Goal: Task Accomplishment & Management: Manage account settings

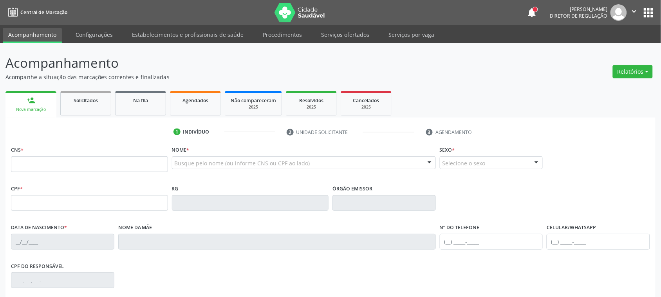
click at [41, 139] on ul "1 Indivíduo 2 Unidade solicitante 3 Agendamento" at bounding box center [330, 132] width 650 height 13
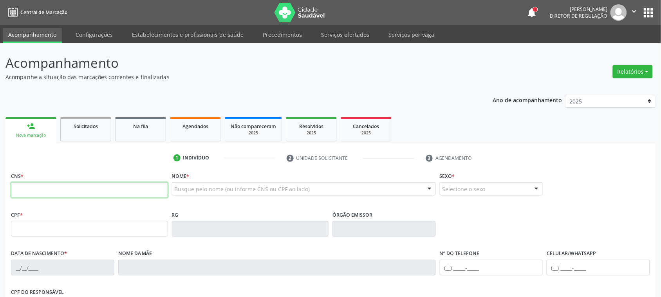
click at [36, 183] on input "text" at bounding box center [89, 190] width 157 height 16
type input "707 6002 1105 1493"
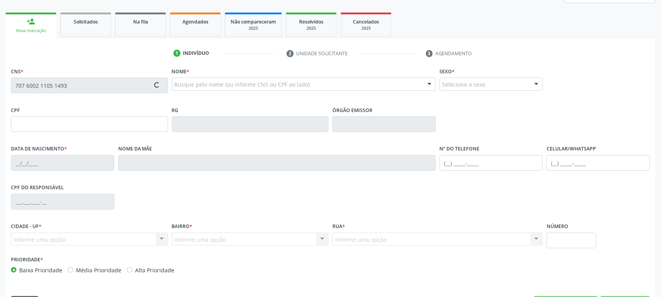
scroll to position [128, 0]
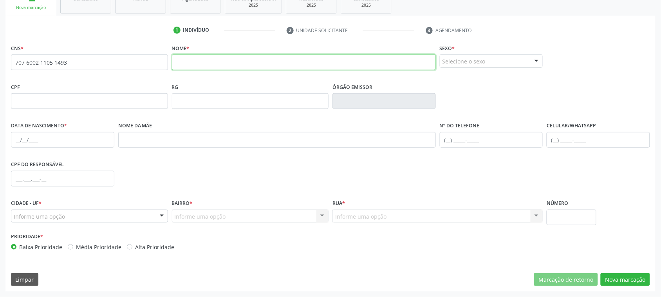
click at [244, 67] on input "text" at bounding box center [304, 62] width 264 height 16
type input "Aghata dos Santos Souza"
click at [461, 58] on div "Selecione o sexo" at bounding box center [491, 60] width 103 height 13
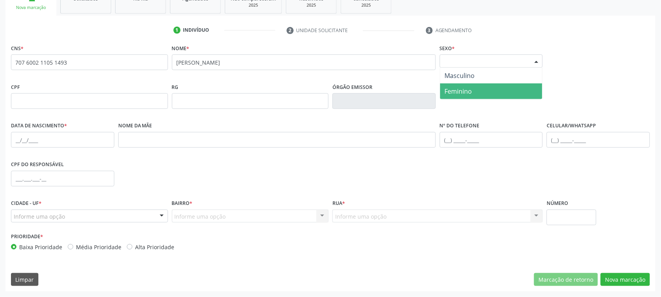
click at [463, 93] on span "Feminino" at bounding box center [458, 91] width 27 height 9
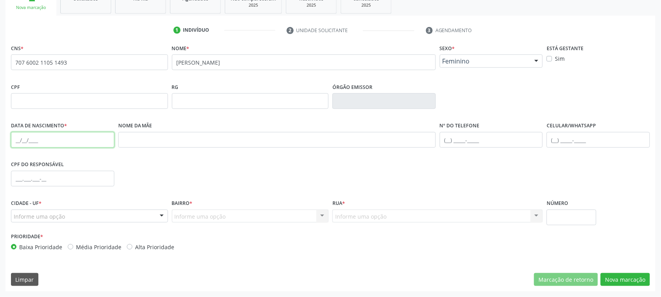
click at [16, 140] on input "text" at bounding box center [62, 140] width 103 height 16
type input "28/07/2025"
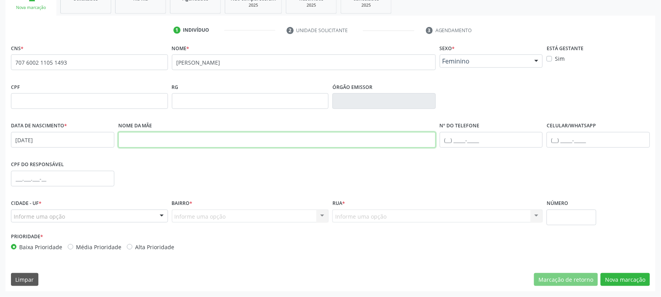
click at [176, 138] on input "text" at bounding box center [277, 140] width 318 height 16
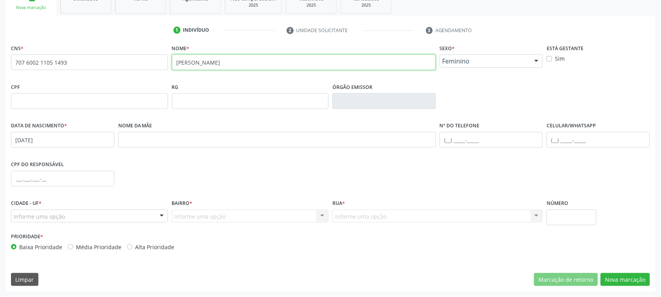
click at [195, 65] on input "Aghata dos Santos Souza" at bounding box center [304, 62] width 264 height 16
type input "Aghata Emanuelly dos Santos Souza"
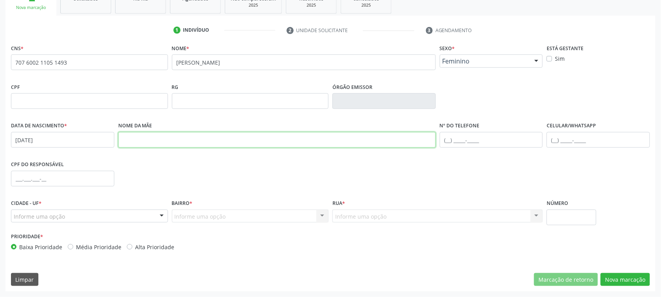
click at [139, 136] on input "text" at bounding box center [277, 140] width 318 height 16
type input "Adriele dos Santos Souza"
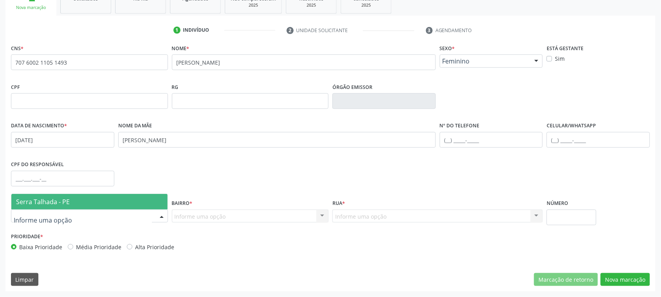
click at [38, 206] on span "Serra Talhada - PE" at bounding box center [89, 202] width 156 height 16
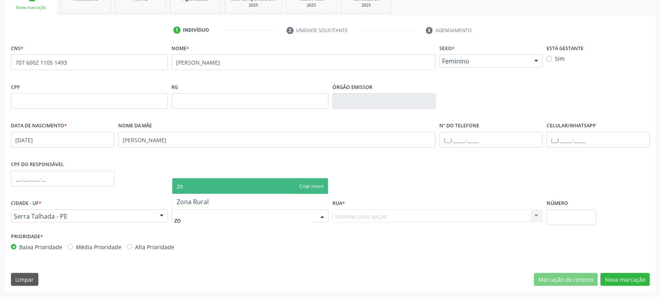
type input "zon"
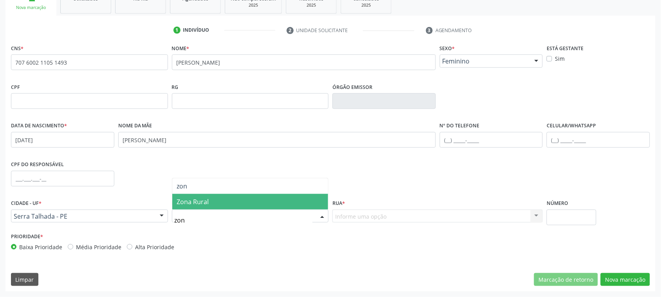
click at [196, 201] on span "Zona Rural" at bounding box center [193, 201] width 32 height 9
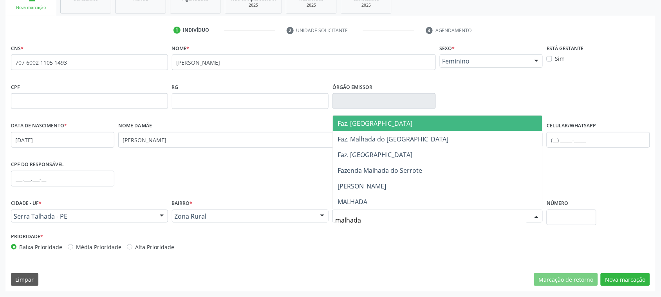
type input "malhada"
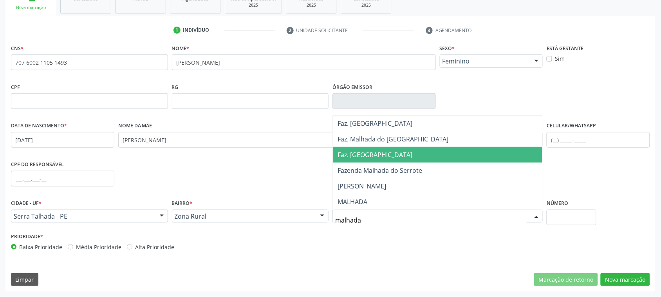
click at [377, 151] on span "Faz. Malhada do Juá" at bounding box center [375, 154] width 75 height 9
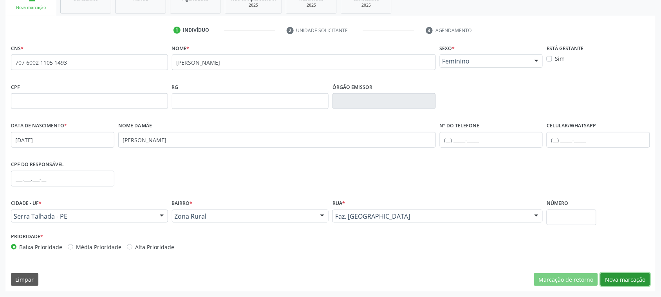
click at [621, 276] on button "Nova marcação" at bounding box center [625, 279] width 49 height 13
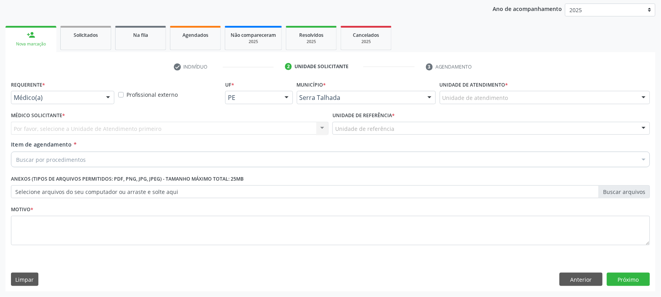
scroll to position [91, 0]
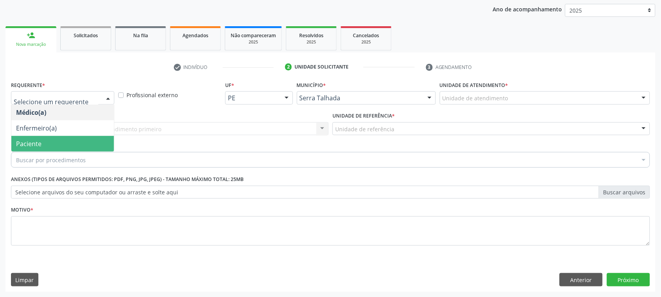
click at [36, 141] on span "Paciente" at bounding box center [28, 143] width 25 height 9
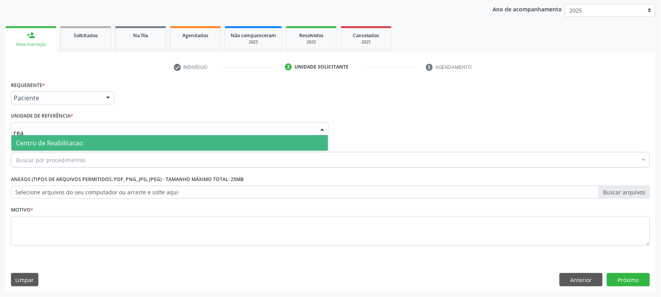
type input "reab"
click at [52, 144] on span "Centro de Reabilitacao" at bounding box center [49, 143] width 67 height 9
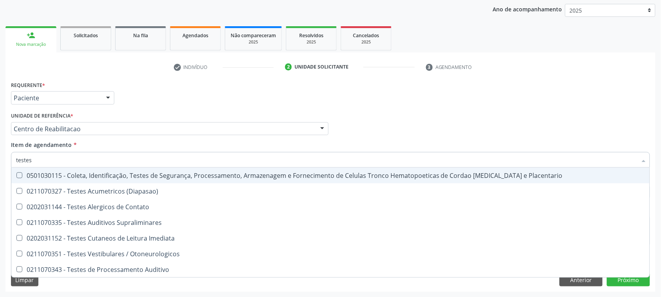
type input "testes a"
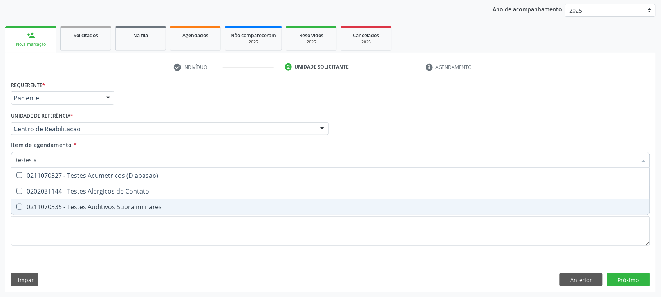
click at [166, 207] on div "0211070335 - Testes Auditivos Supraliminares" at bounding box center [330, 207] width 629 height 6
checkbox Supraliminares "true"
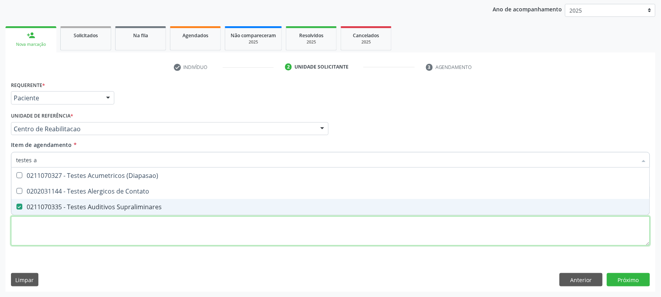
click at [117, 233] on div "Requerente * Paciente Médico(a) Enfermeiro(a) Paciente Nenhum resultado encontr…" at bounding box center [330, 167] width 639 height 177
checkbox Contato "true"
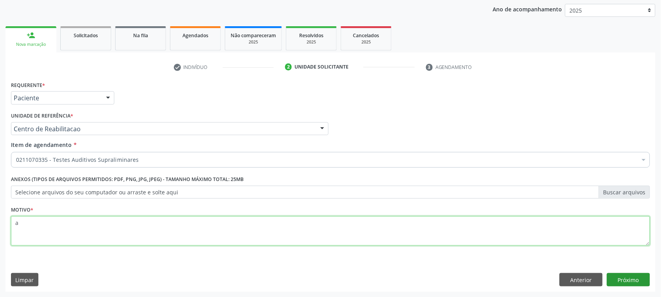
type textarea "a"
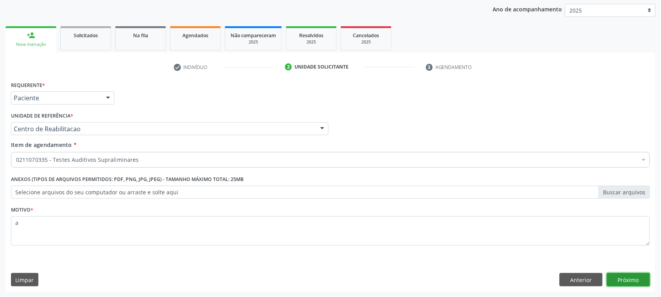
click at [622, 281] on button "Próximo" at bounding box center [628, 279] width 43 height 13
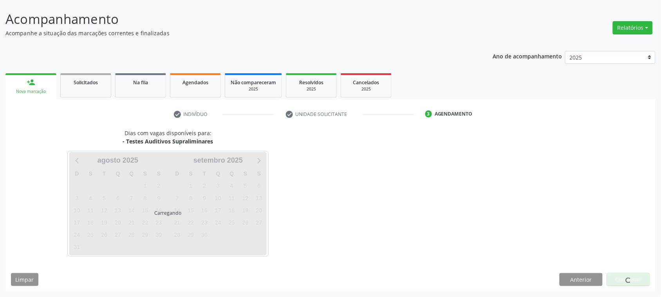
scroll to position [44, 0]
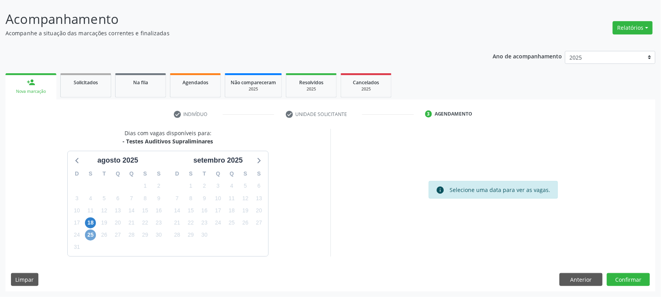
click at [89, 231] on span "25" at bounding box center [90, 235] width 11 height 11
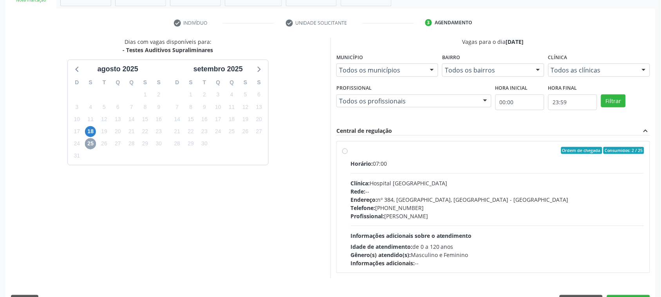
scroll to position [142, 0]
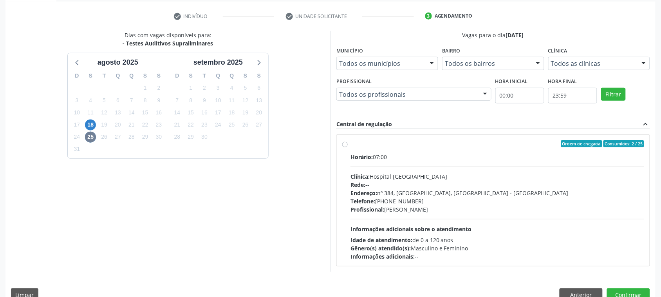
click at [398, 149] on label "Ordem de chegada Consumidos: 2 / 25 Horário: 07:00 Clínica: Hospital Sao Franci…" at bounding box center [498, 200] width 294 height 120
click at [348, 147] on input "Ordem de chegada Consumidos: 2 / 25 Horário: 07:00 Clínica: Hospital Sao Franci…" at bounding box center [344, 143] width 5 height 7
radio input "true"
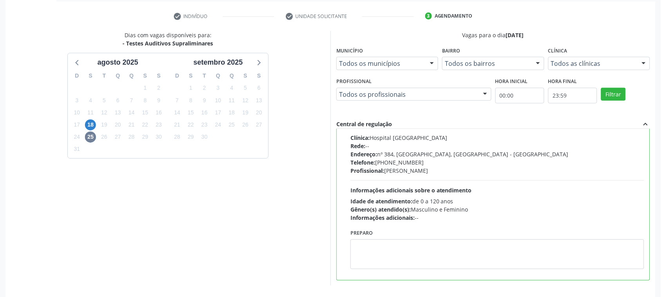
scroll to position [171, 0]
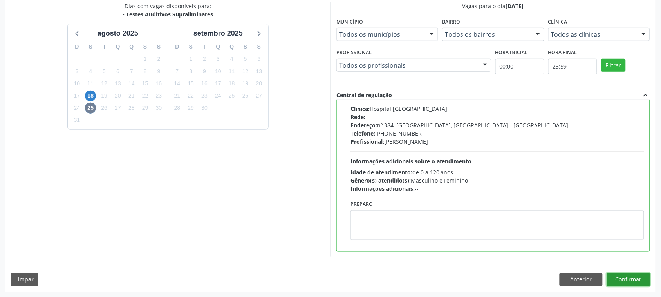
click at [645, 277] on button "Confirmar" at bounding box center [628, 279] width 43 height 13
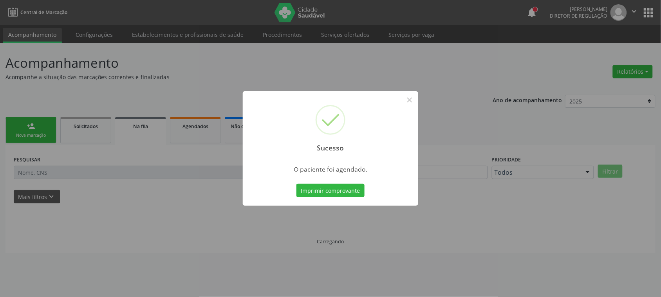
scroll to position [0, 0]
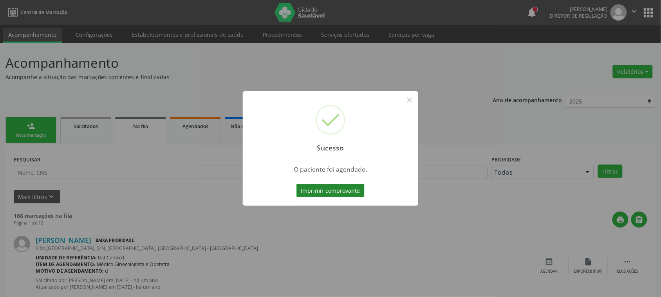
click at [312, 189] on button "Imprimir comprovante" at bounding box center [330, 190] width 68 height 13
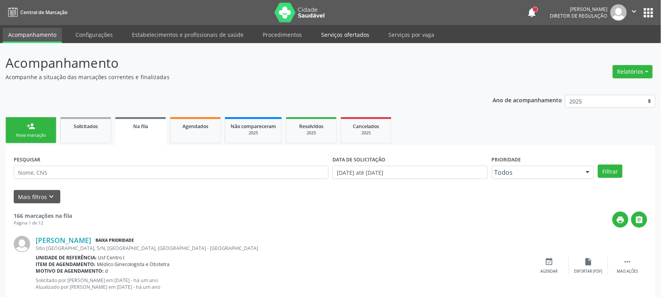
click at [342, 29] on link "Serviços ofertados" at bounding box center [345, 35] width 59 height 14
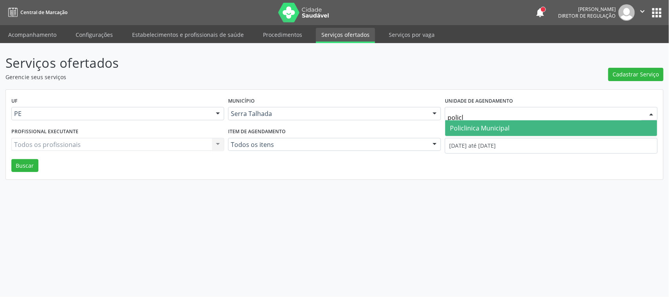
type input "policli"
click at [466, 126] on span "Policlinica Municipal" at bounding box center [480, 128] width 60 height 9
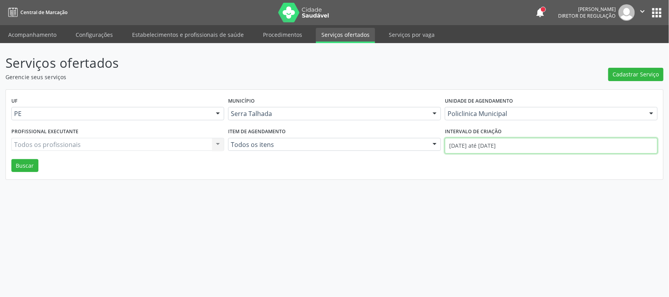
click at [473, 147] on input "01/08/2025 até 21/08/2025" at bounding box center [551, 146] width 213 height 16
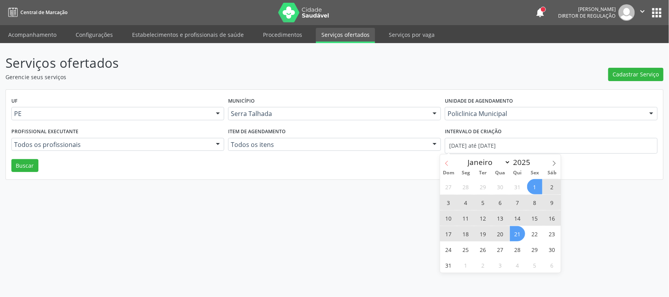
click at [442, 162] on span at bounding box center [446, 160] width 13 height 13
select select "6"
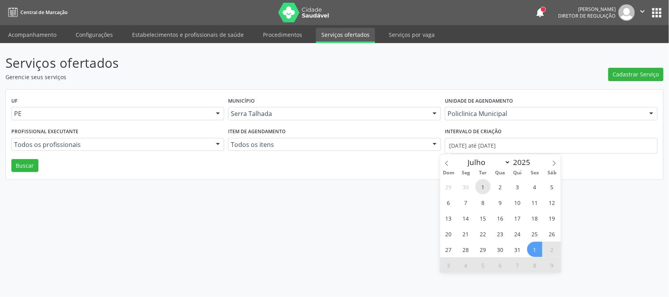
click at [480, 190] on span "1" at bounding box center [482, 186] width 15 height 15
type input "01/07/2025"
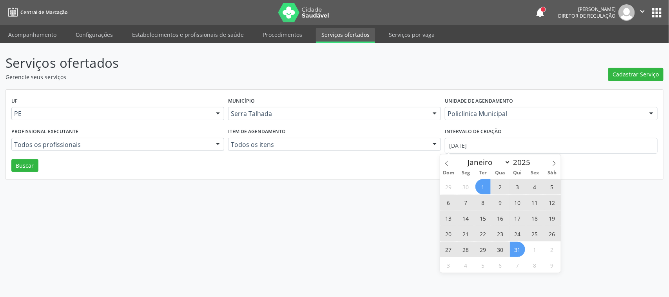
click at [520, 247] on span "31" at bounding box center [517, 249] width 15 height 15
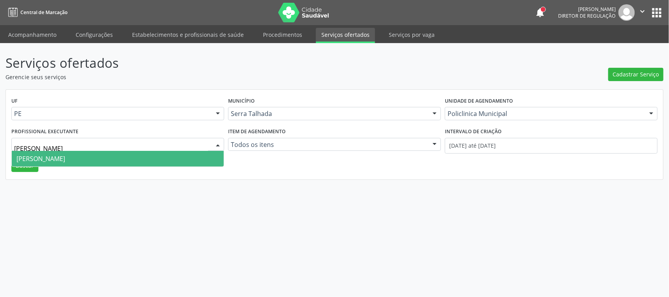
type input "antoni"
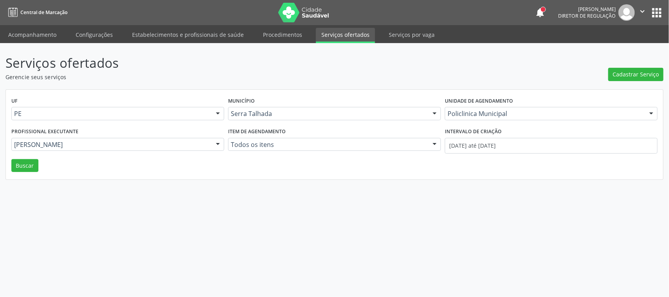
click at [8, 159] on div "UF PE PE Nenhum resultado encontrado para: " " Não há nenhuma opção para ser ex…" at bounding box center [334, 135] width 657 height 90
click at [15, 165] on button "Buscar" at bounding box center [24, 165] width 27 height 13
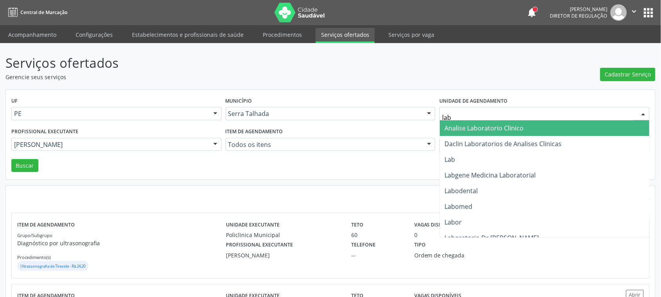
type input "labg"
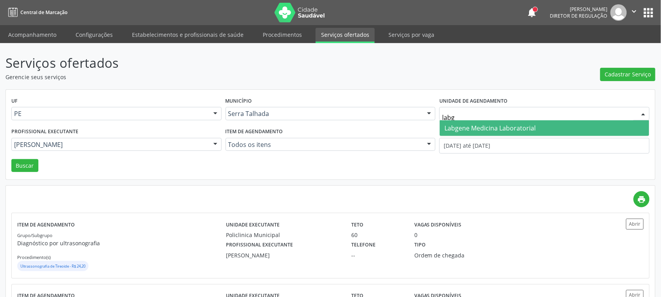
click at [478, 122] on span "Labgene Medicina Laboratorial" at bounding box center [545, 128] width 210 height 16
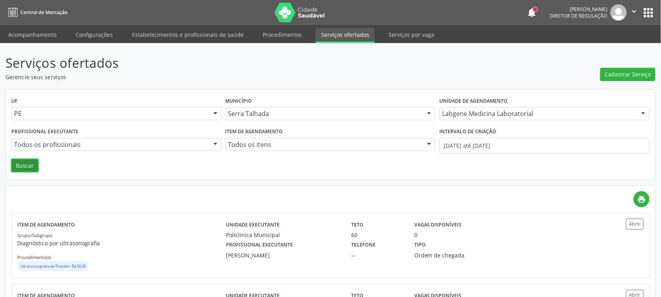
click at [28, 165] on button "Buscar" at bounding box center [24, 165] width 27 height 13
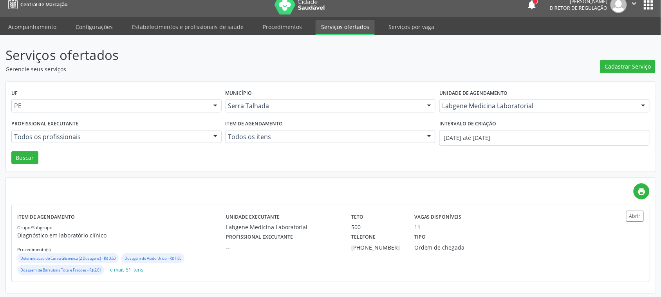
scroll to position [10, 0]
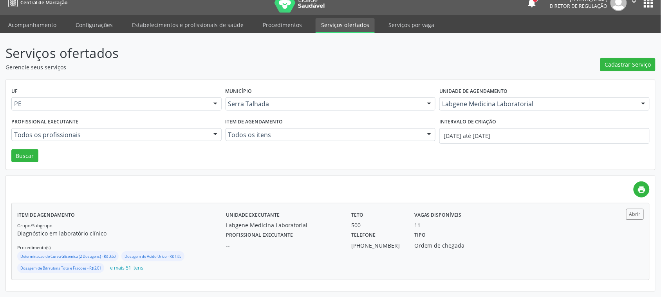
click at [298, 243] on div "--" at bounding box center [283, 245] width 114 height 8
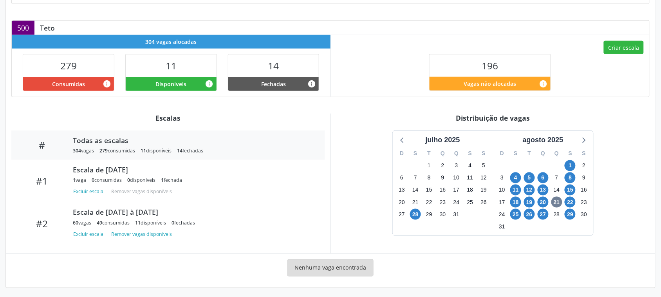
scroll to position [183, 0]
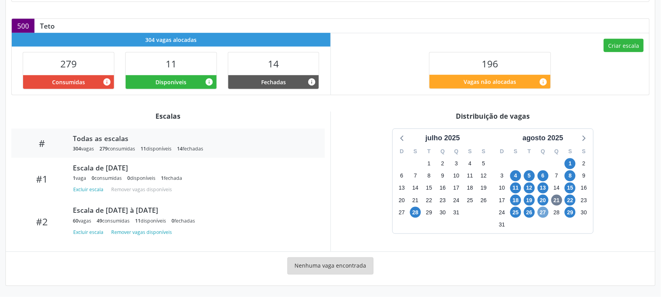
click at [546, 213] on span "27" at bounding box center [543, 212] width 11 height 11
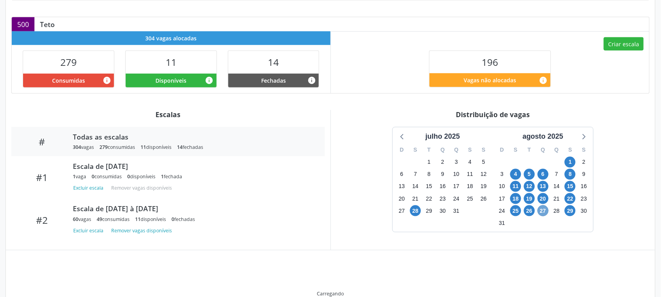
click at [546, 213] on span "27" at bounding box center [543, 210] width 11 height 11
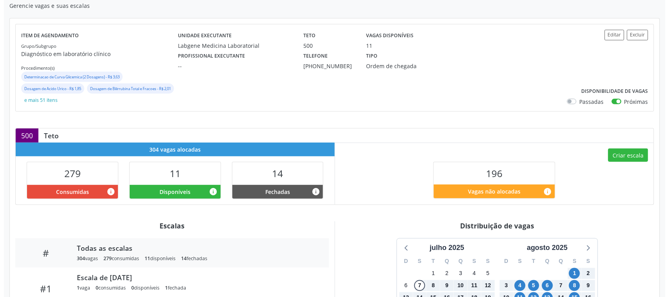
scroll to position [51, 0]
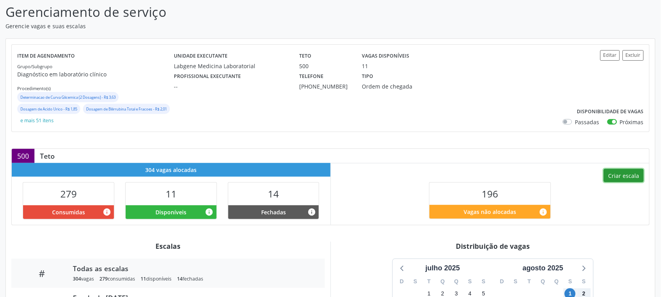
click at [637, 177] on button "Criar escala" at bounding box center [624, 175] width 40 height 13
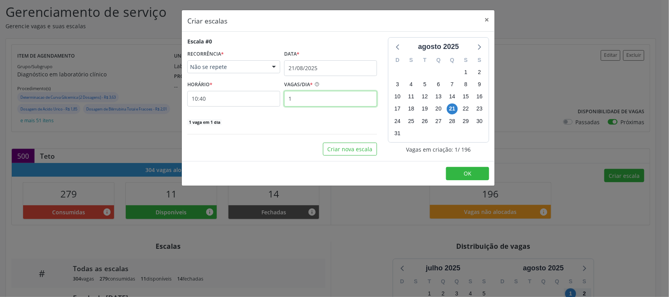
click at [295, 101] on input "1" at bounding box center [330, 99] width 93 height 16
type input "12"
click at [224, 102] on input "10:40" at bounding box center [233, 99] width 93 height 16
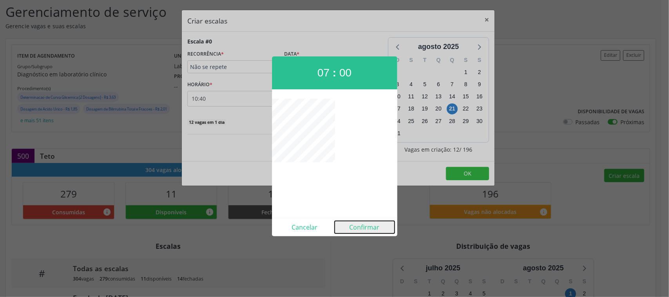
click at [361, 221] on button "Confirmar" at bounding box center [364, 227] width 60 height 13
type input "07:00"
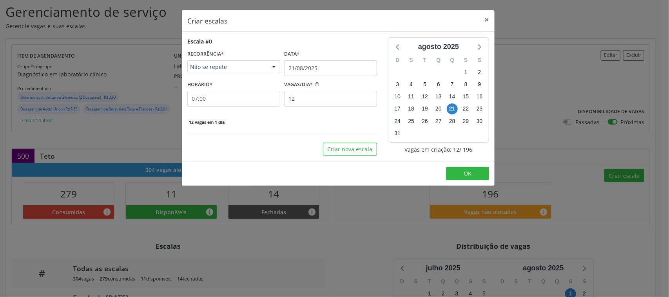
click at [304, 77] on div "Escala #0 RECORRÊNCIA * Não se repete Não se repete Diário/Semanal Mensal Nenhu…" at bounding box center [282, 81] width 190 height 89
click at [300, 70] on input "21/08/2025" at bounding box center [330, 68] width 93 height 16
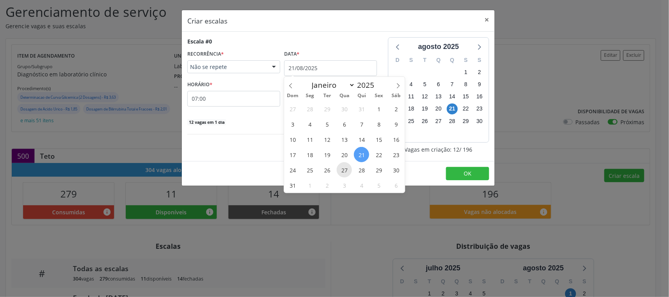
click at [343, 171] on span "27" at bounding box center [343, 169] width 15 height 15
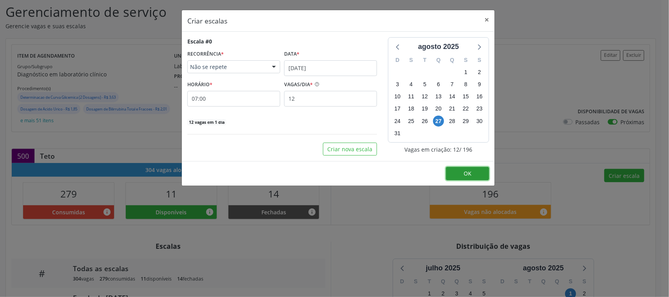
click at [465, 177] on span "OK" at bounding box center [467, 173] width 8 height 7
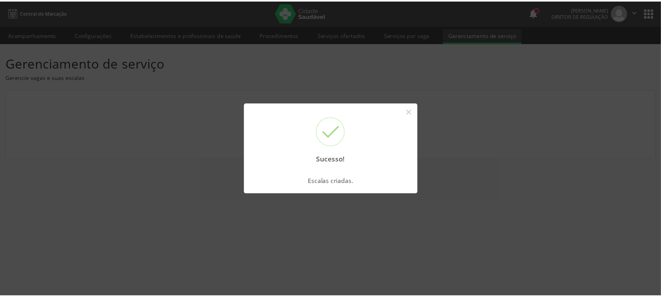
scroll to position [0, 0]
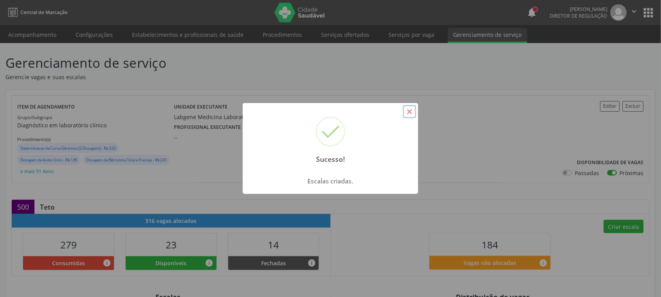
click at [408, 114] on button "×" at bounding box center [409, 111] width 13 height 13
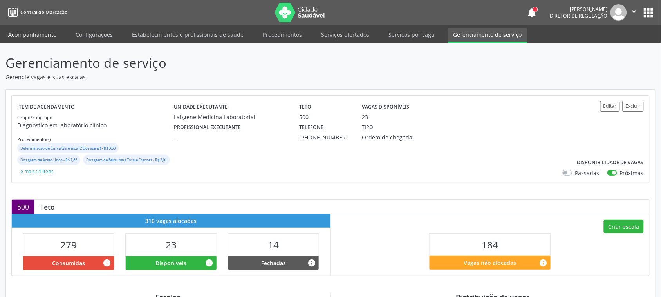
click at [23, 31] on link "Acompanhamento" at bounding box center [32, 35] width 59 height 14
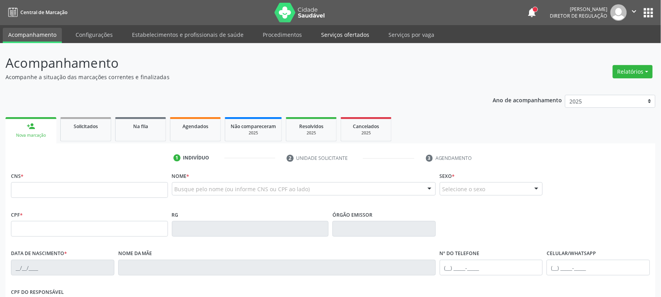
click at [351, 38] on link "Serviços ofertados" at bounding box center [345, 35] width 59 height 14
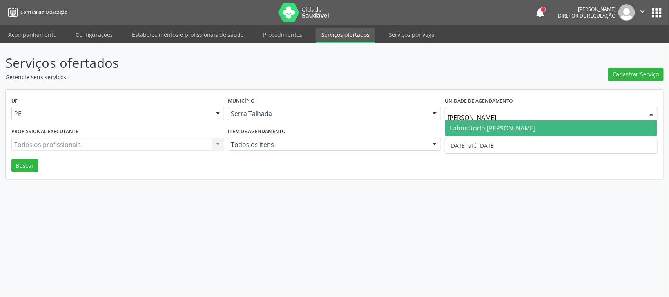
type input "paulo ter"
click at [489, 132] on span "Laboratorio [PERSON_NAME]" at bounding box center [551, 128] width 212 height 16
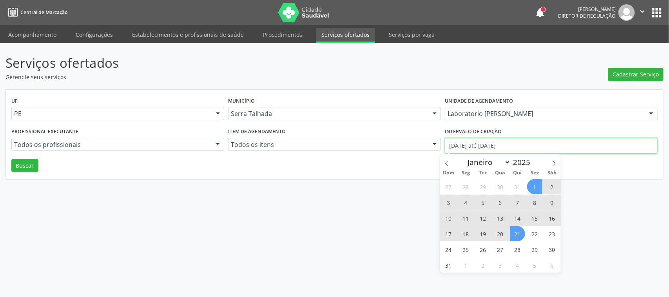
click at [477, 149] on input "01/08/2025 até 21/08/2025" at bounding box center [551, 146] width 213 height 16
click at [448, 162] on icon at bounding box center [446, 163] width 5 height 5
select select "6"
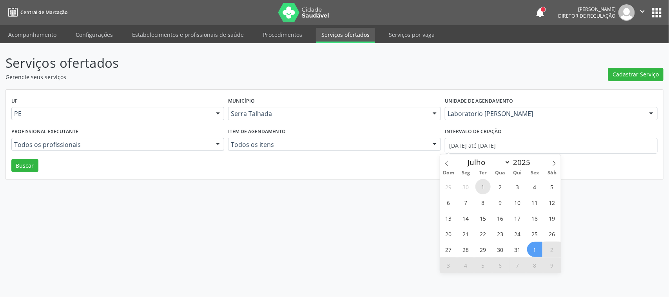
click at [481, 181] on span "1" at bounding box center [482, 186] width 15 height 15
type input "01/07/2025"
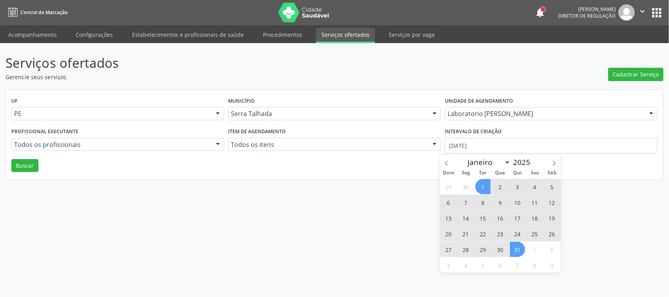
click at [518, 253] on span "31" at bounding box center [517, 249] width 15 height 15
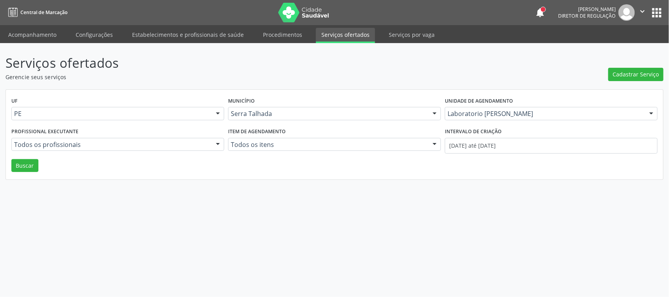
click at [37, 173] on div "UF PE PE Nenhum resultado encontrado para: " " Não há nenhuma opção para ser ex…" at bounding box center [334, 135] width 657 height 90
click at [33, 165] on button "Buscar" at bounding box center [24, 165] width 27 height 13
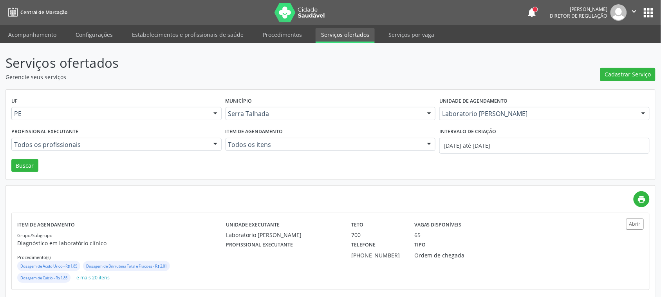
scroll to position [10, 0]
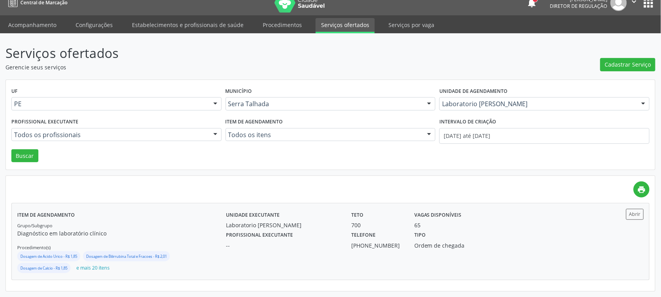
click at [559, 229] on div "Profissional executante -- Telefone (87) 98117-4075 Tipo Ordem de chegada" at bounding box center [408, 239] width 376 height 20
click at [521, 239] on div "Profissional executante -- Telefone (87) 98117-4075 Tipo Ordem de chegada" at bounding box center [408, 239] width 376 height 20
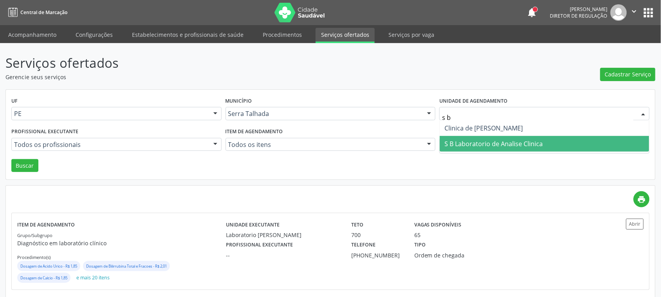
click at [491, 145] on span "S B Laboratorio de Analise Clinica" at bounding box center [494, 143] width 98 height 9
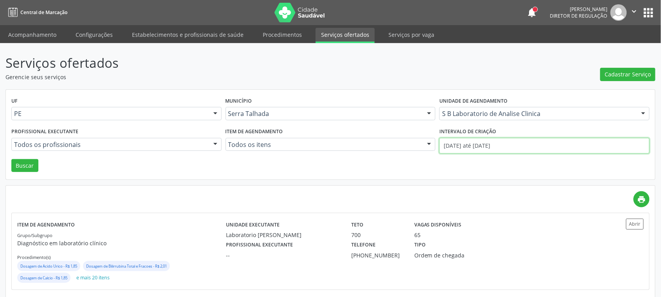
click at [491, 145] on input "01/07/2025 até 31/07/2025" at bounding box center [544, 146] width 210 height 16
click at [15, 167] on button "Buscar" at bounding box center [24, 165] width 27 height 13
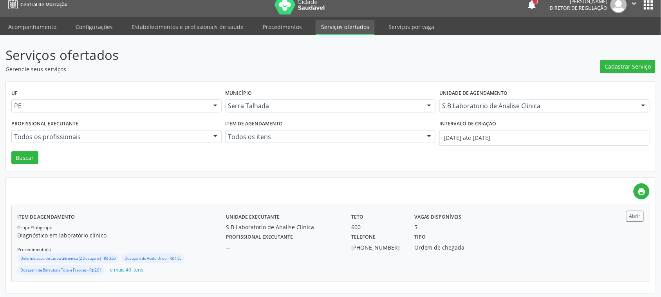
scroll to position [10, 0]
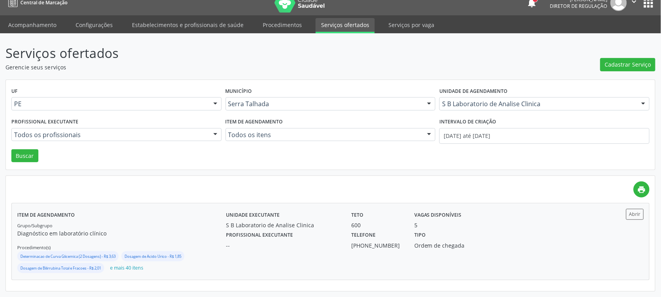
click at [500, 234] on div "Tipo Ordem de chegada" at bounding box center [456, 239] width 94 height 20
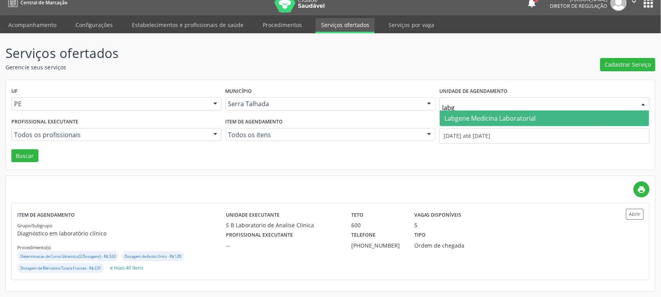
click at [488, 120] on span "Labgene Medicina Laboratorial" at bounding box center [490, 118] width 91 height 9
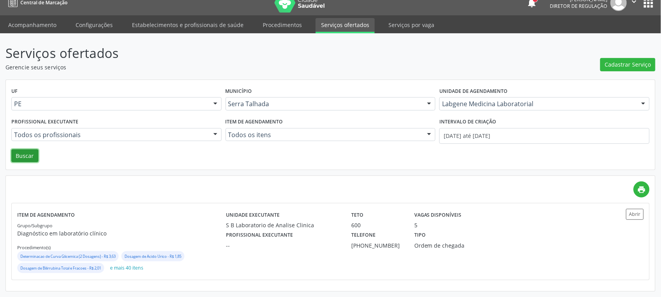
click at [25, 159] on button "Buscar" at bounding box center [24, 155] width 27 height 13
click at [569, 242] on div "Profissional executante -- Telefone (87) 99172-3618 Tipo Ordem de chegada" at bounding box center [408, 239] width 376 height 20
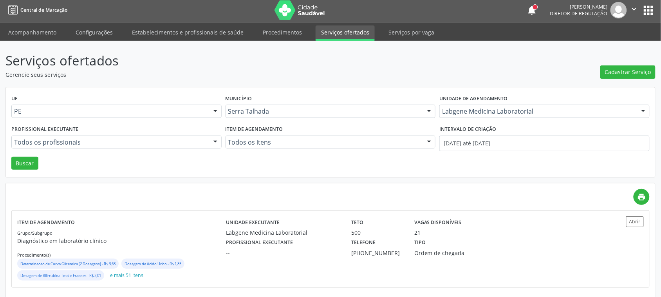
scroll to position [0, 0]
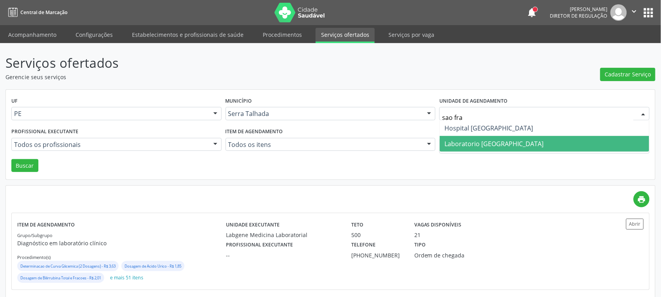
click at [484, 142] on span "Laboratorio [GEOGRAPHIC_DATA]" at bounding box center [494, 143] width 99 height 9
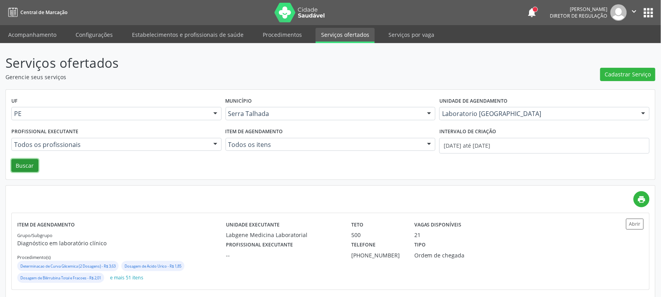
click at [26, 166] on button "Buscar" at bounding box center [24, 165] width 27 height 13
click at [355, 262] on div "Unidade executante Laboratorio Sao Francisco Teto 600 Vagas disponíveis 11 Prof…" at bounding box center [408, 251] width 365 height 65
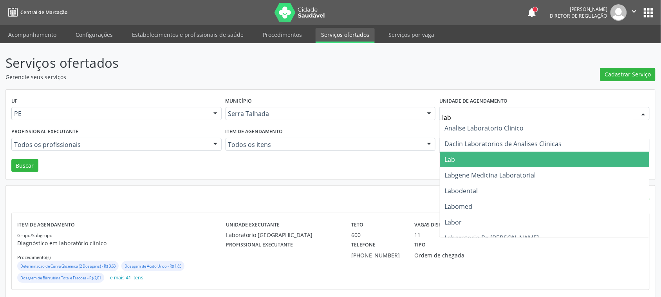
click at [469, 155] on span "Lab" at bounding box center [545, 160] width 210 height 16
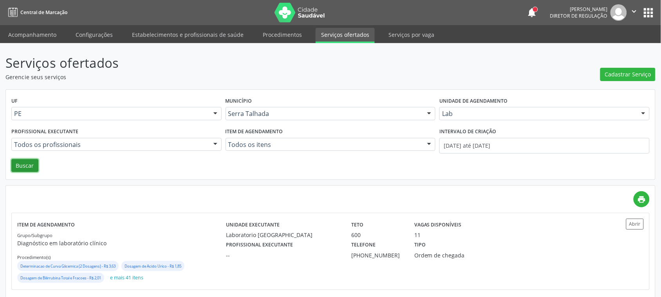
click at [27, 168] on button "Buscar" at bounding box center [24, 165] width 27 height 13
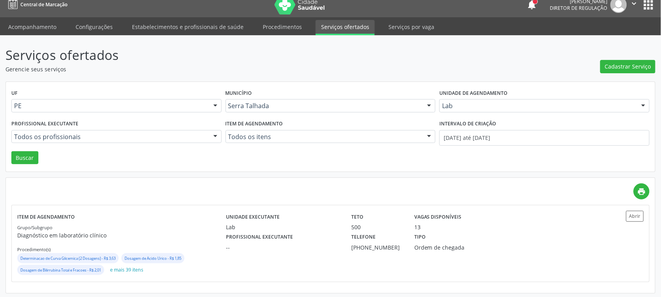
scroll to position [10, 0]
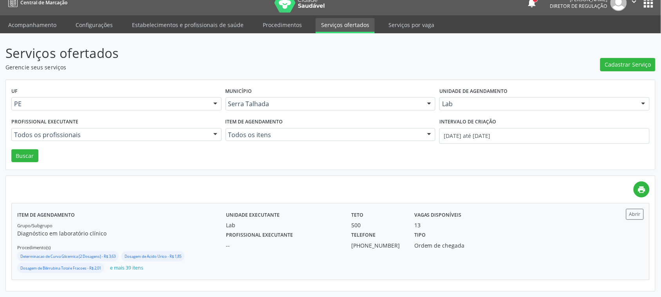
click at [563, 228] on div "Unidade executante Lab Teto 500 Vagas disponíveis 13" at bounding box center [408, 219] width 376 height 20
click at [516, 228] on div "Unidade executante Lab Teto 500 Vagas disponíveis 13" at bounding box center [408, 219] width 376 height 20
click at [498, 99] on div "Lab" at bounding box center [544, 103] width 210 height 13
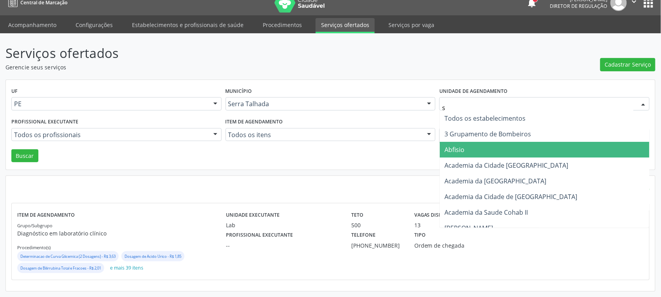
type input "s b"
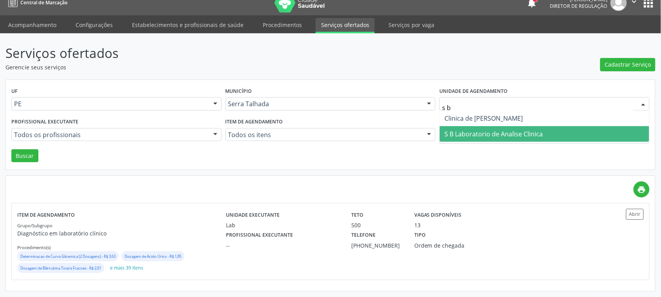
click at [492, 133] on span "S B Laboratorio de Analise Clinica" at bounding box center [494, 134] width 98 height 9
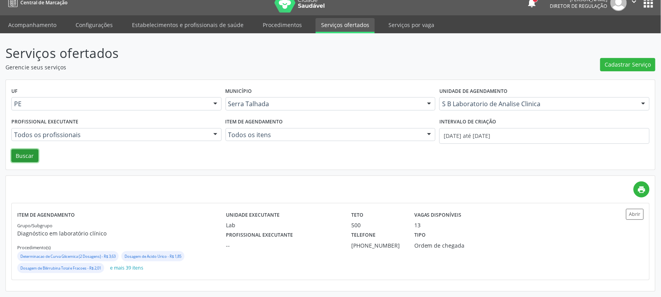
click at [27, 155] on button "Buscar" at bounding box center [24, 155] width 27 height 13
click at [506, 249] on div "Profissional executante -- Telefone (87) 99994-6318 Tipo Ordem de chegada" at bounding box center [408, 239] width 376 height 20
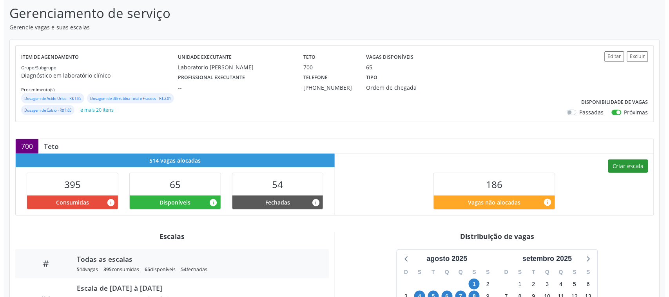
scroll to position [49, 0]
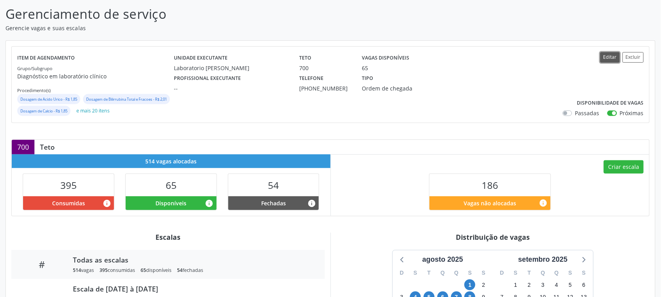
click at [609, 58] on button "Editar" at bounding box center [610, 57] width 20 height 11
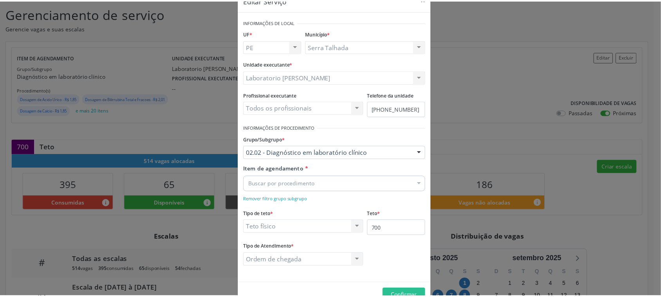
scroll to position [42, 0]
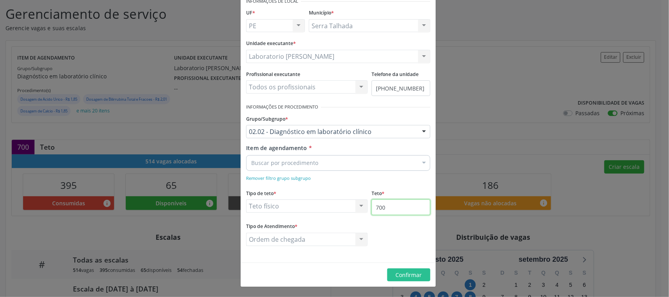
click at [399, 211] on input "700" at bounding box center [400, 207] width 59 height 16
type input "3"
type input "1500"
click at [404, 276] on span "Confirmar" at bounding box center [409, 274] width 26 height 7
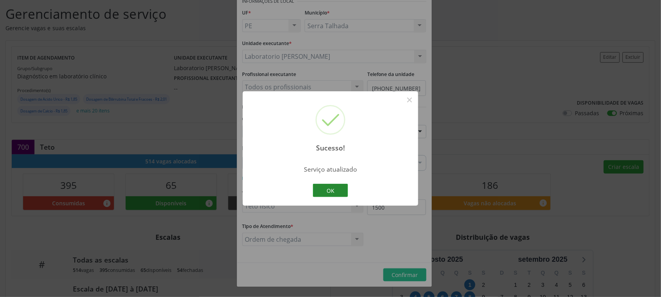
click at [338, 193] on button "OK" at bounding box center [330, 190] width 35 height 13
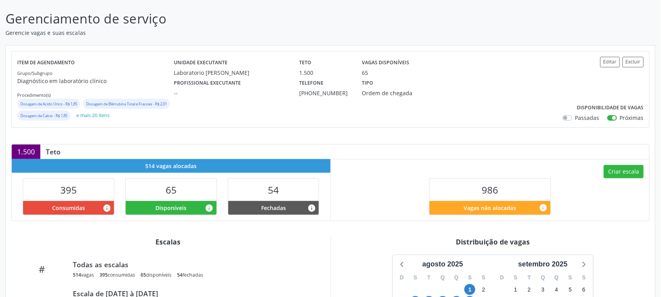
scroll to position [0, 0]
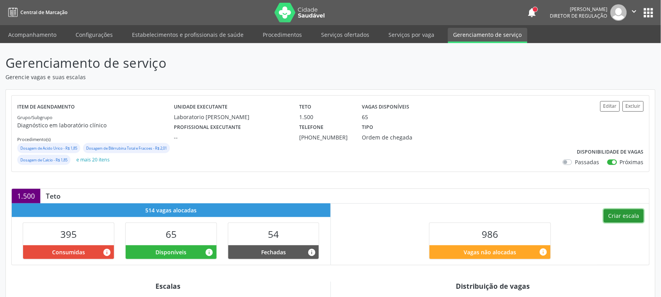
click at [621, 222] on button "Criar escala" at bounding box center [624, 215] width 40 height 13
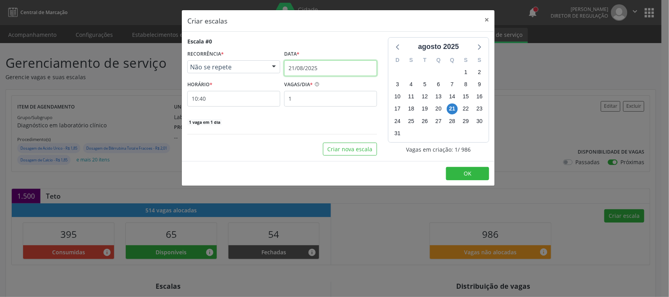
click at [323, 67] on input "21/08/2025" at bounding box center [330, 68] width 93 height 16
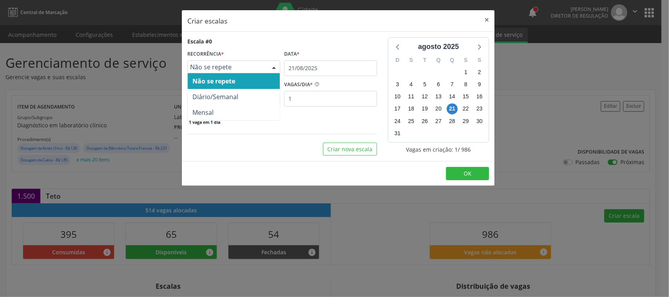
click at [228, 70] on span "Não se repete" at bounding box center [227, 67] width 74 height 8
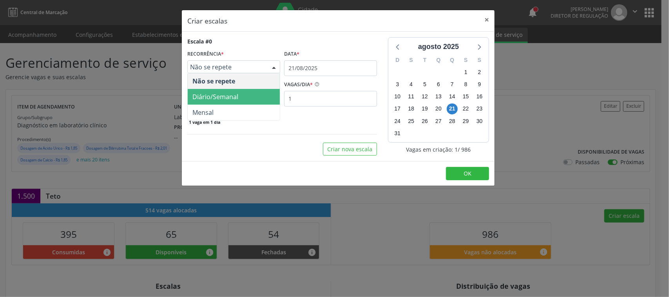
click at [220, 98] on span "Diário/Semanal" at bounding box center [215, 96] width 46 height 9
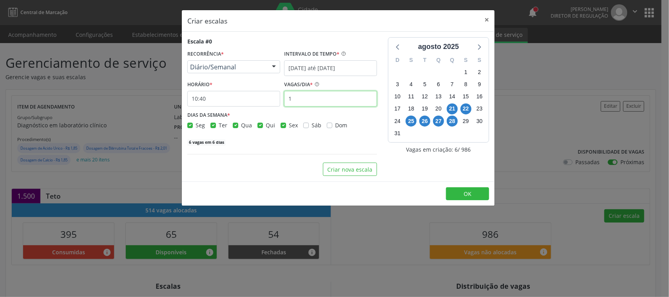
click at [304, 102] on input "1" at bounding box center [330, 99] width 93 height 16
type input "12"
click at [251, 104] on input "10:40" at bounding box center [233, 99] width 93 height 16
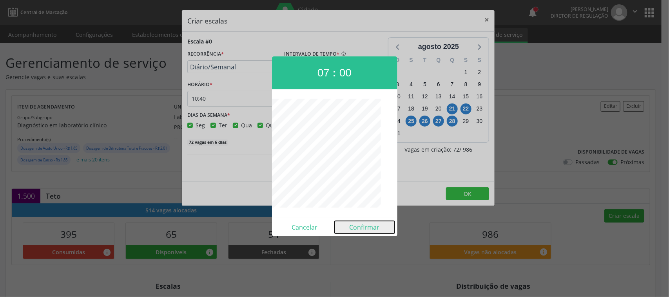
click at [357, 224] on button "Confirmar" at bounding box center [364, 227] width 60 height 13
type input "07:00"
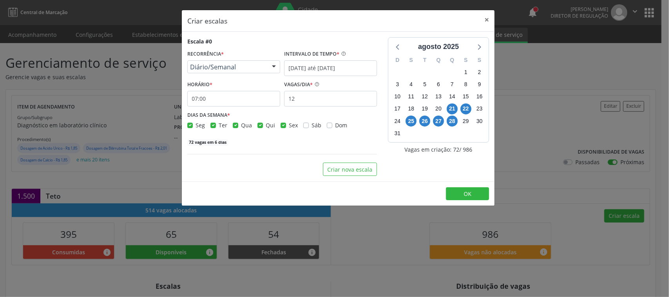
click at [289, 126] on label "Sex" at bounding box center [293, 125] width 9 height 8
click at [283, 126] on input "Sex" at bounding box center [282, 124] width 5 height 7
checkbox input "false"
click at [464, 197] on span "OK" at bounding box center [467, 193] width 8 height 7
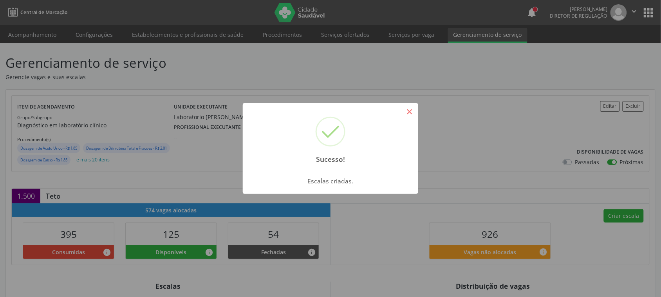
click at [416, 112] on button "×" at bounding box center [409, 111] width 13 height 13
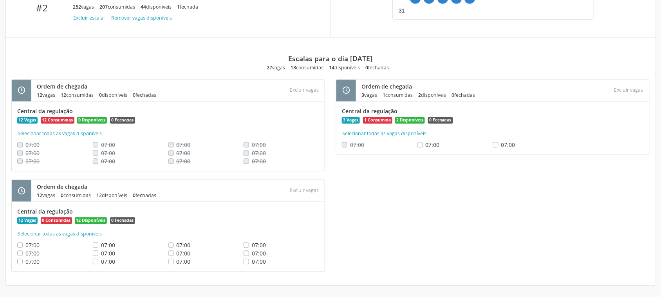
scroll to position [396, 0]
click at [83, 237] on button "Selecionar todas as vagas disponíveis" at bounding box center [59, 234] width 85 height 8
checkbox input "true"
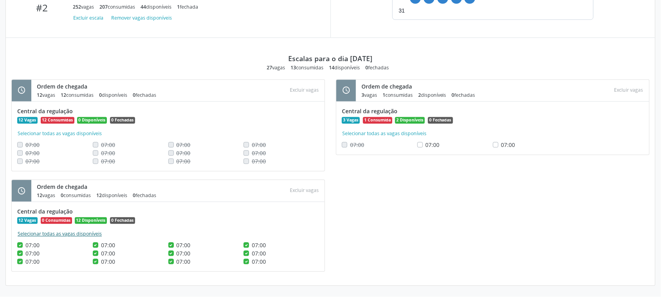
checkbox input "true"
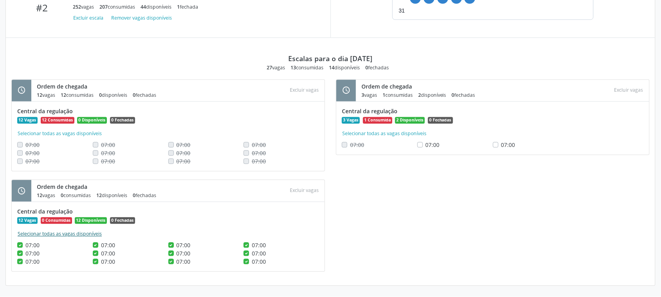
checkbox input "true"
click at [302, 192] on button "Excluir vagas" at bounding box center [304, 191] width 35 height 11
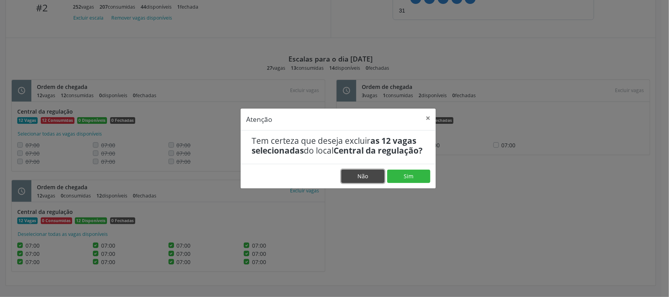
click at [362, 182] on button "Não" at bounding box center [362, 176] width 43 height 13
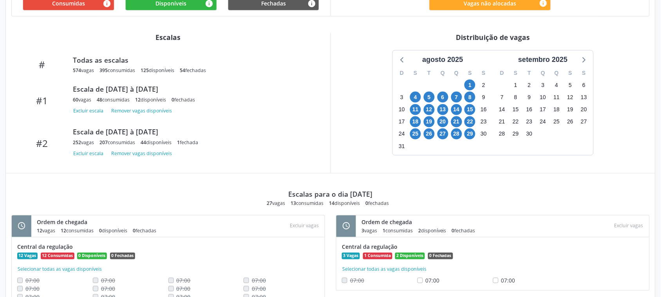
scroll to position [298, 0]
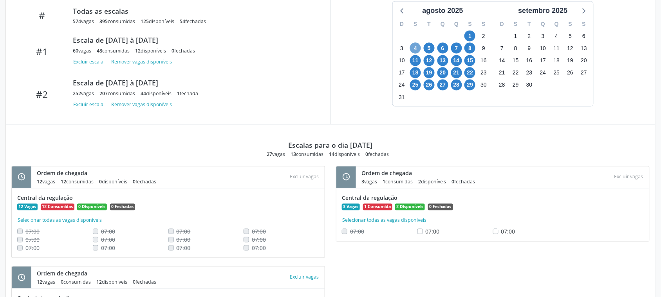
click at [416, 54] on span "4" at bounding box center [415, 48] width 11 height 11
click at [470, 90] on span "29" at bounding box center [469, 85] width 11 height 11
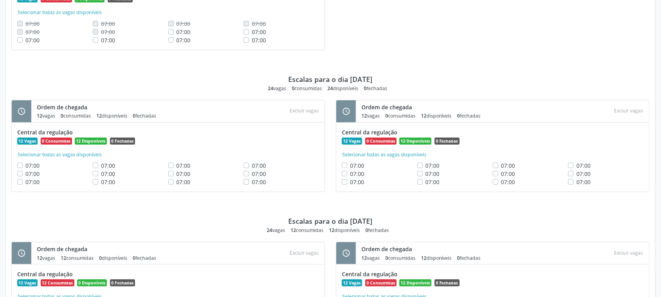
scroll to position [3431, 0]
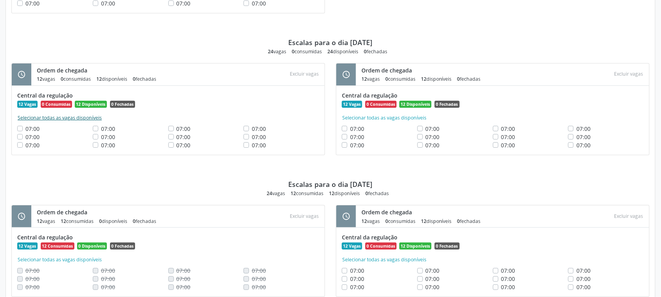
click at [42, 122] on button "Selecionar todas as vagas disponíveis" at bounding box center [59, 118] width 85 height 8
checkbox input "true"
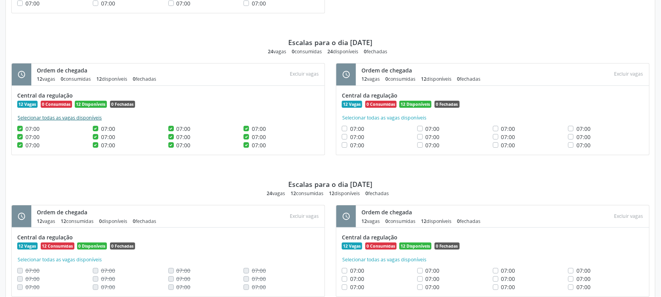
checkbox input "true"
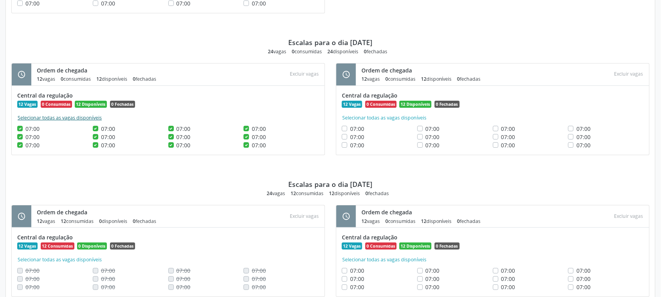
checkbox input "true"
click at [408, 122] on button "Selecionar todas as vagas disponíveis" at bounding box center [384, 118] width 85 height 8
checkbox input "true"
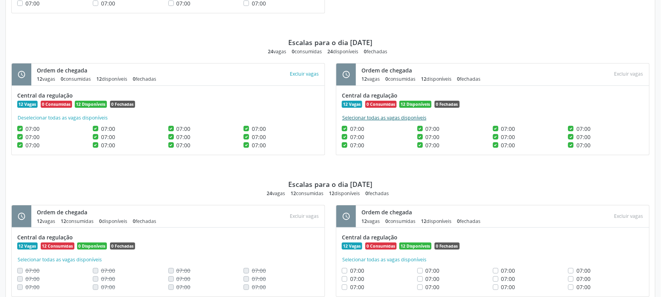
checkbox input "true"
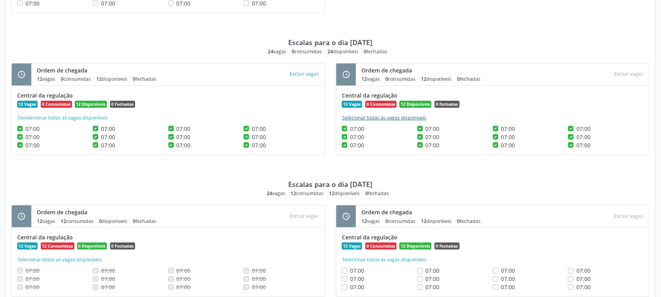
checkbox input "true"
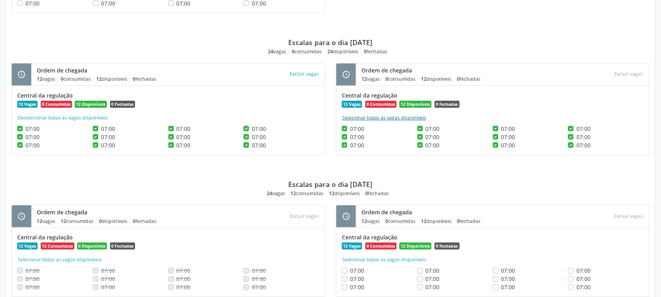
checkbox input "true"
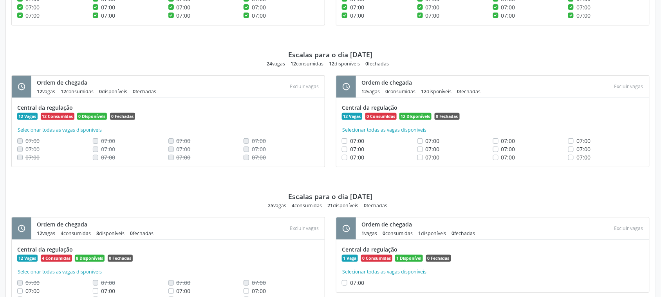
scroll to position [3578, 0]
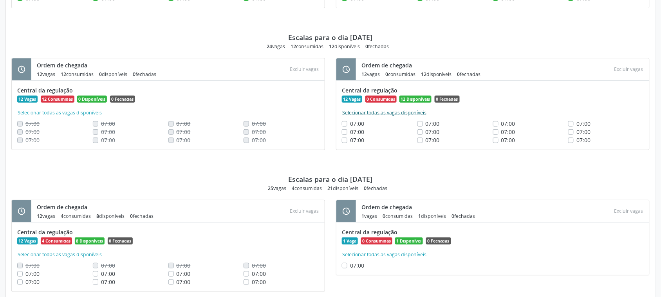
click at [386, 117] on button "Selecionar todas as vagas disponíveis" at bounding box center [384, 113] width 85 height 8
checkbox input "true"
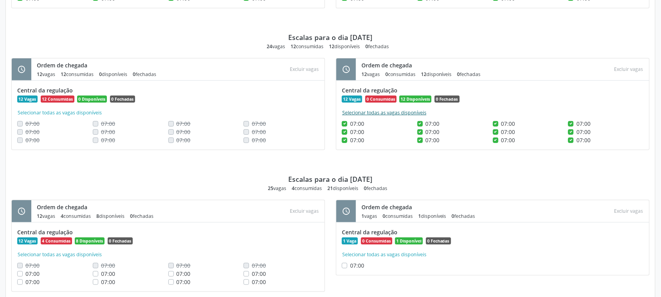
checkbox input "true"
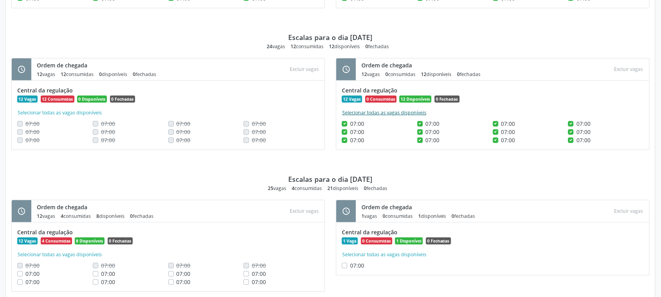
checkbox input "true"
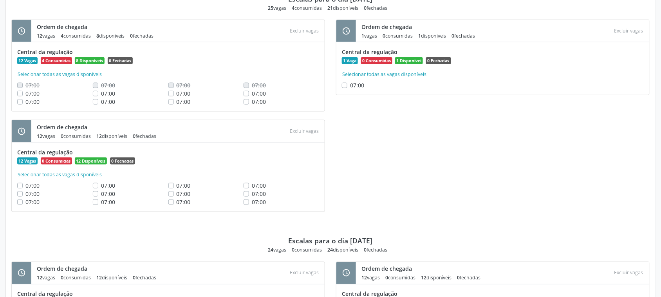
scroll to position [3774, 0]
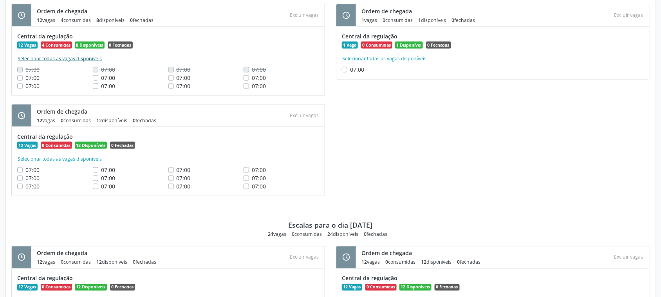
click at [83, 63] on button "Selecionar todas as vagas disponíveis" at bounding box center [59, 59] width 85 height 8
checkbox input "true"
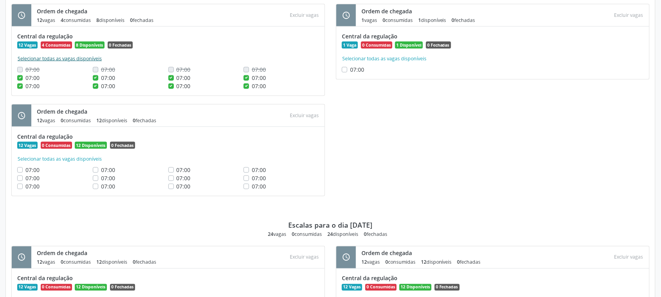
checkbox input "true"
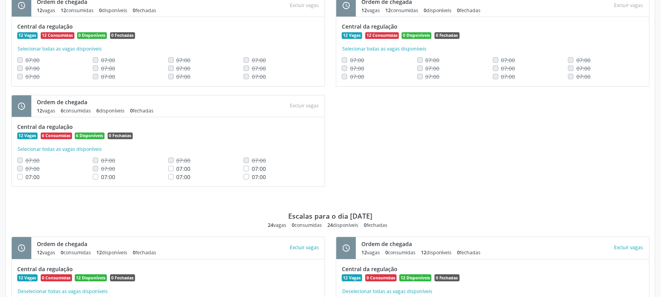
scroll to position [3257, 0]
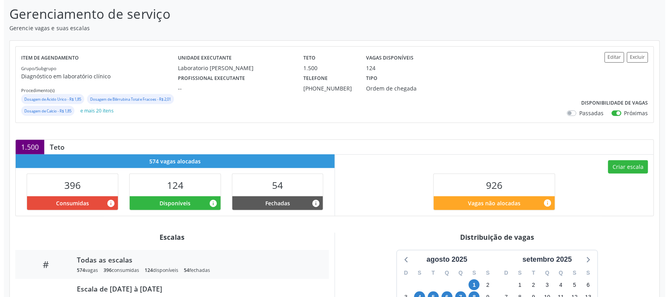
scroll to position [147, 0]
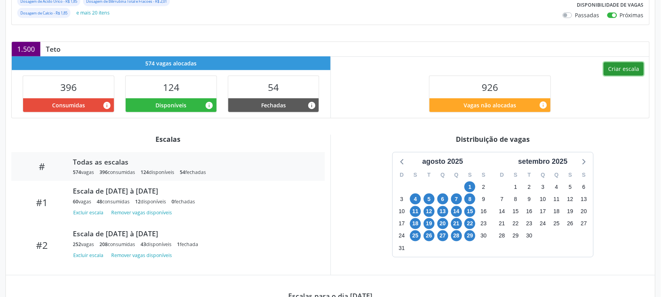
click at [621, 76] on button "Criar escala" at bounding box center [624, 68] width 40 height 13
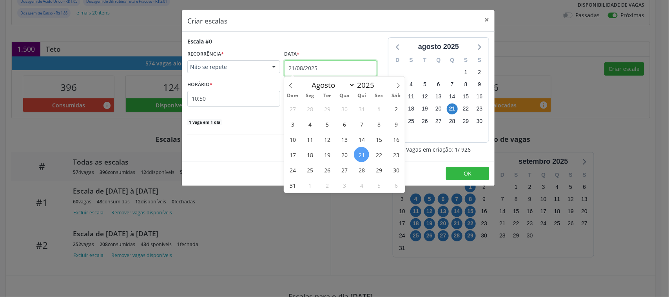
click at [322, 71] on input "21/08/2025" at bounding box center [330, 68] width 93 height 16
click at [395, 83] on icon at bounding box center [397, 85] width 5 height 5
select select "8"
click at [309, 106] on span "1" at bounding box center [309, 108] width 15 height 15
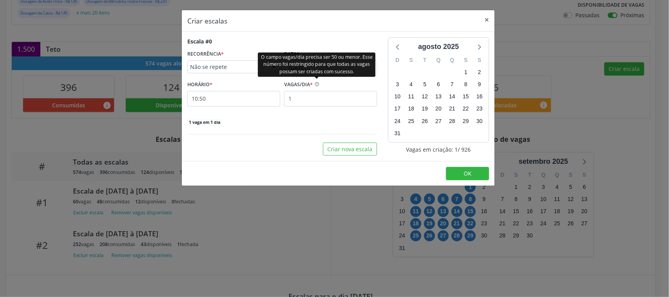
click at [318, 70] on div "O campo vagas/dia precisa ser 50 ou menor. Esse número foi restringido para que…" at bounding box center [316, 64] width 117 height 24
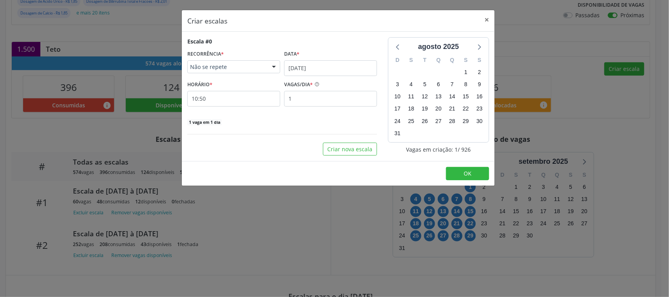
click at [224, 71] on span "Não se repete" at bounding box center [227, 67] width 74 height 8
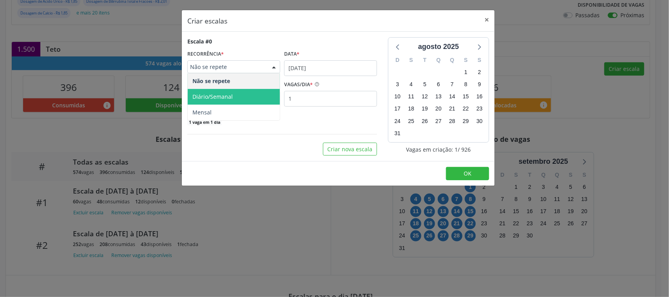
click at [222, 93] on span "Diário/Semanal" at bounding box center [212, 96] width 40 height 7
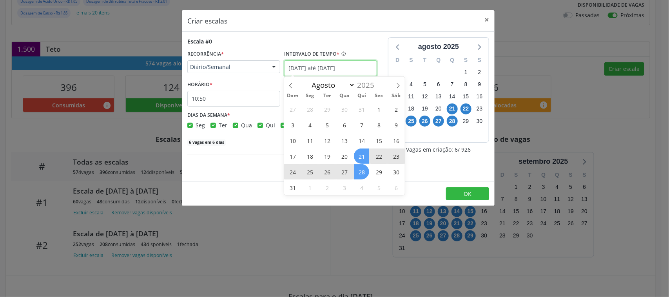
click at [292, 69] on input "[DATE] até [DATE]" at bounding box center [330, 68] width 93 height 16
click at [394, 87] on span at bounding box center [397, 83] width 13 height 13
select select "8"
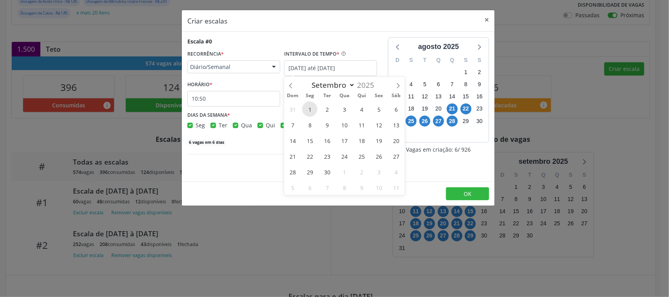
click at [308, 108] on span "1" at bounding box center [309, 108] width 15 height 15
type input "01/09/2025"
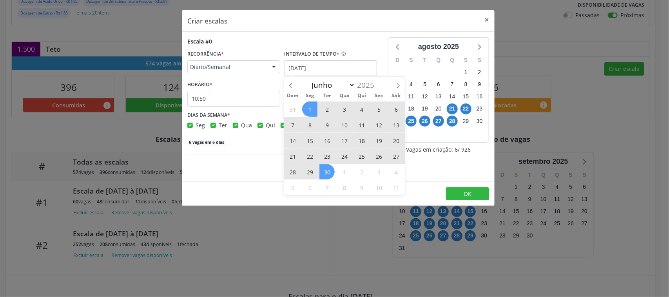
click at [324, 170] on span "30" at bounding box center [326, 171] width 15 height 15
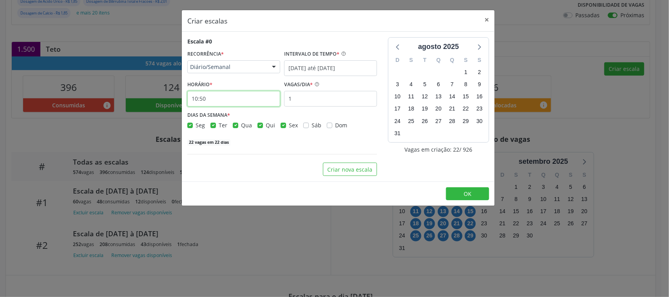
click at [222, 96] on input "10:50" at bounding box center [233, 99] width 93 height 16
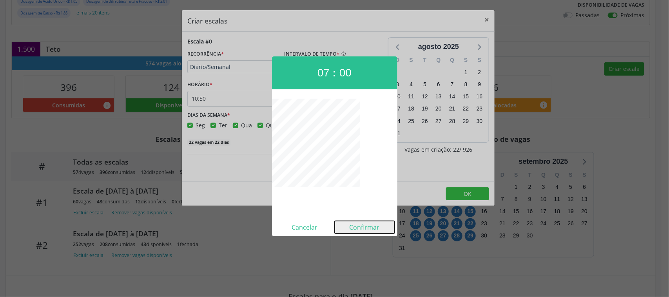
click at [359, 226] on button "Confirmar" at bounding box center [364, 227] width 60 height 13
type input "07:00"
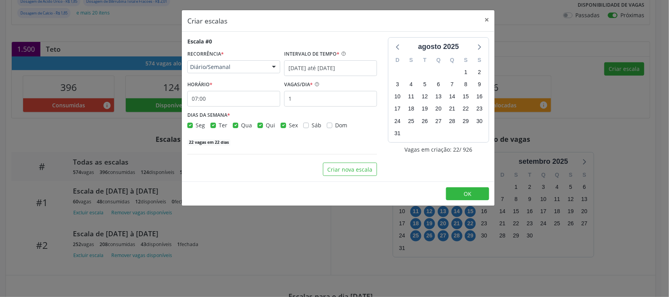
click at [282, 128] on div "Sex" at bounding box center [288, 125] width 17 height 8
click at [289, 126] on label "Sex" at bounding box center [293, 125] width 9 height 8
click at [281, 126] on input "Sex" at bounding box center [282, 124] width 5 height 7
checkbox input "false"
click at [298, 103] on input "1" at bounding box center [330, 99] width 93 height 16
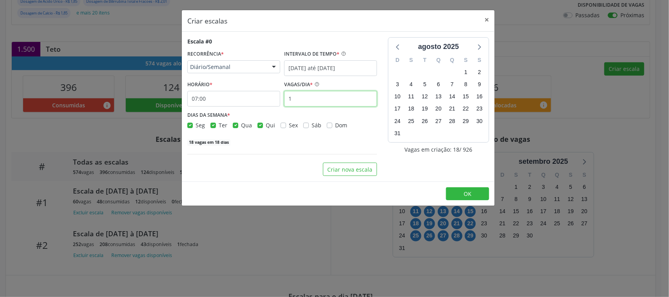
click at [298, 103] on input "1" at bounding box center [330, 99] width 93 height 16
type input "14"
click at [286, 145] on div "252 vagas em 18 dias" at bounding box center [282, 141] width 190 height 8
click at [340, 166] on button "Criar nova escala" at bounding box center [350, 169] width 54 height 13
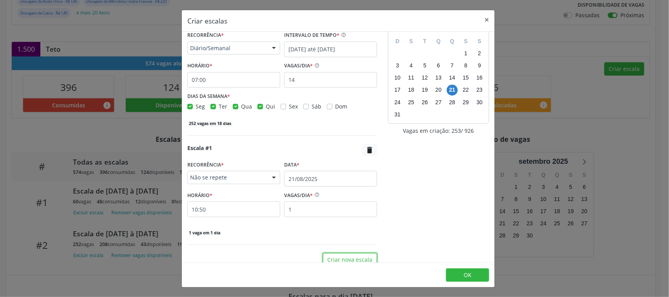
scroll to position [29, 0]
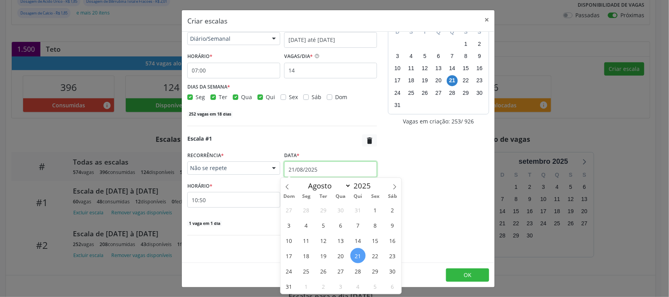
click at [291, 171] on input "21/08/2025" at bounding box center [330, 169] width 93 height 16
click at [392, 181] on span at bounding box center [394, 184] width 13 height 13
select select "8"
click at [358, 210] on span "4" at bounding box center [357, 209] width 15 height 15
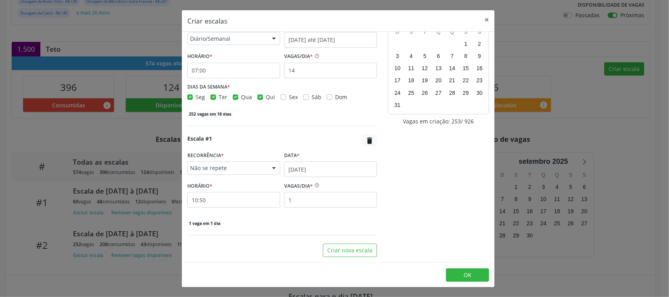
drag, startPoint x: 247, startPoint y: 177, endPoint x: 231, endPoint y: 166, distance: 18.7
click at [246, 176] on div "RECORRÊNCIA * Não se repete Não se repete Diário/Semanal Mensal Nenhum resultad…" at bounding box center [233, 163] width 97 height 28
click at [231, 166] on span "Não se repete" at bounding box center [227, 168] width 74 height 8
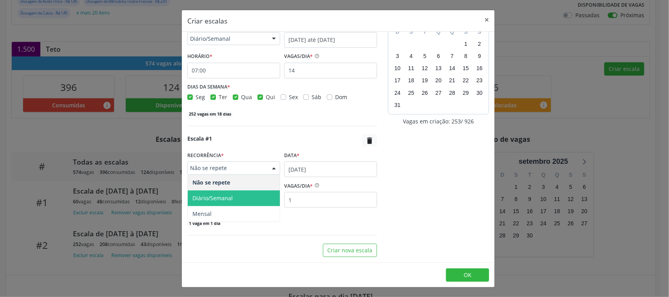
click at [226, 194] on span "Diário/Semanal" at bounding box center [212, 197] width 40 height 7
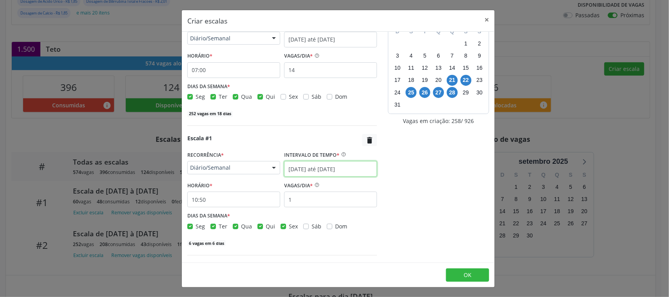
click at [314, 166] on input "[DATE] até [DATE]" at bounding box center [330, 169] width 93 height 16
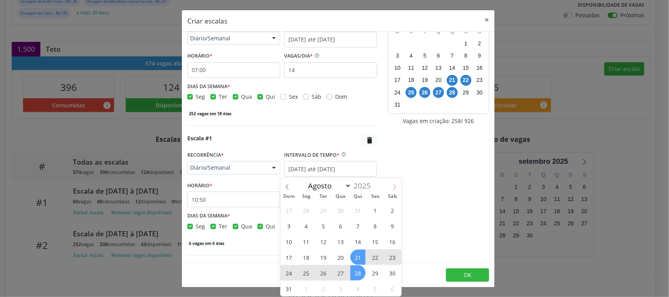
click at [392, 188] on icon at bounding box center [394, 186] width 5 height 5
select select "8"
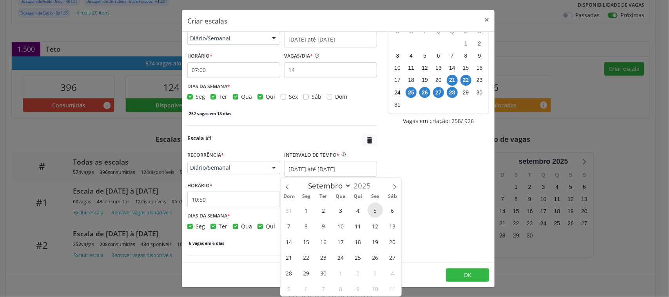
click at [377, 212] on span "5" at bounding box center [374, 209] width 15 height 15
type input "05/09/2025"
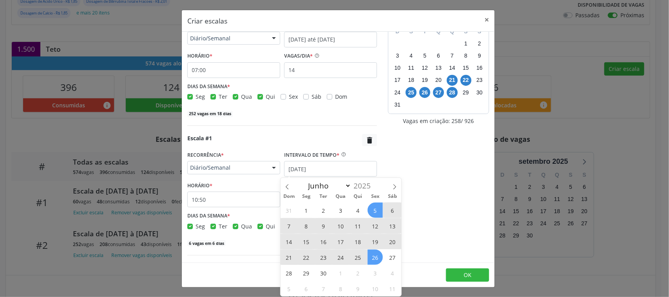
click at [375, 255] on span "26" at bounding box center [374, 256] width 15 height 15
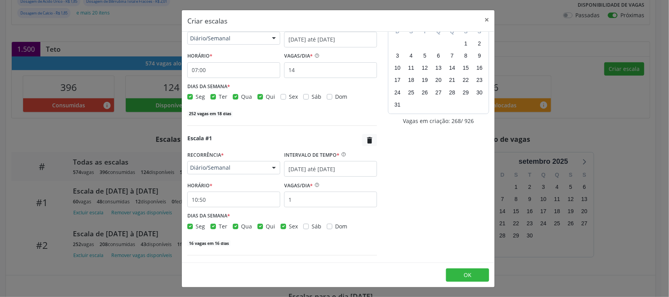
click at [195, 226] on label "Seg" at bounding box center [199, 226] width 9 height 8
click at [192, 226] on input "Seg" at bounding box center [189, 225] width 5 height 7
checkbox input "false"
click at [219, 226] on label "Ter" at bounding box center [223, 226] width 9 height 8
click at [215, 226] on input "Ter" at bounding box center [212, 225] width 5 height 7
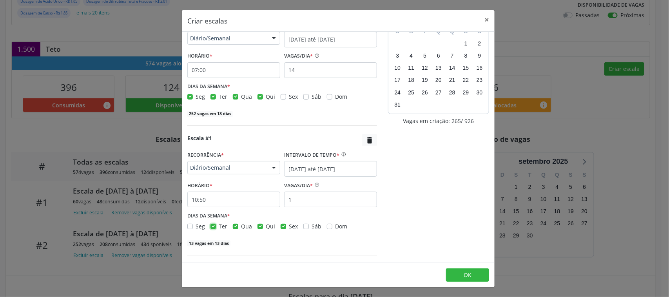
checkbox input "false"
click at [241, 226] on label "Qua" at bounding box center [246, 226] width 11 height 8
click at [234, 226] on input "Qua" at bounding box center [235, 225] width 5 height 7
checkbox input "false"
click at [266, 226] on label "Qui" at bounding box center [270, 226] width 9 height 8
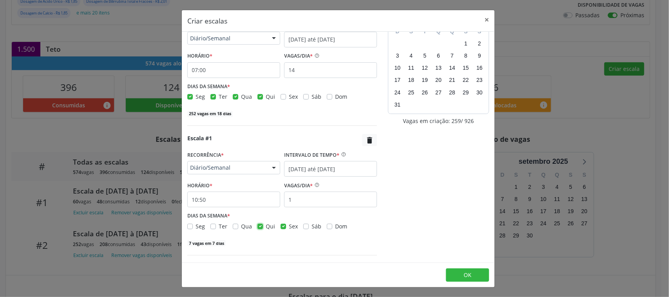
click at [259, 226] on input "Qui" at bounding box center [259, 225] width 5 height 7
checkbox input "false"
click at [296, 201] on input "1" at bounding box center [330, 200] width 93 height 16
type input "12"
click at [241, 202] on input "10:50" at bounding box center [233, 200] width 93 height 16
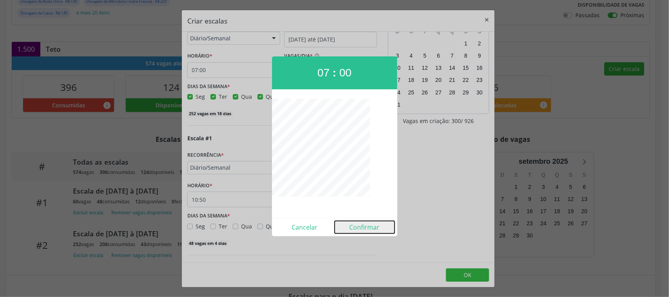
click at [372, 230] on button "Confirmar" at bounding box center [364, 227] width 60 height 13
type input "07:00"
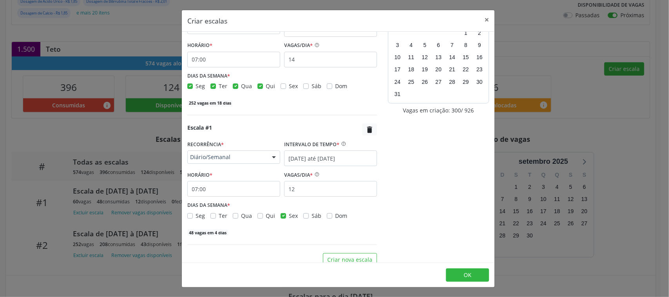
scroll to position [49, 0]
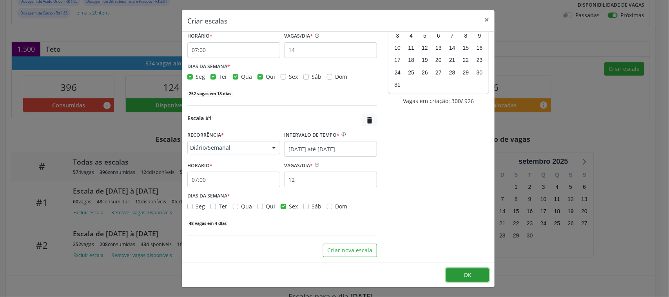
click at [461, 275] on button "OK" at bounding box center [467, 274] width 43 height 13
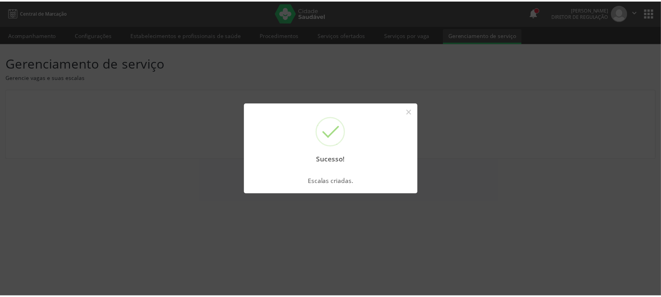
scroll to position [0, 0]
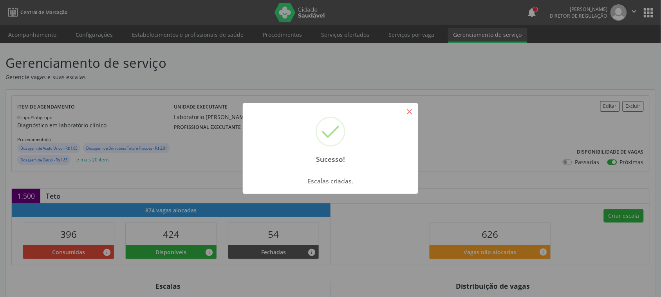
click at [412, 112] on button "×" at bounding box center [409, 111] width 13 height 13
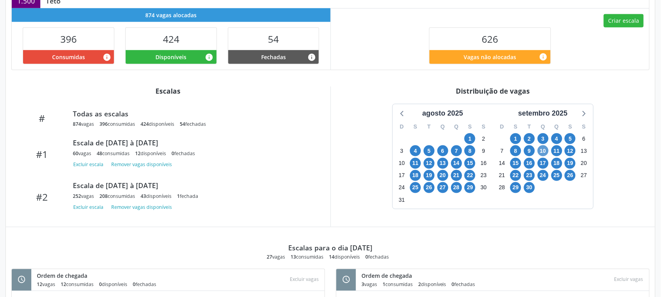
scroll to position [196, 0]
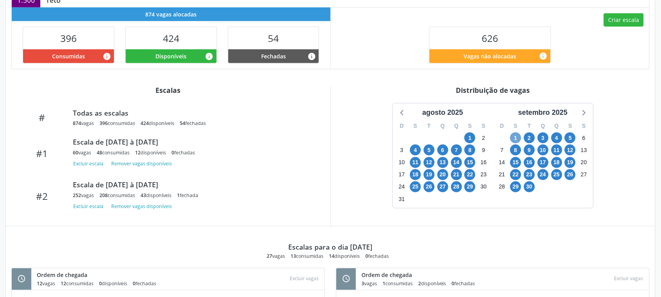
click at [513, 143] on span "1" at bounding box center [515, 137] width 11 height 11
click at [529, 192] on span "30" at bounding box center [529, 186] width 11 height 11
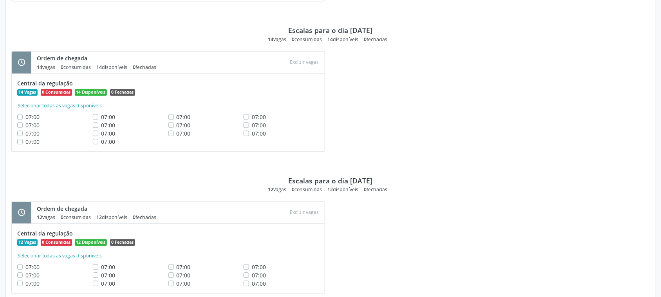
scroll to position [3078, 0]
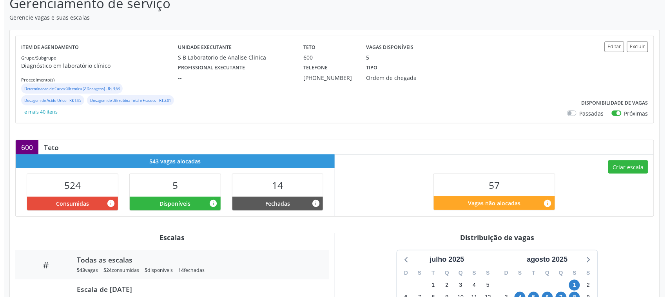
scroll to position [51, 0]
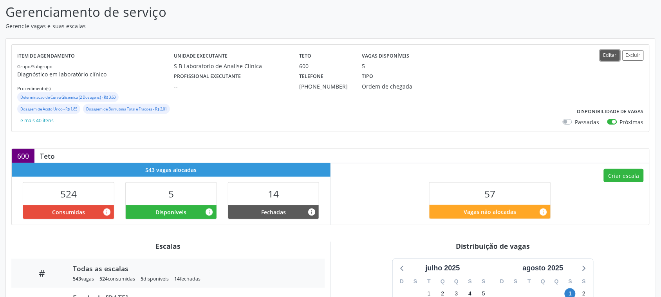
click at [610, 54] on button "Editar" at bounding box center [610, 55] width 20 height 11
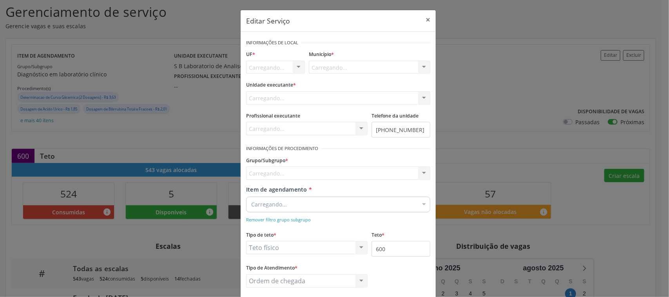
scroll to position [0, 0]
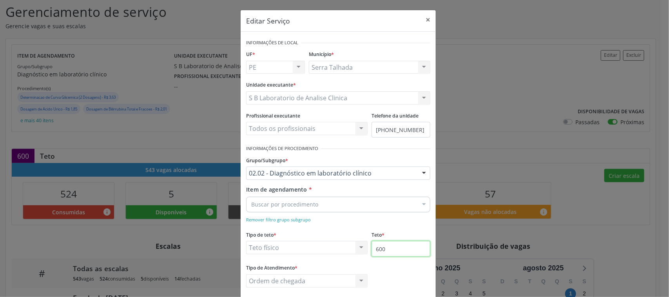
click at [393, 249] on input "600" at bounding box center [400, 249] width 59 height 16
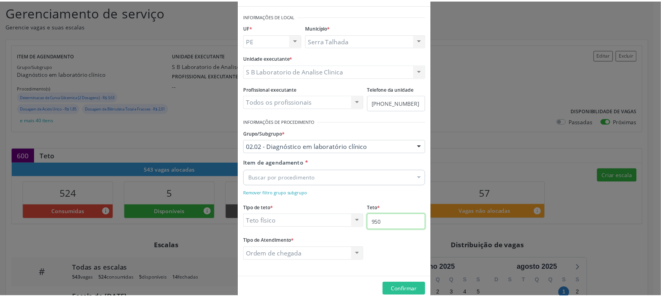
scroll to position [42, 0]
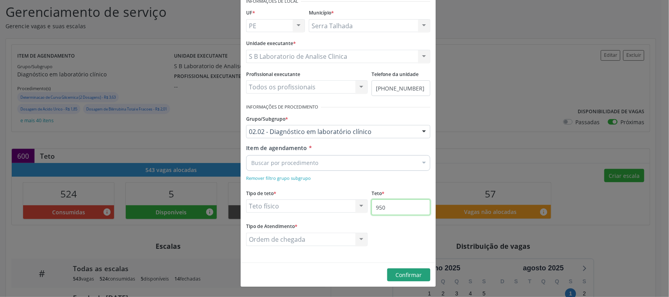
type input "950"
click at [419, 277] on button "Confirmar" at bounding box center [408, 274] width 43 height 13
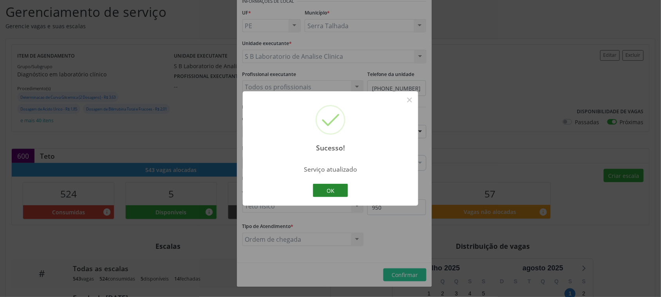
click at [316, 185] on button "OK" at bounding box center [330, 190] width 35 height 13
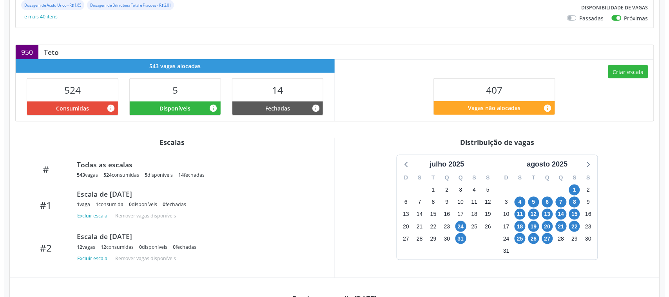
scroll to position [147, 0]
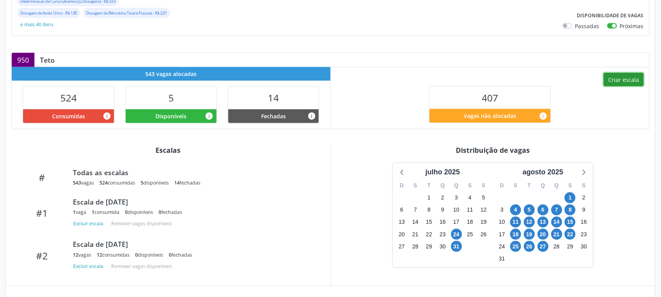
click at [636, 81] on button "Criar escala" at bounding box center [624, 79] width 40 height 13
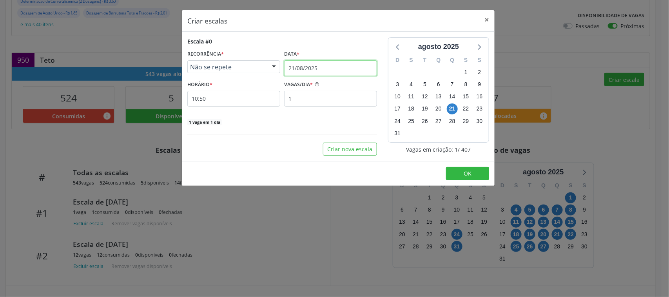
click at [328, 70] on input "21/08/2025" at bounding box center [330, 68] width 93 height 16
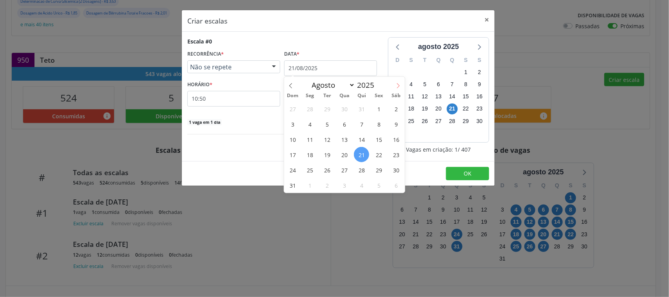
click at [397, 81] on span at bounding box center [397, 83] width 13 height 13
select select "8"
click at [240, 68] on span "Não se repete" at bounding box center [227, 67] width 74 height 8
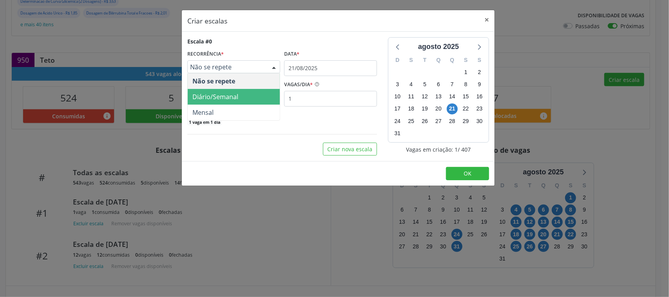
click at [235, 96] on span "Diário/Semanal" at bounding box center [215, 96] width 46 height 9
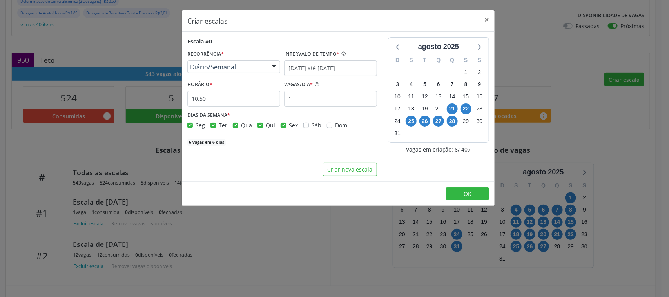
click at [289, 124] on label "Sex" at bounding box center [293, 125] width 9 height 8
click at [281, 124] on input "Sex" at bounding box center [282, 124] width 5 height 7
checkbox input "false"
click at [266, 125] on label "Qui" at bounding box center [270, 125] width 9 height 8
click at [258, 125] on input "Qui" at bounding box center [259, 124] width 5 height 7
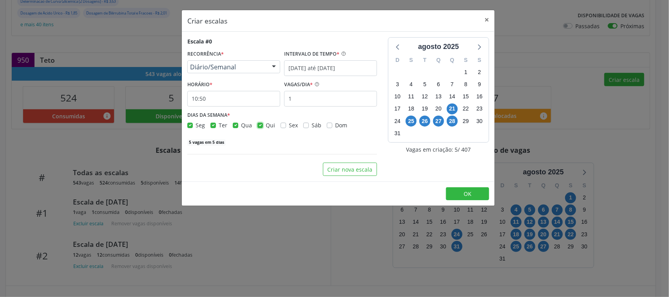
checkbox input "false"
click at [239, 126] on div "Qua" at bounding box center [242, 125] width 19 height 8
click at [241, 124] on label "Qua" at bounding box center [246, 125] width 11 height 8
click at [235, 124] on input "Qua" at bounding box center [235, 124] width 5 height 7
checkbox input "false"
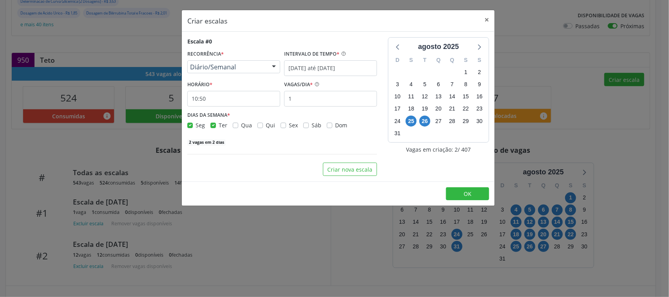
click at [219, 123] on label "Ter" at bounding box center [223, 125] width 9 height 8
click at [213, 123] on input "Ter" at bounding box center [212, 124] width 5 height 7
checkbox input "false"
click at [302, 97] on input "1" at bounding box center [330, 99] width 93 height 16
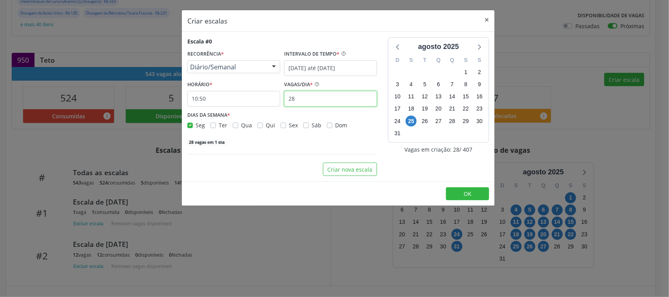
click at [288, 102] on input "28" at bounding box center [330, 99] width 93 height 16
type input "1"
type input "28"
click at [230, 93] on input "10:50" at bounding box center [233, 99] width 93 height 16
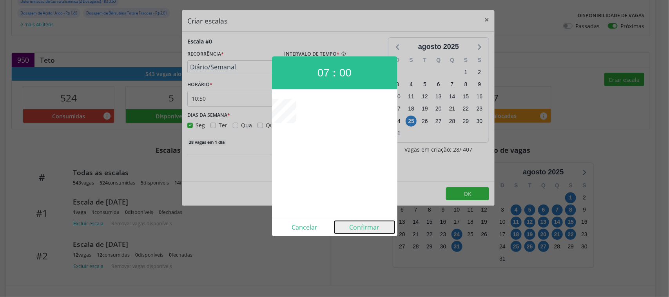
click at [357, 227] on button "Confirmar" at bounding box center [364, 227] width 60 height 13
type input "07:00"
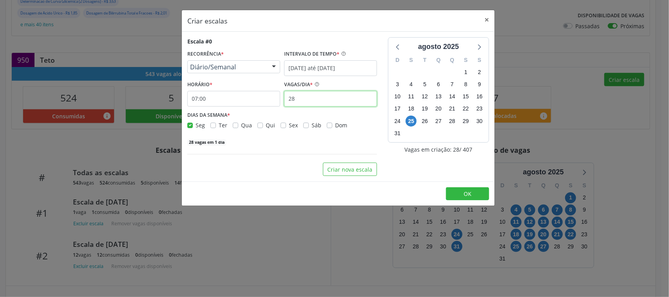
click at [308, 98] on input "28" at bounding box center [330, 99] width 93 height 16
click at [295, 134] on div "Escala #0 RECORRÊNCIA * Diário/Semanal Não se repete Diário/Semanal Mensal Nenh…" at bounding box center [282, 91] width 190 height 109
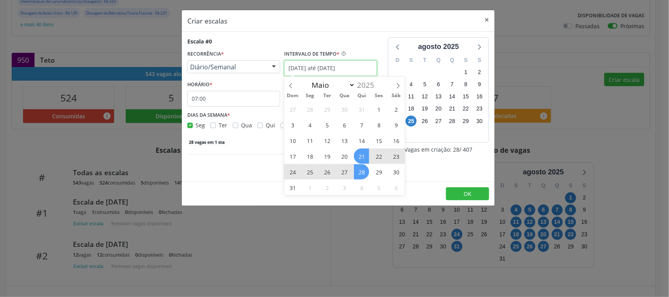
click at [306, 69] on input "[DATE] até [DATE]" at bounding box center [330, 68] width 93 height 16
click at [399, 88] on icon at bounding box center [397, 85] width 5 height 5
select select "8"
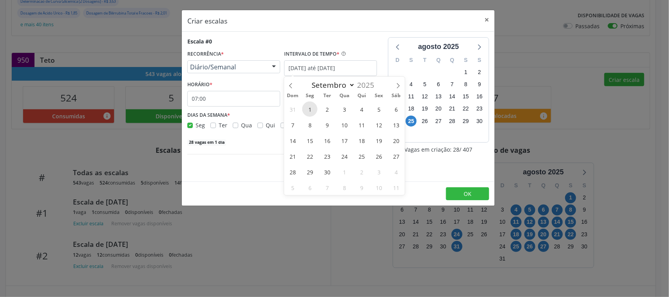
click at [311, 107] on span "1" at bounding box center [309, 108] width 15 height 15
type input "[DATE]"
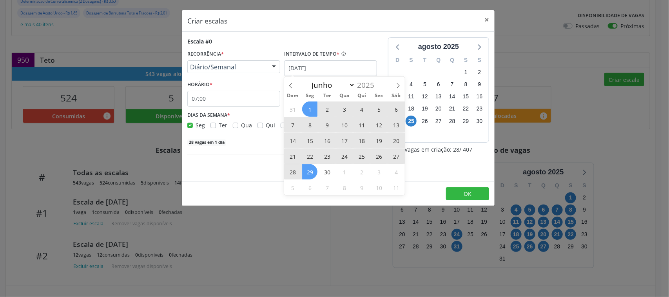
click at [308, 169] on span "29" at bounding box center [309, 171] width 15 height 15
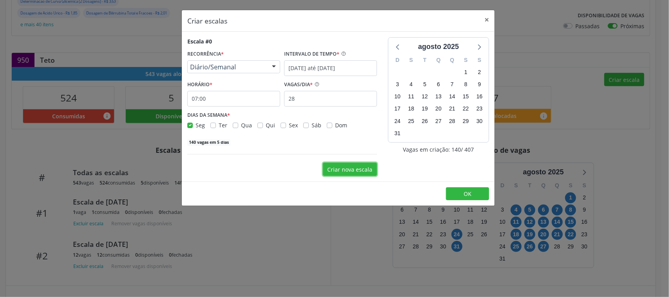
click at [340, 171] on button "Criar nova escala" at bounding box center [350, 169] width 54 height 13
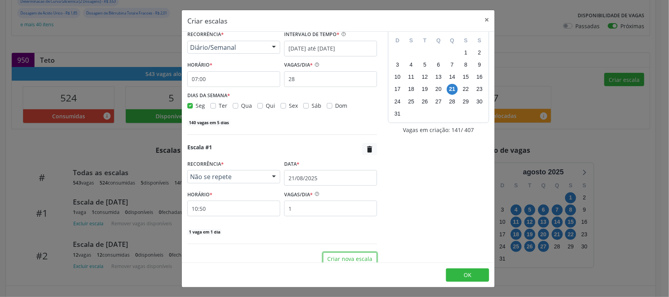
scroll to position [29, 0]
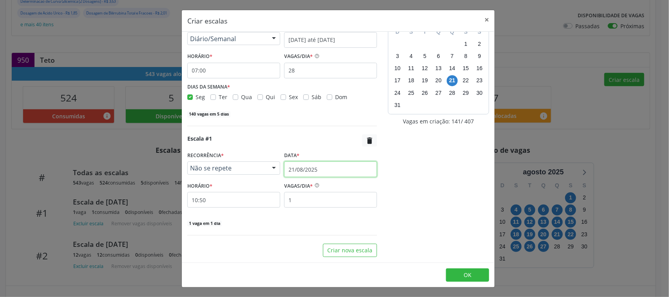
click at [315, 170] on input "21/08/2025" at bounding box center [330, 169] width 93 height 16
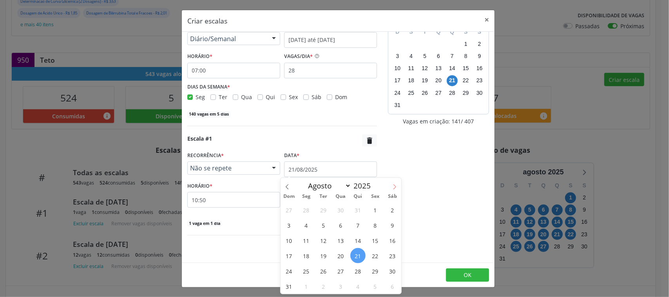
click at [394, 184] on icon at bounding box center [394, 186] width 5 height 5
select select "8"
click at [324, 210] on span "2" at bounding box center [323, 209] width 15 height 15
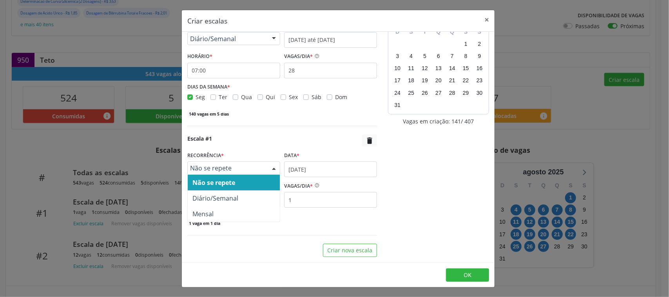
click at [245, 165] on span "Não se repete" at bounding box center [227, 168] width 74 height 8
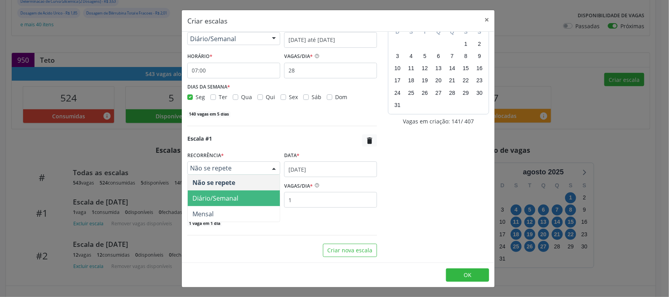
click at [236, 194] on span "Diário/Semanal" at bounding box center [215, 198] width 46 height 9
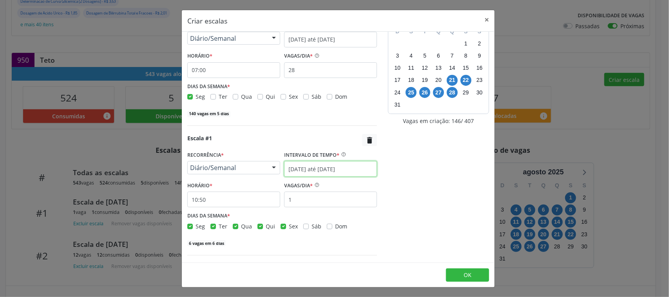
click at [295, 172] on input "[DATE] até [DATE]" at bounding box center [330, 169] width 93 height 16
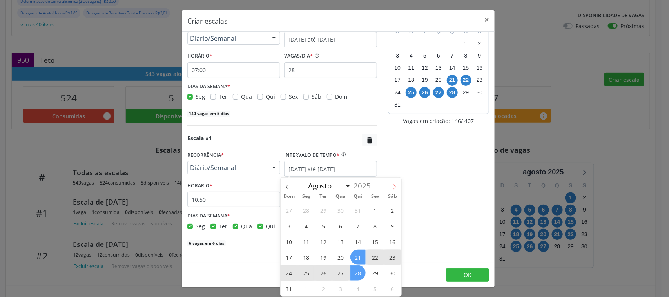
click at [392, 188] on icon at bounding box center [394, 186] width 5 height 5
select select "8"
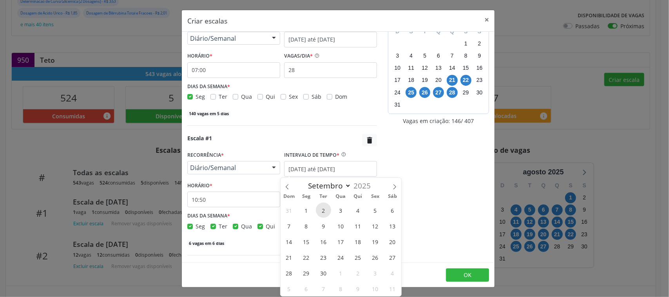
click at [324, 208] on span "2" at bounding box center [323, 209] width 15 height 15
type input "02/09/2025"
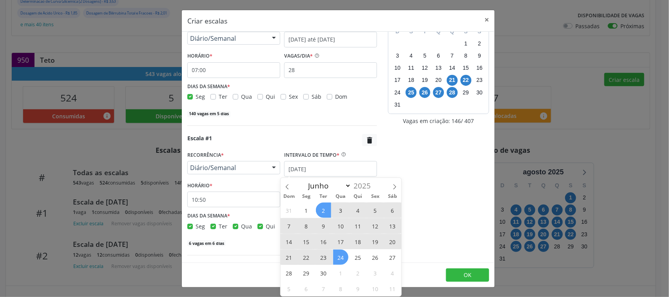
click at [343, 255] on span "24" at bounding box center [340, 256] width 15 height 15
select select "8"
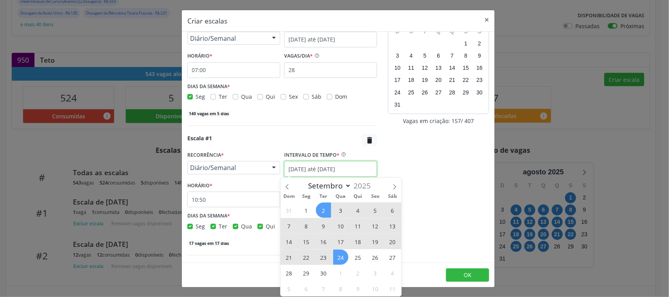
click at [322, 169] on input "02/09/2025 até 24/09/2025" at bounding box center [330, 169] width 93 height 16
click at [322, 209] on span "2" at bounding box center [323, 209] width 15 height 15
type input "02/09/2025"
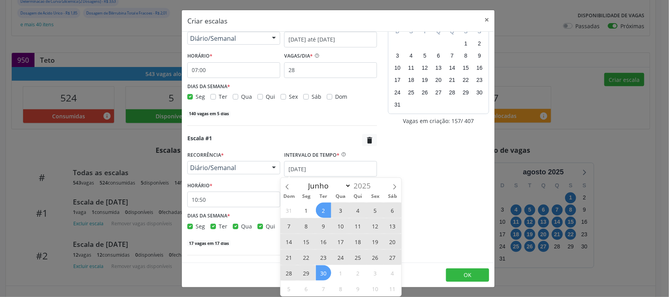
click at [326, 269] on span "30" at bounding box center [323, 272] width 15 height 15
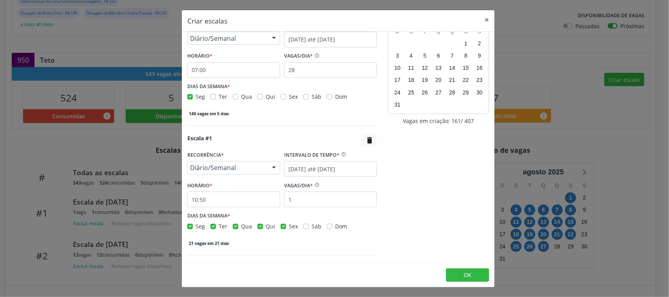
click at [195, 226] on label "Seg" at bounding box center [199, 226] width 9 height 8
click at [191, 226] on input "Seg" at bounding box center [189, 225] width 5 height 7
checkbox input "false"
click at [266, 226] on label "Qui" at bounding box center [270, 226] width 9 height 8
click at [257, 226] on input "Qui" at bounding box center [259, 225] width 5 height 7
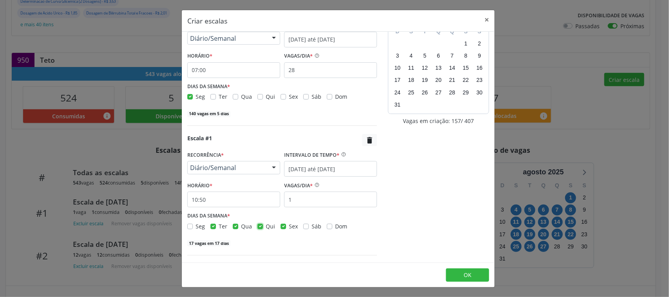
checkbox input "false"
click at [289, 226] on label "Sex" at bounding box center [293, 226] width 9 height 8
click at [282, 226] on input "Sex" at bounding box center [282, 225] width 5 height 7
checkbox input "false"
click at [320, 201] on input "1" at bounding box center [330, 200] width 93 height 16
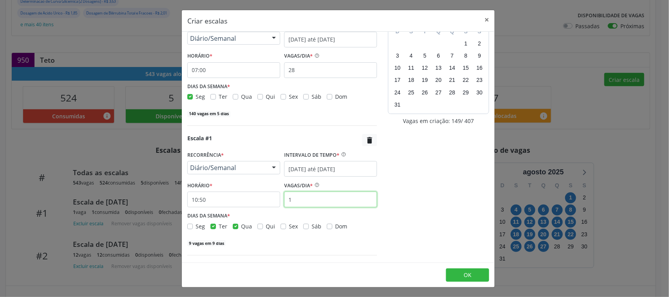
click at [320, 201] on input "1" at bounding box center [330, 200] width 93 height 16
type input "14"
click at [224, 200] on input "10:50" at bounding box center [233, 200] width 93 height 16
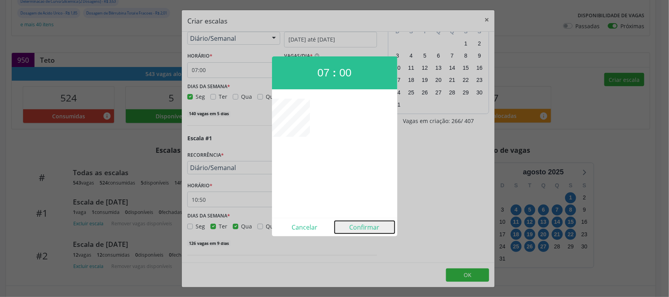
click at [371, 230] on button "Confirmar" at bounding box center [364, 227] width 60 height 13
type input "07:00"
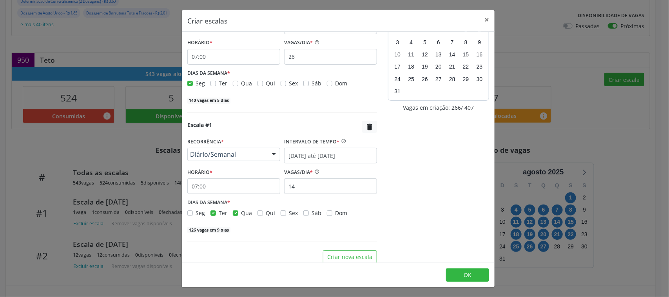
scroll to position [49, 0]
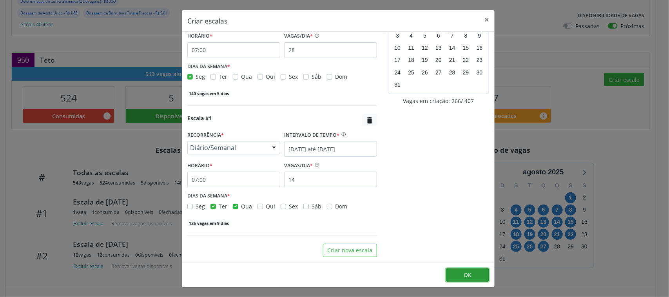
click at [471, 273] on button "OK" at bounding box center [467, 274] width 43 height 13
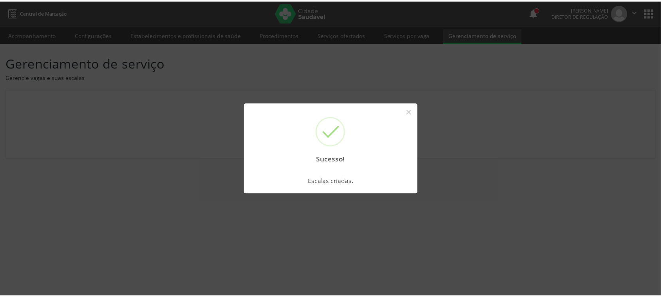
scroll to position [0, 0]
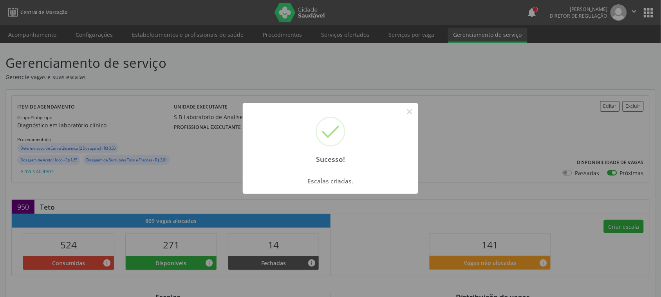
click at [417, 108] on div "Sucesso! ×" at bounding box center [330, 136] width 175 height 67
click at [412, 111] on button "×" at bounding box center [409, 111] width 13 height 13
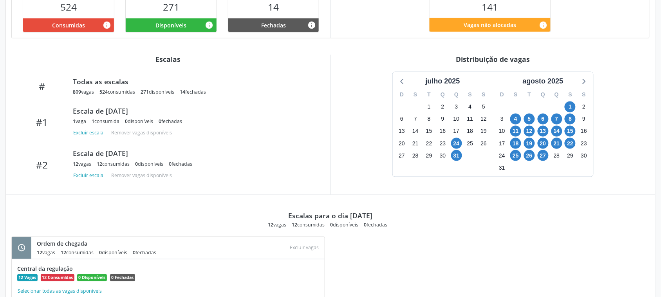
scroll to position [245, 0]
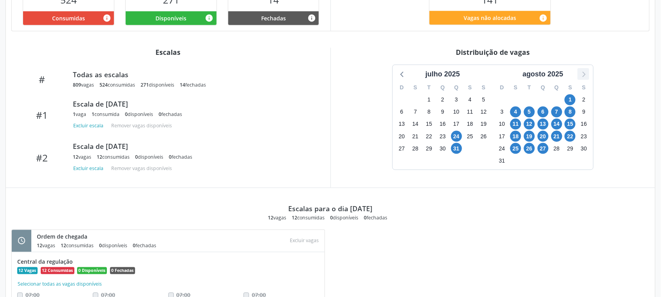
click at [580, 74] on icon at bounding box center [583, 74] width 10 height 10
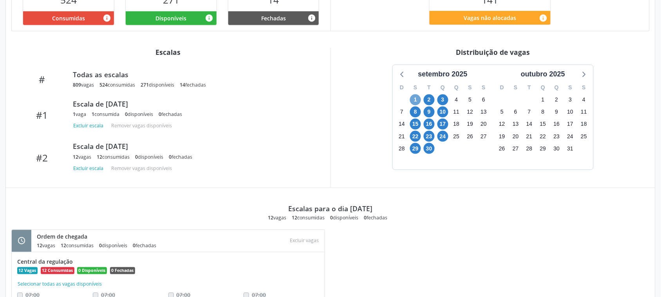
click at [412, 99] on span "1" at bounding box center [415, 99] width 11 height 11
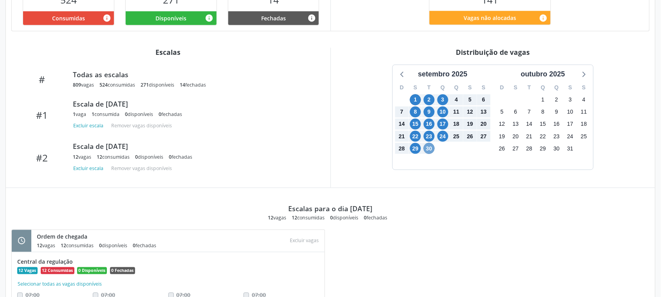
click at [432, 147] on span "30" at bounding box center [429, 148] width 11 height 11
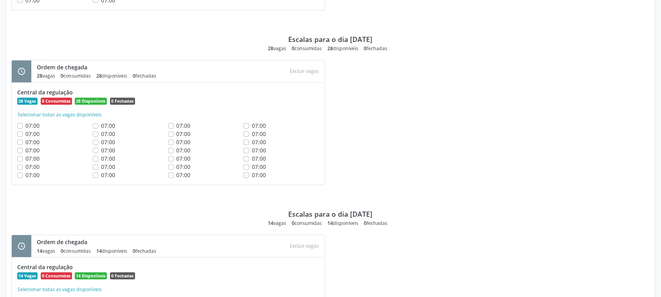
scroll to position [2377, 0]
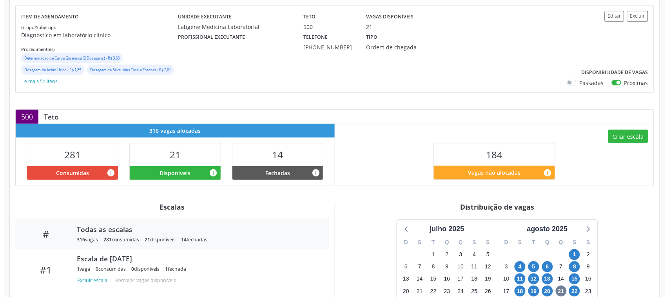
scroll to position [85, 0]
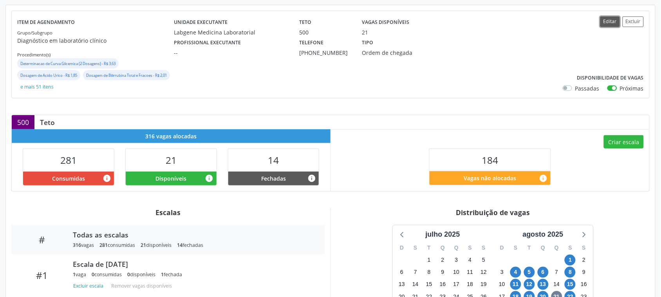
click at [604, 24] on button "Editar" at bounding box center [610, 21] width 20 height 11
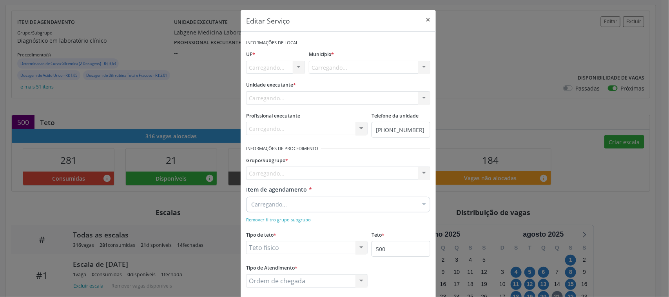
scroll to position [0, 0]
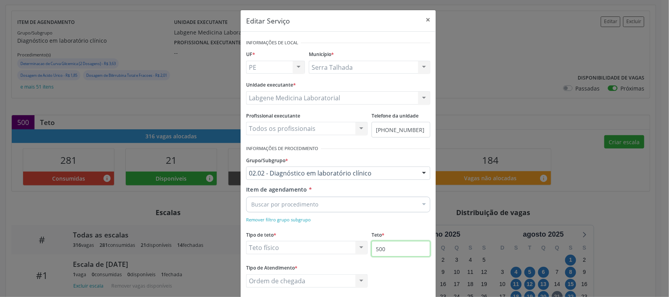
click at [383, 248] on input "500" at bounding box center [400, 249] width 59 height 16
type input "800"
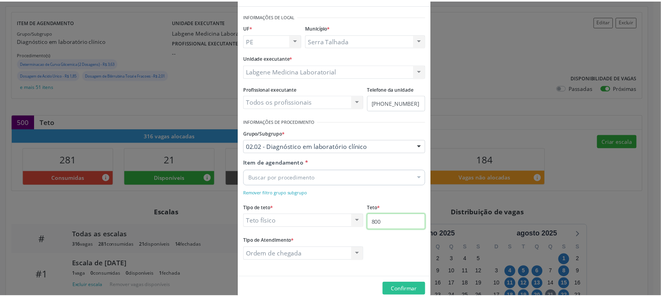
scroll to position [42, 0]
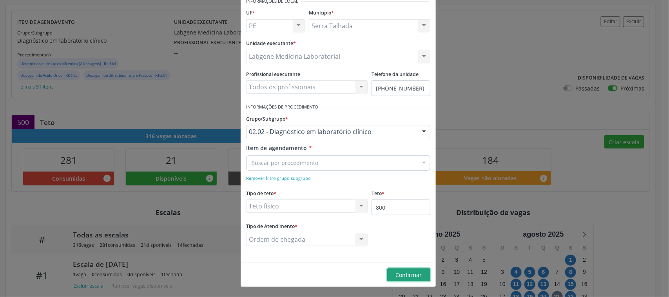
click at [413, 274] on span "Confirmar" at bounding box center [409, 274] width 26 height 7
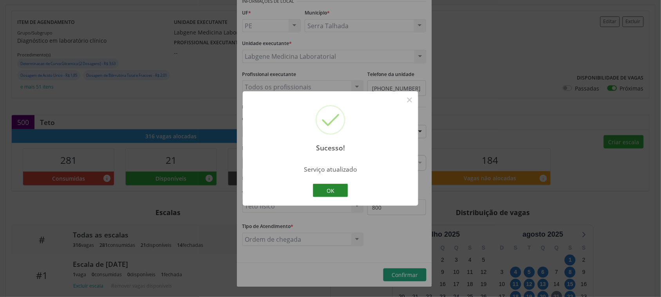
click at [343, 192] on button "OK" at bounding box center [330, 190] width 35 height 13
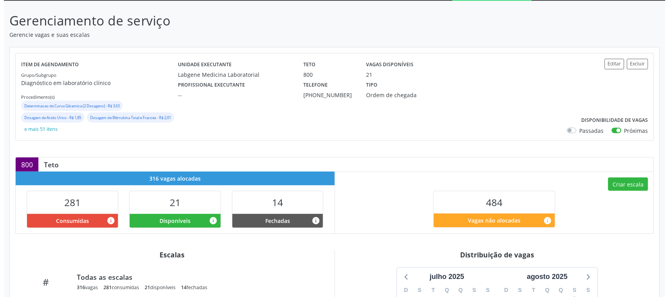
scroll to position [36, 0]
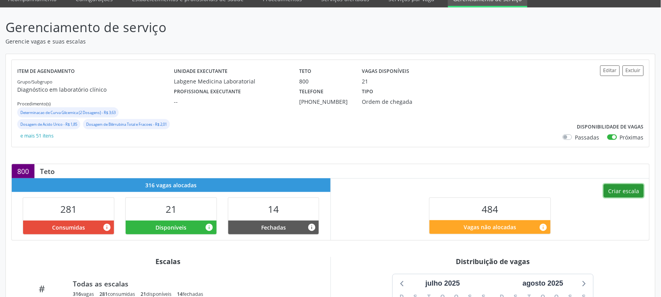
click at [630, 194] on button "Criar escala" at bounding box center [624, 190] width 40 height 13
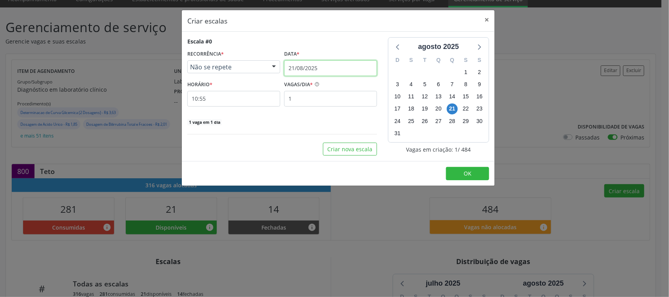
click at [309, 71] on input "21/08/2025" at bounding box center [330, 68] width 93 height 16
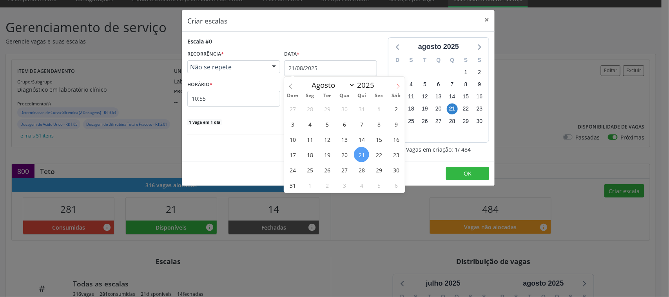
click at [393, 84] on span at bounding box center [397, 83] width 13 height 13
select select "8"
click at [306, 107] on span "1" at bounding box center [309, 108] width 15 height 15
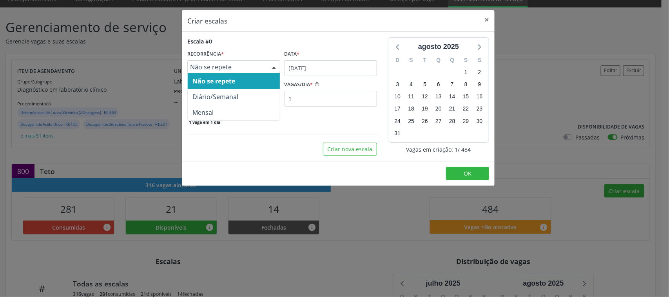
click at [229, 71] on span "Não se repete" at bounding box center [227, 67] width 74 height 8
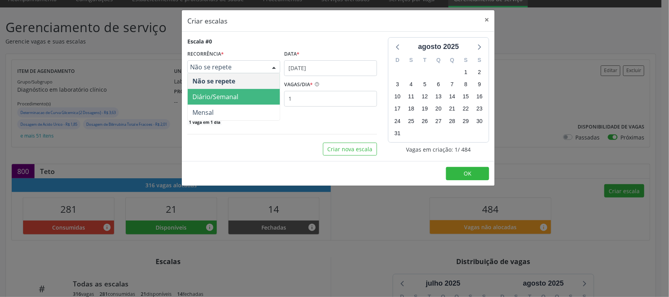
click at [226, 93] on span "Diário/Semanal" at bounding box center [215, 96] width 46 height 9
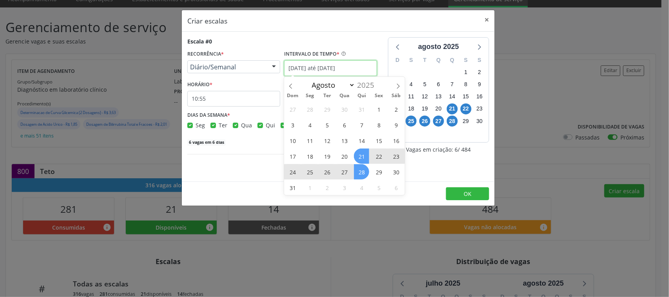
click at [298, 67] on input "[DATE] até [DATE]" at bounding box center [330, 68] width 93 height 16
click at [398, 85] on icon at bounding box center [397, 85] width 5 height 5
select select "8"
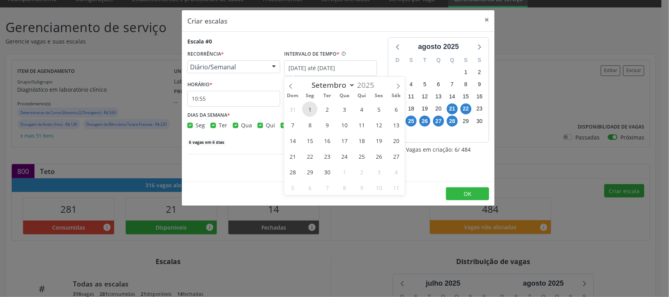
click at [310, 107] on span "1" at bounding box center [309, 108] width 15 height 15
type input "[DATE]"
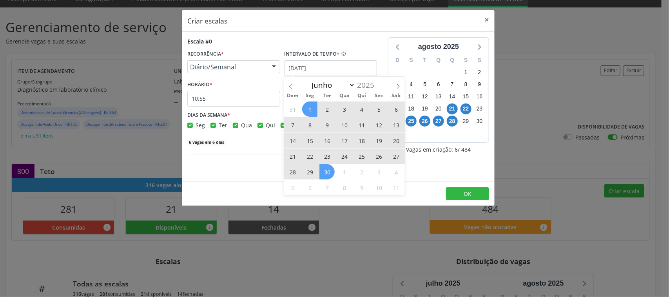
click at [323, 167] on span "30" at bounding box center [326, 171] width 15 height 15
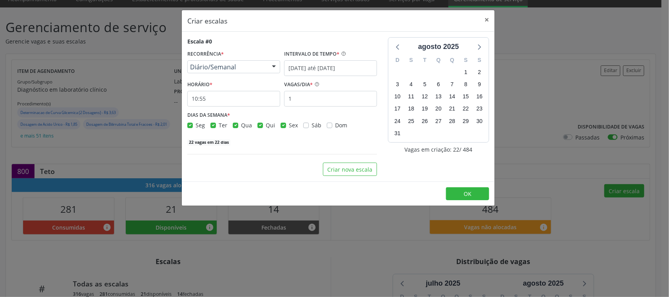
click at [289, 125] on label "Sex" at bounding box center [293, 125] width 9 height 8
click at [283, 125] on input "Sex" at bounding box center [282, 124] width 5 height 7
checkbox input "false"
click at [266, 126] on label "Qui" at bounding box center [270, 125] width 9 height 8
click at [260, 126] on input "Qui" at bounding box center [259, 124] width 5 height 7
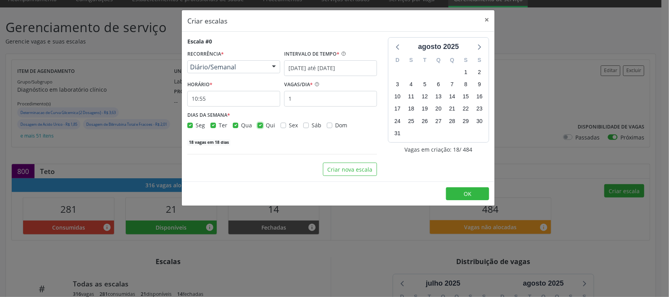
checkbox input "false"
click at [223, 103] on input "10:55" at bounding box center [233, 99] width 93 height 16
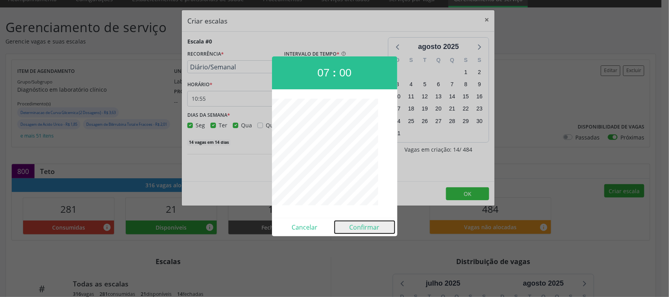
click at [367, 228] on button "Confirmar" at bounding box center [364, 227] width 60 height 13
type input "07:00"
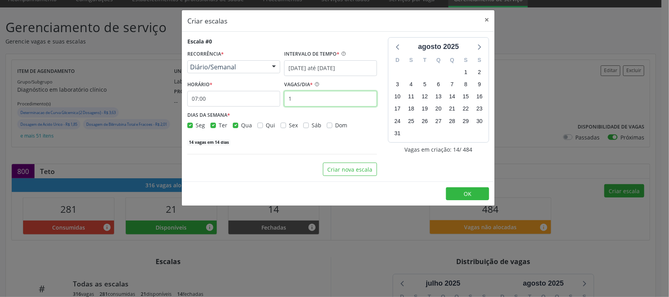
click at [313, 96] on input "1" at bounding box center [330, 99] width 93 height 16
type input "12"
click at [296, 146] on div "Escala #0 RECORRÊNCIA * Diário/Semanal Não se repete Diário/Semanal Mensal Nenh…" at bounding box center [282, 106] width 201 height 139
click at [335, 171] on button "Criar nova escala" at bounding box center [350, 169] width 54 height 13
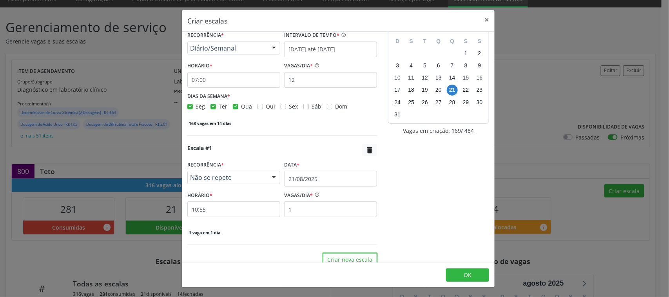
scroll to position [29, 0]
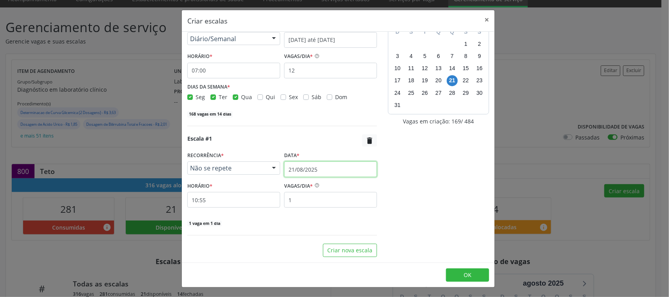
click at [312, 168] on input "21/08/2025" at bounding box center [330, 169] width 93 height 16
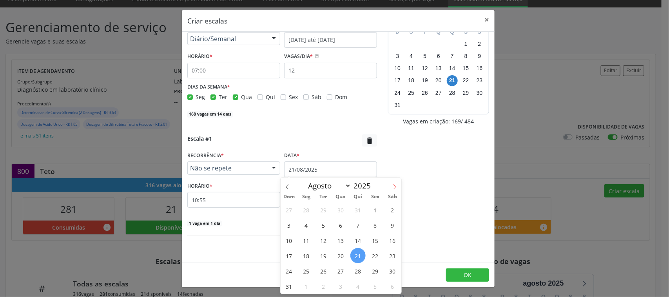
click at [394, 188] on icon at bounding box center [394, 186] width 5 height 5
select select "8"
click at [251, 171] on span "Não se repete" at bounding box center [227, 168] width 74 height 8
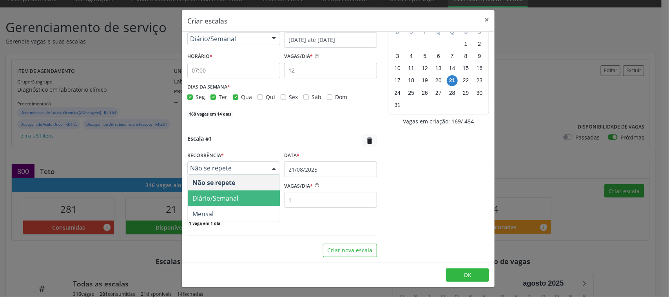
click at [237, 200] on span "Diário/Semanal" at bounding box center [215, 198] width 46 height 9
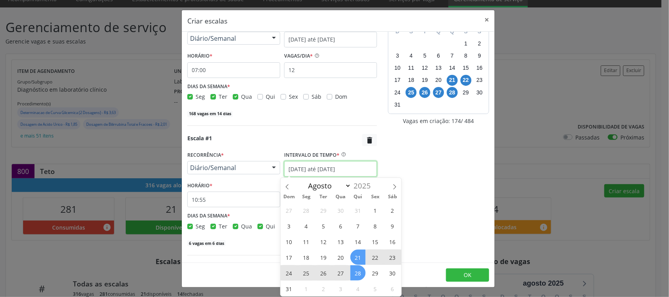
click at [321, 173] on input "[DATE] até [DATE]" at bounding box center [330, 169] width 93 height 16
click at [392, 185] on icon at bounding box center [394, 186] width 5 height 5
select select "8"
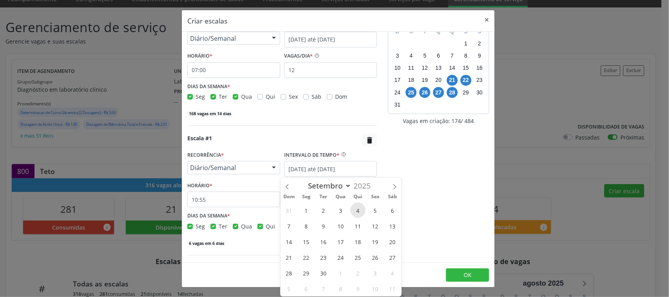
click at [359, 210] on span "4" at bounding box center [357, 209] width 15 height 15
type input "04/09/2025"
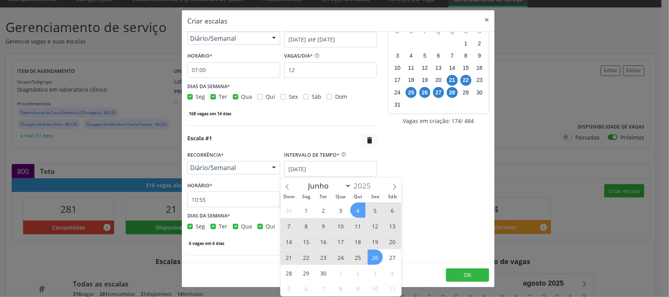
click at [373, 255] on span "26" at bounding box center [374, 256] width 15 height 15
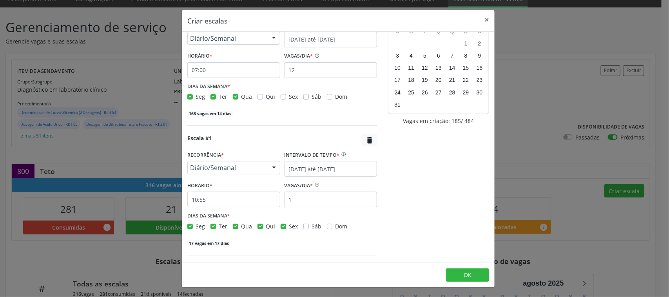
click at [195, 226] on label "Seg" at bounding box center [199, 226] width 9 height 8
click at [189, 226] on input "Seg" at bounding box center [189, 225] width 5 height 7
checkbox input "false"
click at [219, 226] on label "Ter" at bounding box center [223, 226] width 9 height 8
click at [214, 226] on input "Ter" at bounding box center [212, 225] width 5 height 7
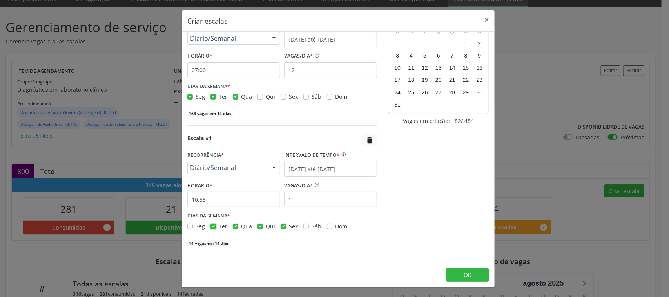
checkbox input "false"
click at [241, 227] on label "Qua" at bounding box center [246, 226] width 11 height 8
click at [234, 227] on input "Qua" at bounding box center [235, 225] width 5 height 7
checkbox input "false"
click at [295, 203] on input "1" at bounding box center [330, 200] width 93 height 16
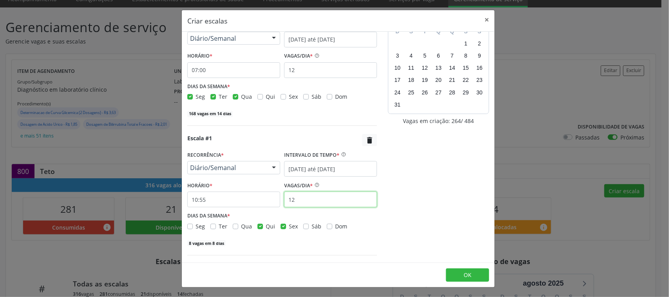
type input "1"
type input "24"
click at [251, 195] on input "10:55" at bounding box center [233, 200] width 93 height 16
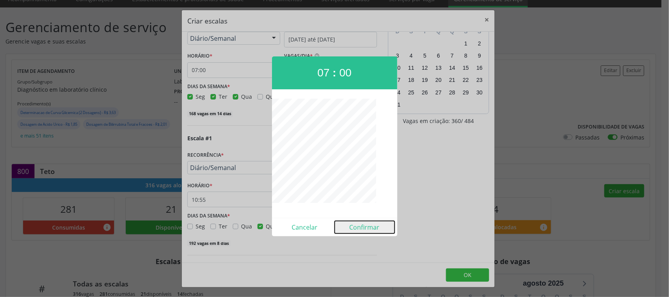
click at [364, 226] on button "Confirmar" at bounding box center [364, 227] width 60 height 13
type input "07:00"
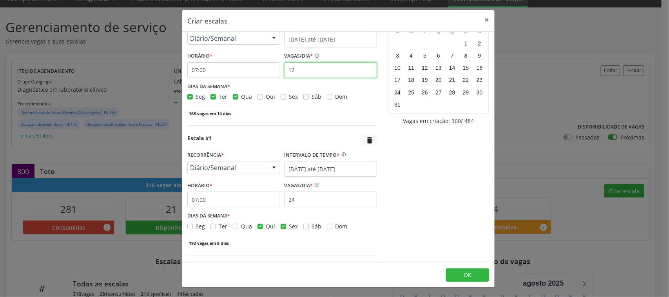
click at [302, 67] on input "12" at bounding box center [330, 70] width 93 height 16
type input "13"
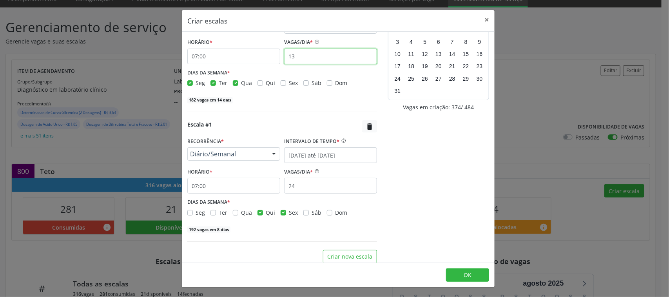
scroll to position [49, 0]
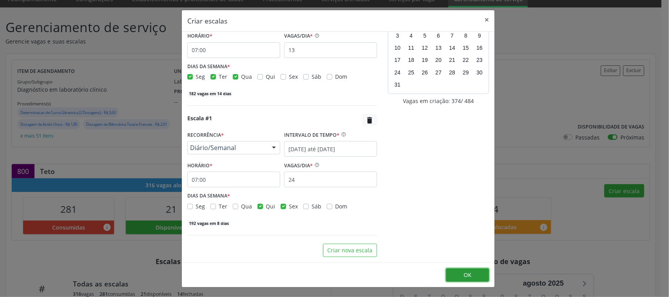
click at [472, 273] on button "OK" at bounding box center [467, 274] width 43 height 13
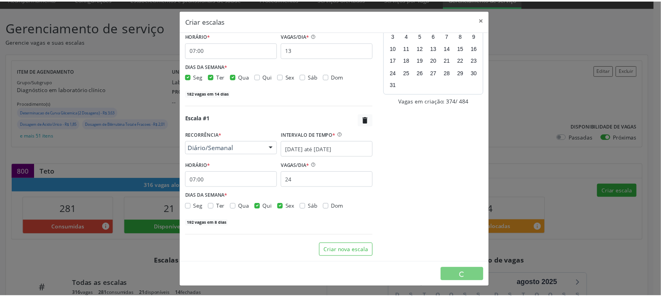
scroll to position [0, 0]
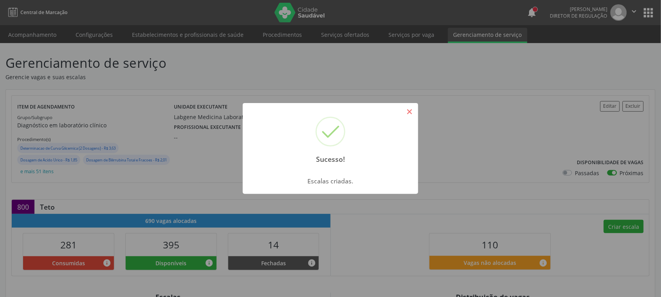
click at [412, 114] on button "×" at bounding box center [409, 111] width 13 height 13
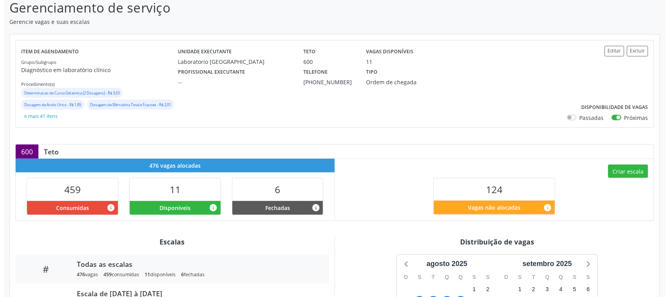
scroll to position [49, 0]
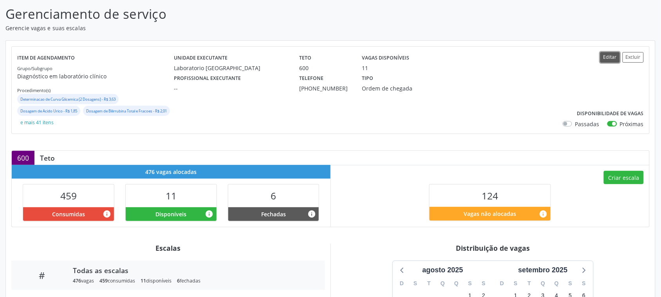
click at [600, 54] on button "Editar" at bounding box center [610, 57] width 20 height 11
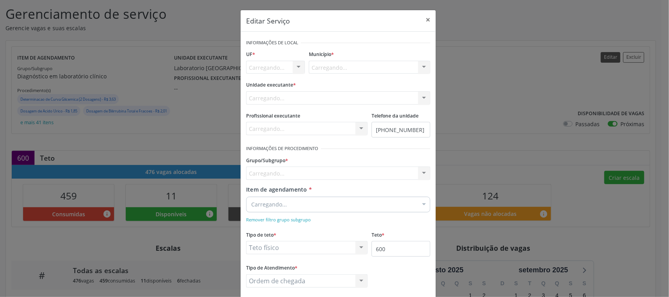
scroll to position [0, 0]
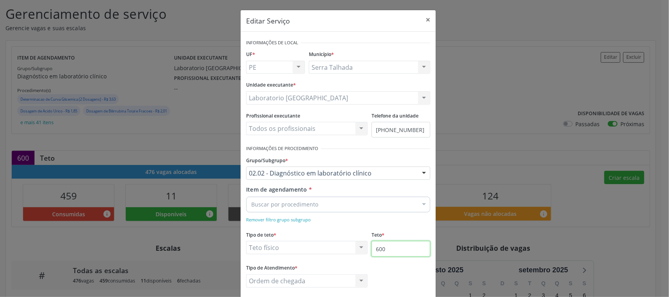
click at [394, 251] on input "600" at bounding box center [400, 249] width 59 height 16
type input "8"
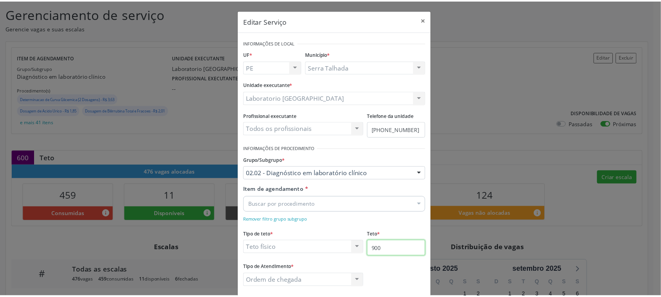
scroll to position [42, 0]
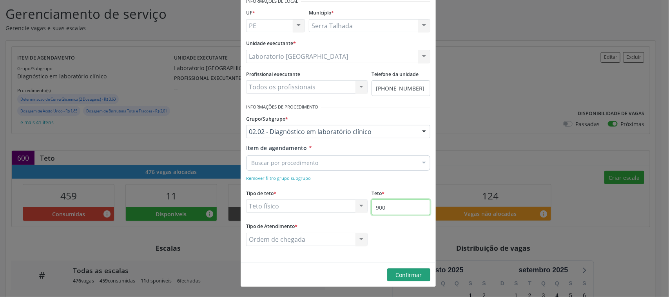
type input "900"
click at [418, 279] on button "Confirmar" at bounding box center [408, 274] width 43 height 13
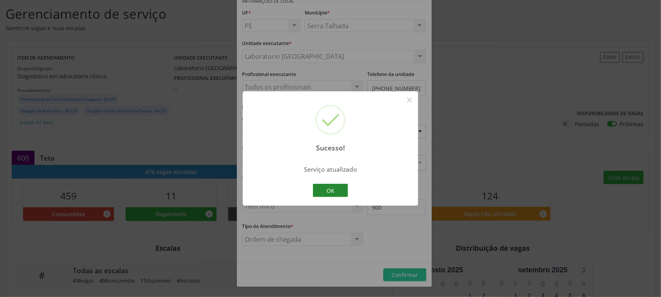
click at [343, 187] on button "OK" at bounding box center [330, 190] width 35 height 13
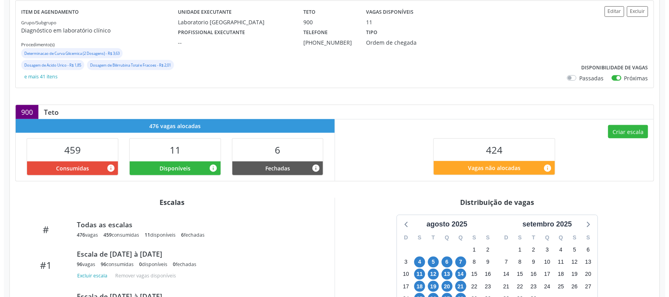
scroll to position [98, 0]
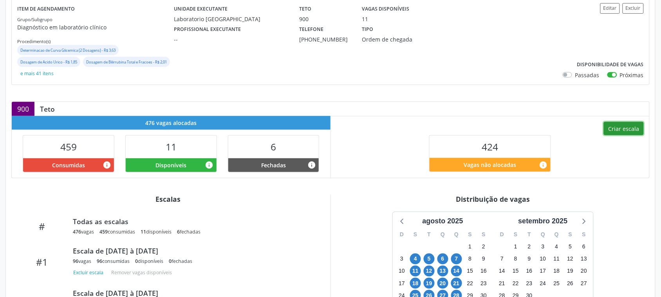
click at [623, 126] on button "Criar escala" at bounding box center [624, 128] width 40 height 13
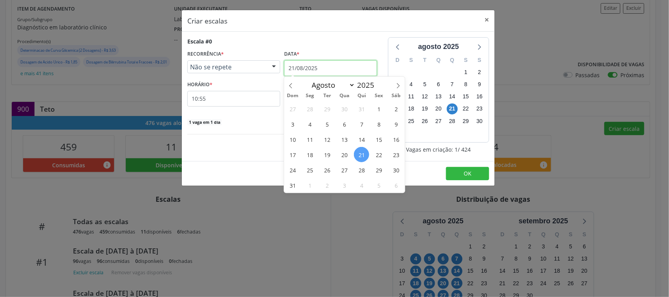
click at [299, 70] on input "21/08/2025" at bounding box center [330, 68] width 93 height 16
click at [251, 67] on span "Não se repete" at bounding box center [227, 67] width 74 height 8
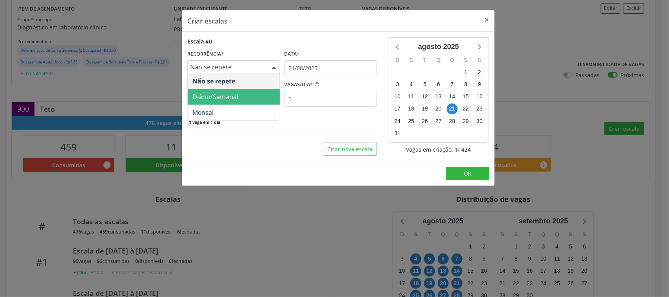
click at [232, 93] on span "Diário/Semanal" at bounding box center [215, 96] width 46 height 9
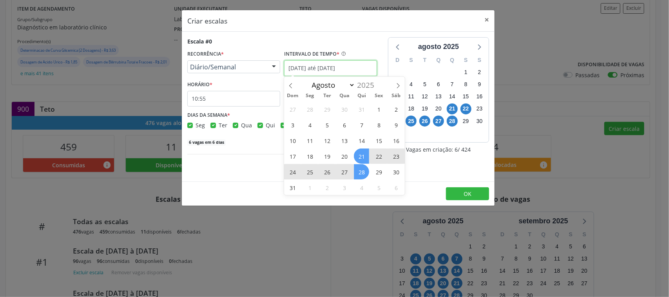
click at [323, 69] on input "[DATE] até [DATE]" at bounding box center [330, 68] width 93 height 16
click at [401, 87] on span at bounding box center [397, 83] width 13 height 13
select select "8"
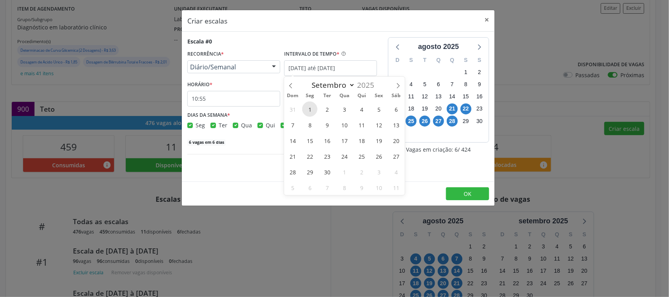
click at [311, 108] on span "1" at bounding box center [309, 108] width 15 height 15
type input "[DATE]"
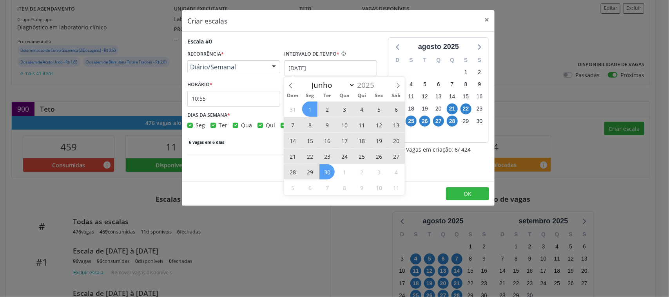
click at [328, 172] on span "30" at bounding box center [326, 171] width 15 height 15
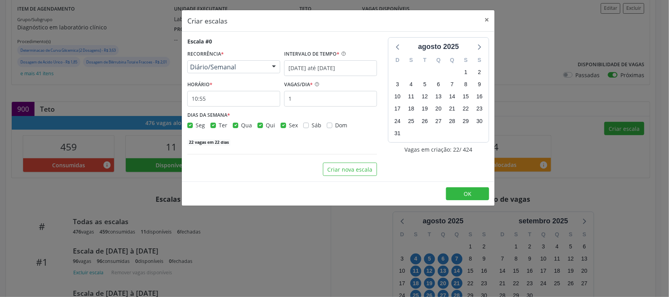
click at [289, 126] on label "Sex" at bounding box center [293, 125] width 9 height 8
click at [282, 126] on input "Sex" at bounding box center [282, 124] width 5 height 7
checkbox input "false"
click at [240, 91] on input "10:55" at bounding box center [233, 99] width 93 height 16
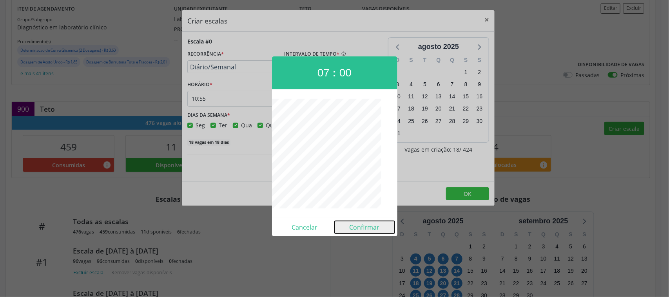
click at [365, 232] on button "Confirmar" at bounding box center [364, 227] width 60 height 13
type input "07:00"
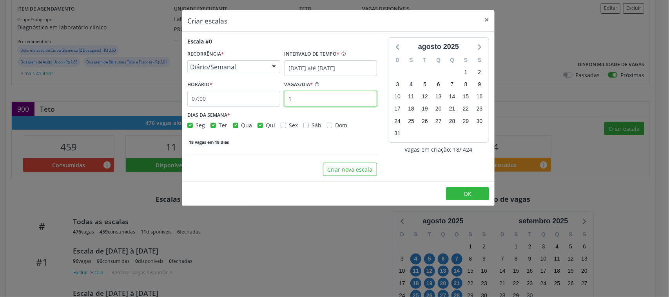
click at [331, 102] on input "1" at bounding box center [330, 99] width 93 height 16
type input "14"
click at [278, 142] on div "252 vagas em 18 dias" at bounding box center [282, 141] width 190 height 8
click at [479, 46] on icon at bounding box center [479, 47] width 10 height 10
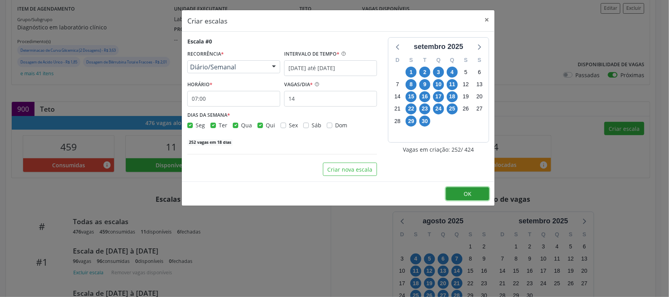
click at [466, 193] on span "OK" at bounding box center [467, 193] width 8 height 7
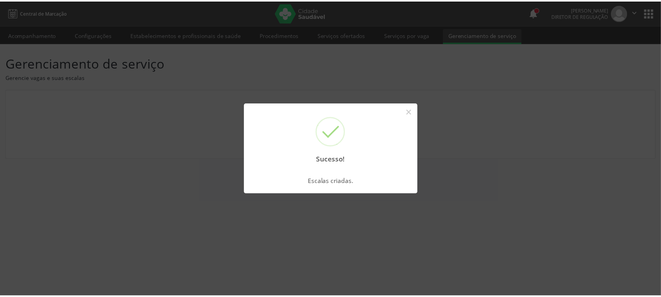
scroll to position [0, 0]
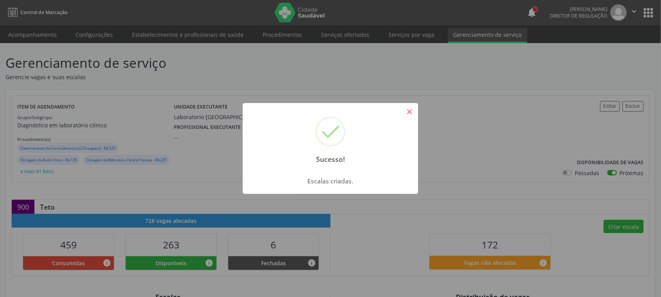
click at [409, 112] on button "×" at bounding box center [409, 111] width 13 height 13
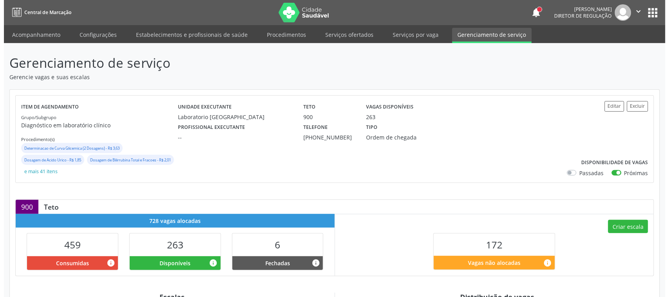
scroll to position [98, 0]
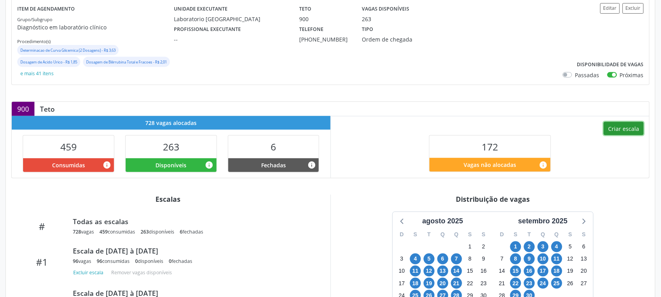
click at [621, 130] on button "Criar escala" at bounding box center [624, 128] width 40 height 13
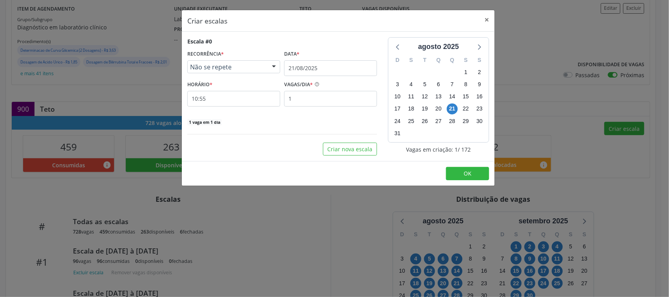
click at [238, 68] on span "Não se repete" at bounding box center [227, 67] width 74 height 8
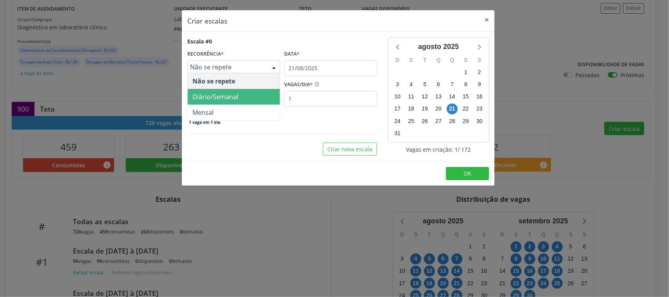
click at [234, 99] on span "Diário/Semanal" at bounding box center [215, 96] width 46 height 9
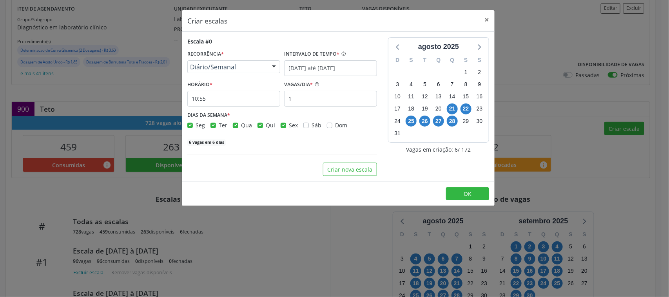
click at [195, 125] on label "Seg" at bounding box center [199, 125] width 9 height 8
click at [188, 125] on input "Seg" at bounding box center [189, 124] width 5 height 7
checkbox input "false"
click at [219, 127] on label "Ter" at bounding box center [223, 125] width 9 height 8
click at [211, 127] on input "Ter" at bounding box center [212, 124] width 5 height 7
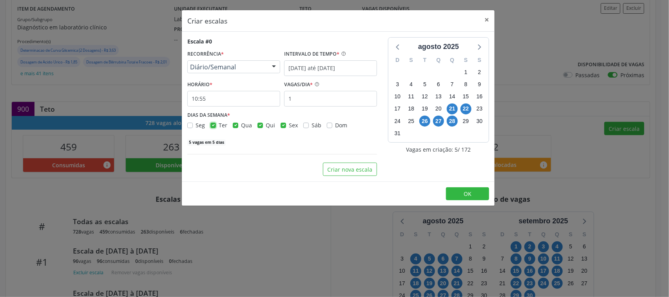
checkbox input "false"
click at [266, 124] on label "Qui" at bounding box center [270, 125] width 9 height 8
click at [260, 124] on input "Qui" at bounding box center [259, 124] width 5 height 7
checkbox input "false"
click at [289, 125] on label "Sex" at bounding box center [293, 125] width 9 height 8
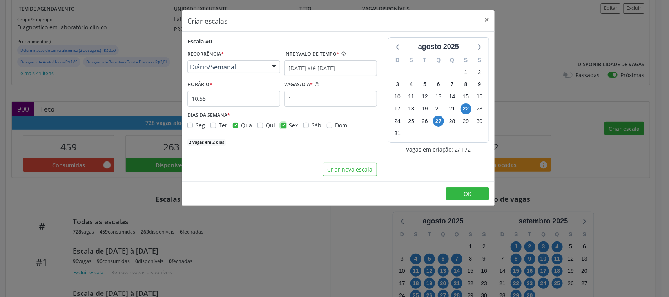
click at [280, 125] on input "Sex" at bounding box center [282, 124] width 5 height 7
checkbox input "false"
click at [312, 100] on input "1" at bounding box center [330, 99] width 93 height 16
type input "12"
click at [239, 98] on input "10:55" at bounding box center [233, 99] width 93 height 16
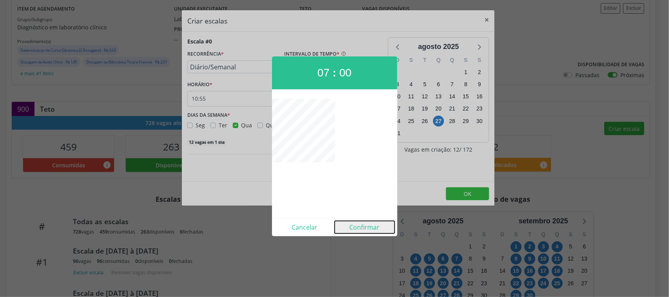
click at [368, 223] on button "Confirmar" at bounding box center [364, 227] width 60 height 13
type input "07:00"
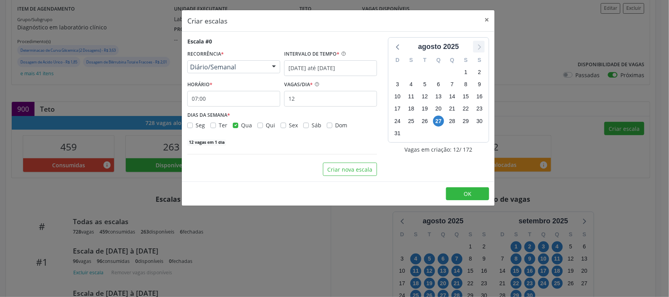
click at [476, 44] on icon at bounding box center [479, 47] width 10 height 10
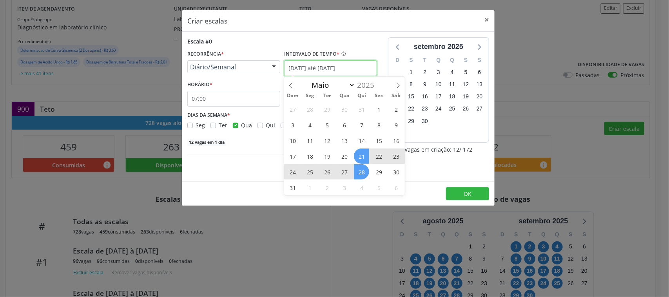
click at [320, 66] on input "[DATE] até [DATE]" at bounding box center [330, 68] width 93 height 16
click at [401, 85] on span at bounding box center [397, 83] width 13 height 13
select select "8"
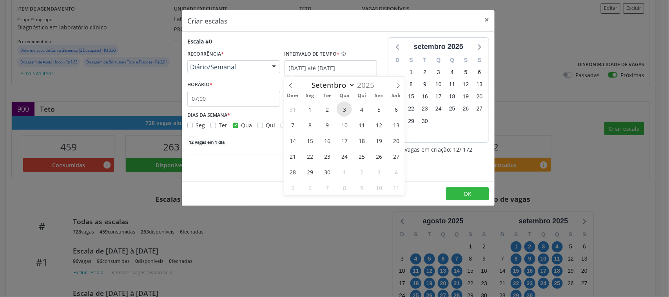
click at [345, 108] on span "3" at bounding box center [343, 108] width 15 height 15
type input "03/09/2025"
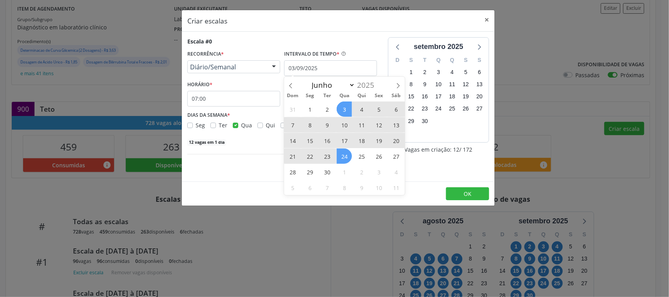
click at [343, 156] on span "24" at bounding box center [343, 155] width 15 height 15
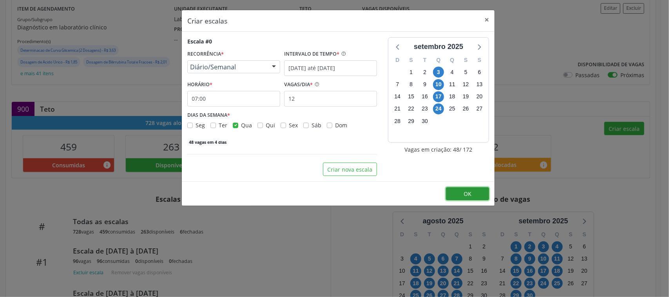
click at [467, 192] on span "OK" at bounding box center [467, 193] width 8 height 7
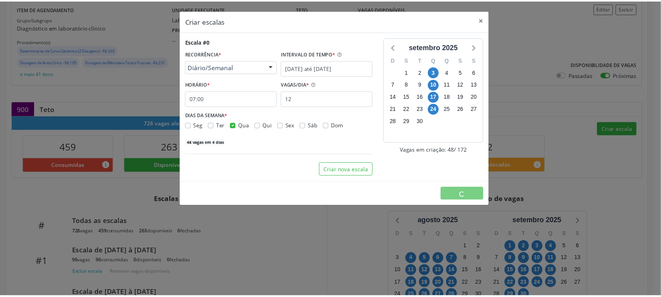
scroll to position [0, 0]
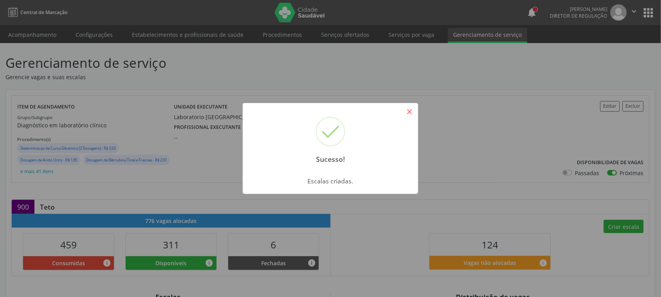
click at [409, 111] on button "×" at bounding box center [409, 111] width 13 height 13
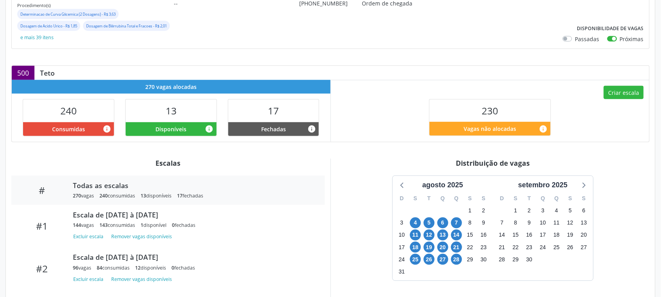
scroll to position [196, 0]
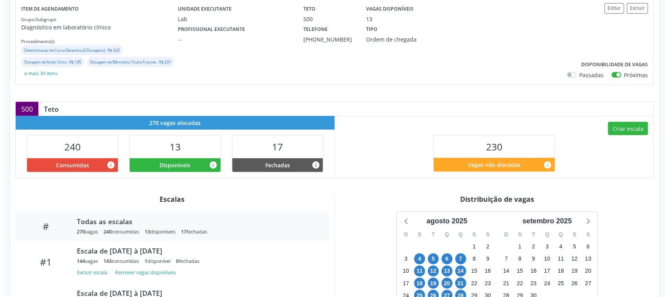
scroll to position [49, 0]
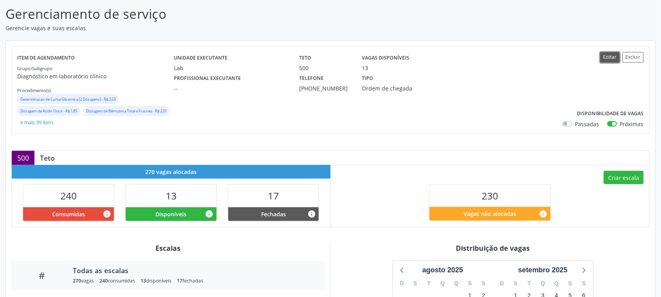
click at [614, 55] on button "Editar" at bounding box center [610, 57] width 20 height 11
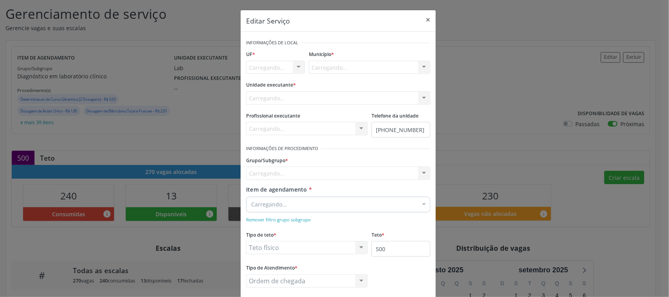
scroll to position [0, 0]
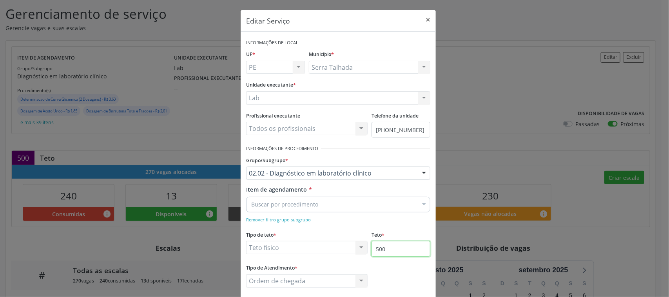
click at [390, 249] on input "500" at bounding box center [400, 249] width 59 height 16
type input "900"
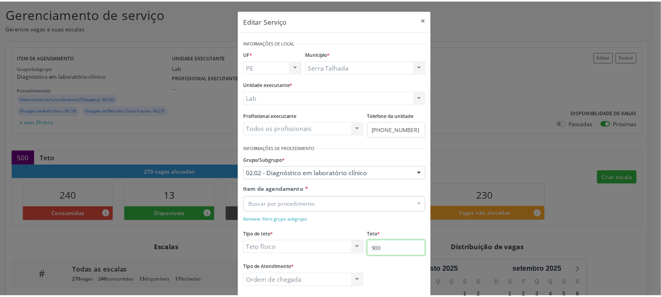
scroll to position [42, 0]
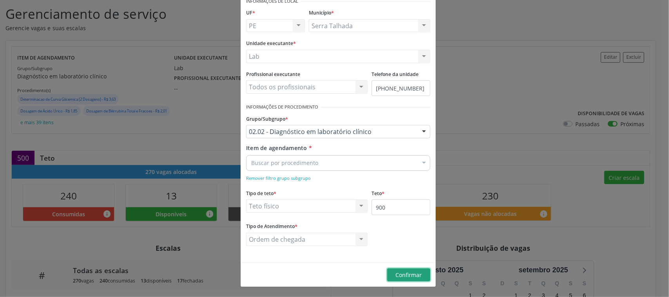
click at [412, 280] on button "Confirmar" at bounding box center [408, 274] width 43 height 13
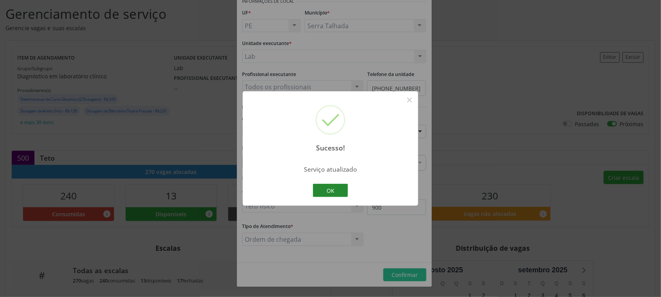
click at [330, 187] on button "OK" at bounding box center [330, 190] width 35 height 13
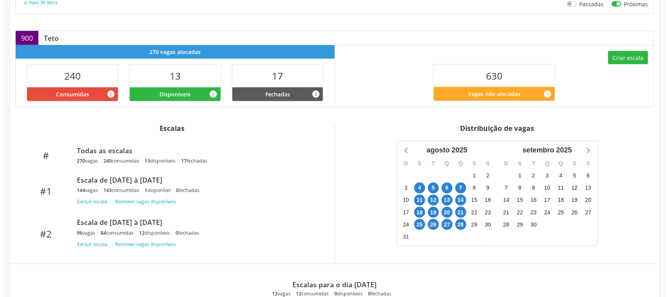
scroll to position [138, 0]
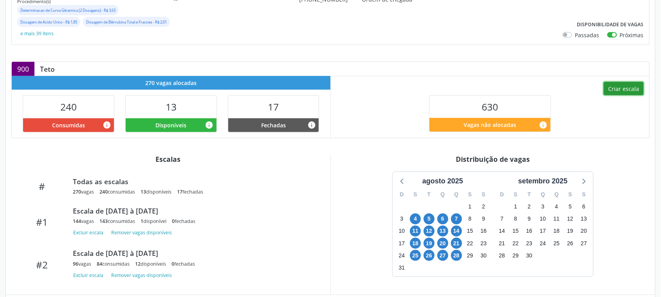
click at [620, 86] on button "Criar escala" at bounding box center [624, 88] width 40 height 13
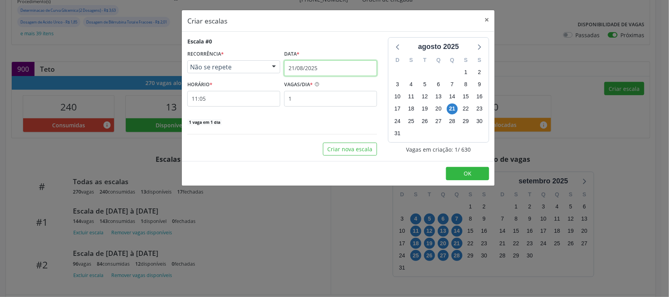
click at [346, 74] on input "21/08/2025" at bounding box center [330, 68] width 93 height 16
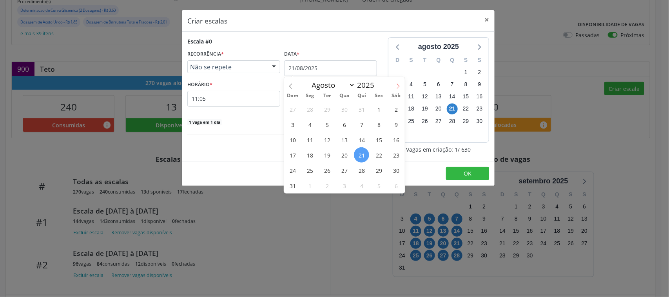
click at [401, 85] on span at bounding box center [397, 83] width 13 height 13
select select "8"
click at [310, 107] on span "1" at bounding box center [309, 108] width 15 height 15
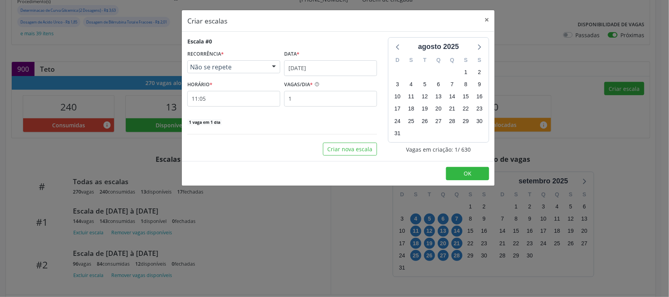
click at [241, 79] on div "HORÁRIO * 11:05" at bounding box center [233, 93] width 93 height 28
click at [236, 67] on span "Não se repete" at bounding box center [227, 67] width 74 height 8
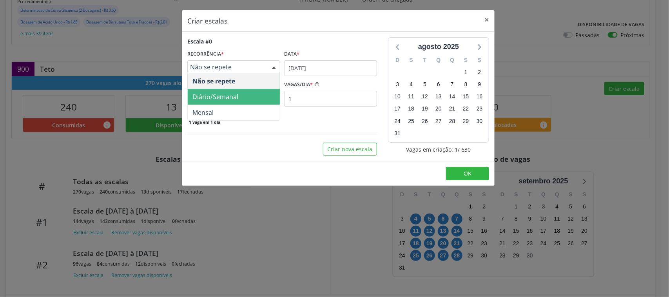
click at [233, 93] on span "Diário/Semanal" at bounding box center [215, 96] width 46 height 9
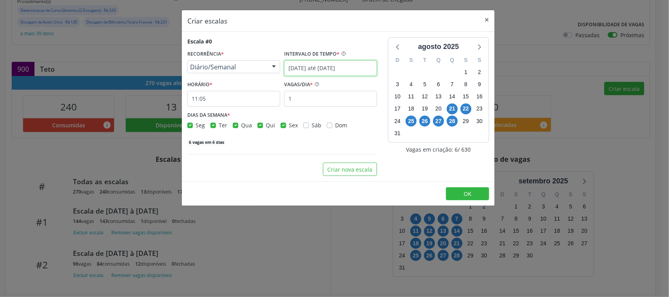
click at [312, 71] on body "Central de Marcação notifications [PERSON_NAME] Diretor de regulação  Configur…" at bounding box center [334, 10] width 669 height 297
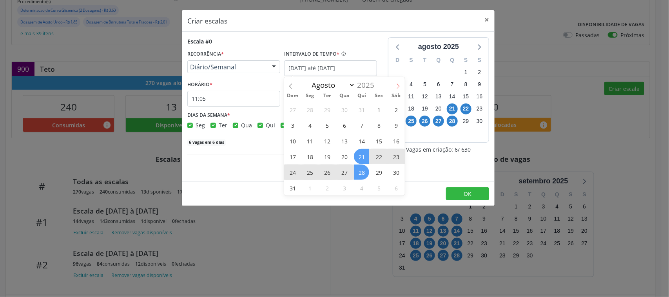
click at [397, 81] on span at bounding box center [397, 83] width 13 height 13
select select "8"
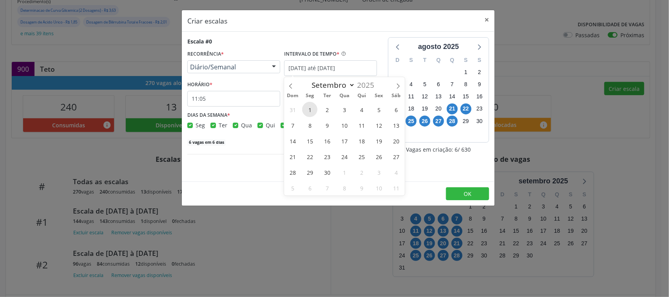
click at [308, 110] on span "1" at bounding box center [309, 109] width 15 height 15
type input "[DATE]"
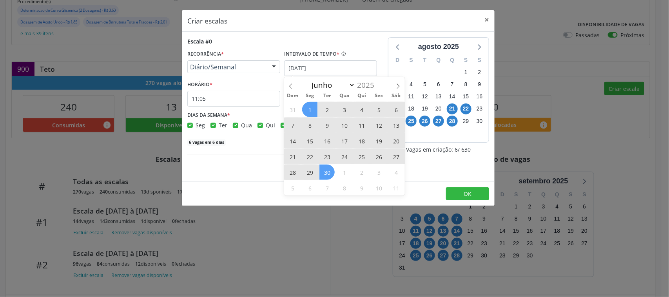
click at [330, 169] on span "30" at bounding box center [326, 171] width 15 height 15
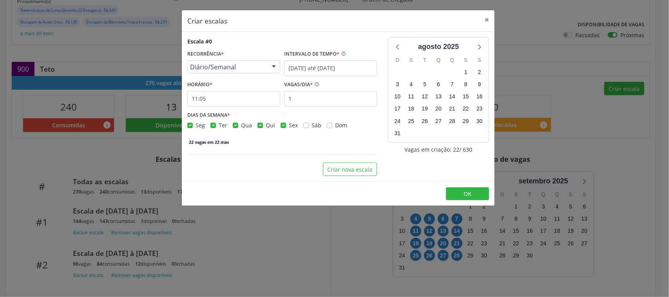
click at [289, 124] on label "Sex" at bounding box center [293, 125] width 9 height 8
click at [280, 124] on input "Sex" at bounding box center [282, 124] width 5 height 7
checkbox input "false"
click at [266, 125] on label "Qui" at bounding box center [270, 125] width 9 height 8
click at [260, 125] on input "Qui" at bounding box center [259, 124] width 5 height 7
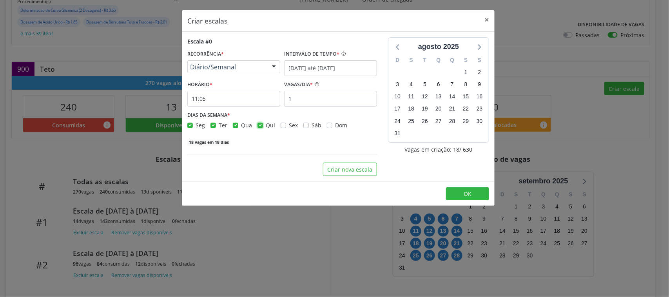
checkbox input "false"
click at [309, 102] on input "1" at bounding box center [330, 99] width 93 height 16
type input "12"
click at [233, 103] on input "11:05" at bounding box center [233, 99] width 93 height 16
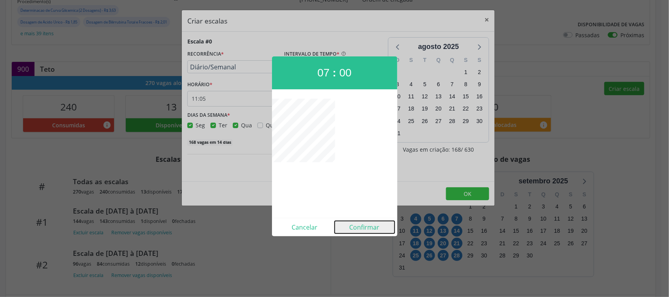
click at [369, 228] on button "Confirmar" at bounding box center [364, 227] width 60 height 13
type input "07:00"
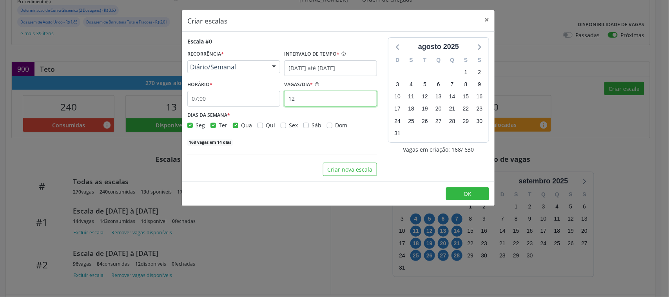
click at [308, 97] on input "12" at bounding box center [330, 99] width 93 height 16
type input "14"
click at [478, 45] on icon at bounding box center [479, 47] width 10 height 10
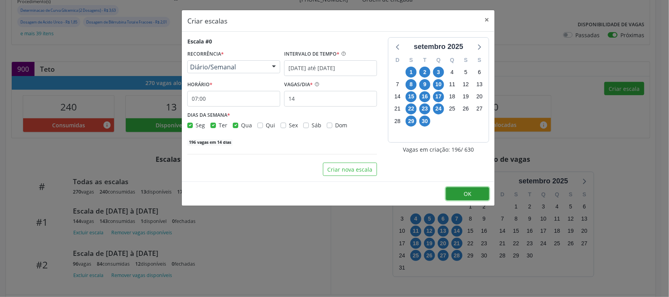
click at [480, 196] on button "OK" at bounding box center [467, 193] width 43 height 13
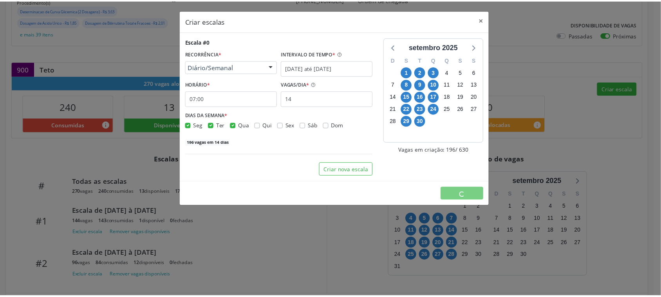
scroll to position [0, 0]
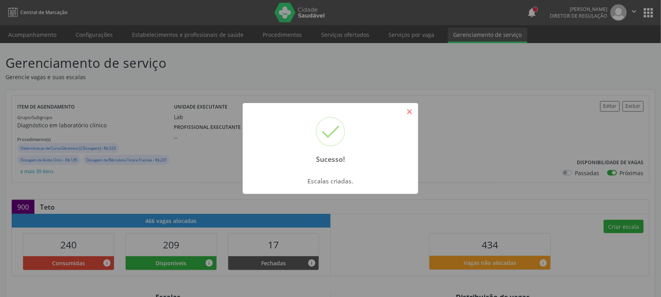
click at [412, 115] on button "×" at bounding box center [409, 111] width 13 height 13
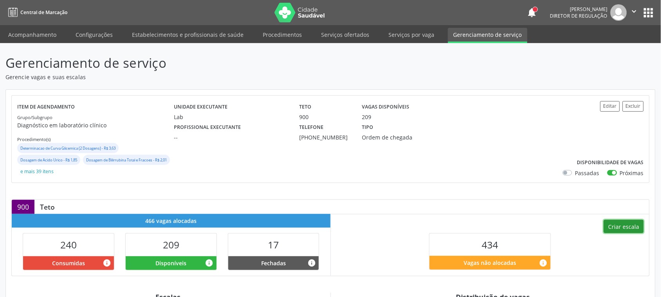
click at [638, 228] on button "Criar escala" at bounding box center [624, 226] width 40 height 13
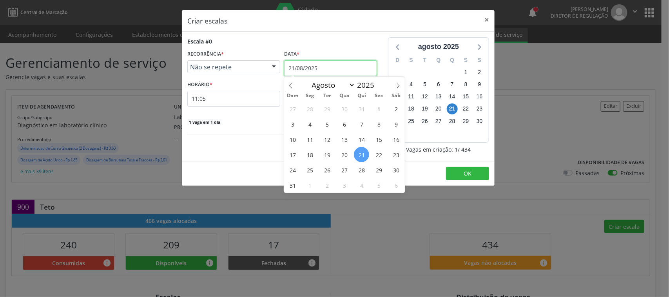
click at [312, 63] on input "21/08/2025" at bounding box center [330, 68] width 93 height 16
click at [225, 65] on span "Não se repete" at bounding box center [227, 67] width 74 height 8
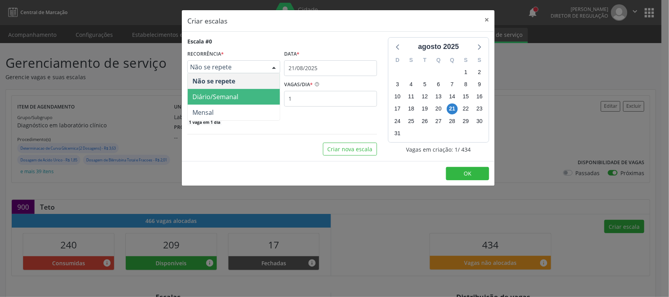
click at [222, 97] on span "Diário/Semanal" at bounding box center [215, 96] width 46 height 9
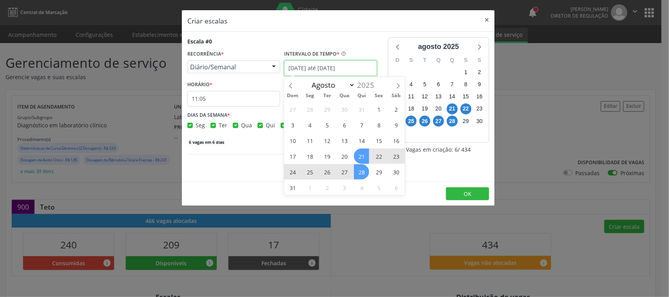
click at [293, 66] on input "[DATE] até [DATE]" at bounding box center [330, 68] width 93 height 16
click at [400, 83] on icon at bounding box center [397, 85] width 5 height 5
select select "8"
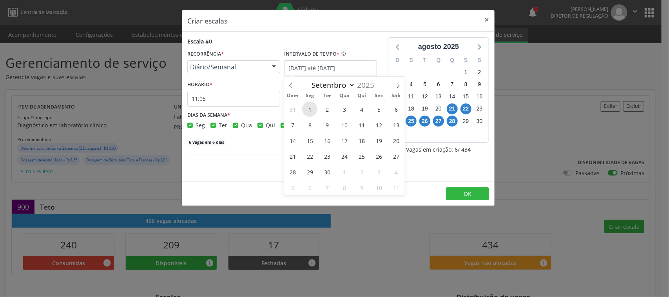
click at [309, 110] on span "1" at bounding box center [309, 108] width 15 height 15
type input "[DATE]"
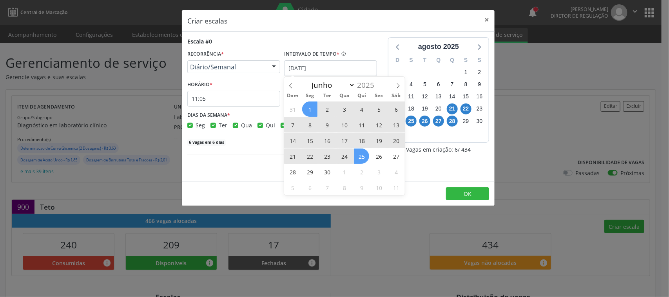
click at [359, 155] on span "25" at bounding box center [361, 155] width 15 height 15
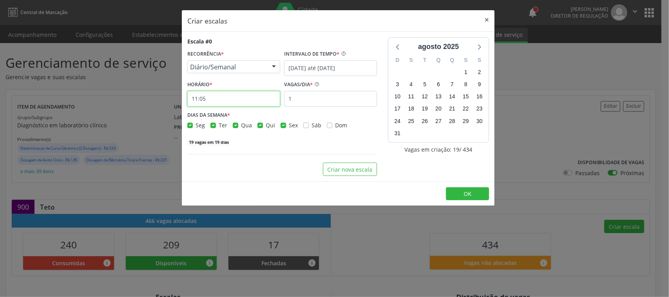
click at [255, 101] on input "11:05" at bounding box center [233, 99] width 93 height 16
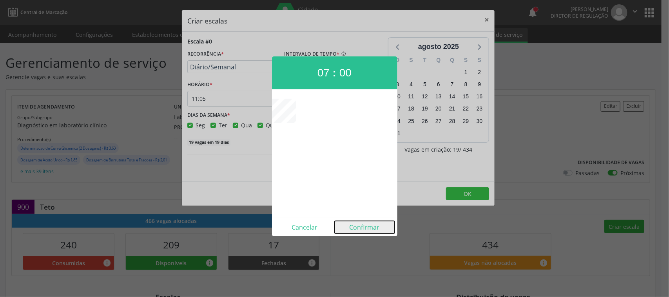
click at [377, 227] on button "Confirmar" at bounding box center [364, 227] width 60 height 13
type input "07:00"
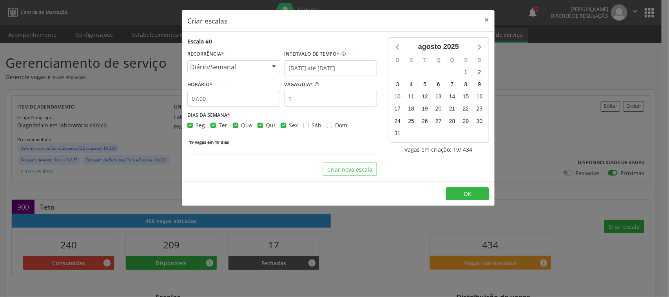
click at [195, 127] on label "Seg" at bounding box center [199, 125] width 9 height 8
click at [188, 127] on input "Seg" at bounding box center [189, 124] width 5 height 7
checkbox input "false"
click at [241, 125] on label "Qua" at bounding box center [246, 125] width 11 height 8
click at [237, 125] on input "Qua" at bounding box center [235, 124] width 5 height 7
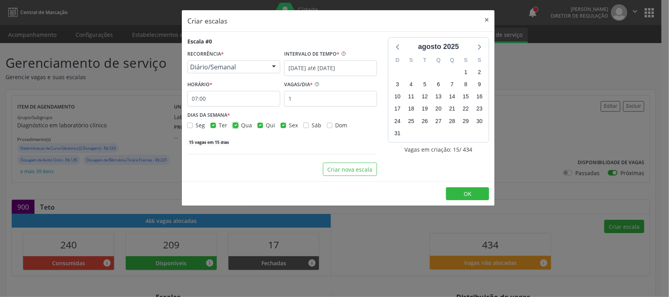
checkbox input "false"
click at [285, 125] on div "Sex" at bounding box center [288, 125] width 17 height 8
click at [289, 126] on label "Sex" at bounding box center [293, 125] width 9 height 8
click at [284, 126] on input "Sex" at bounding box center [282, 124] width 5 height 7
checkbox input "false"
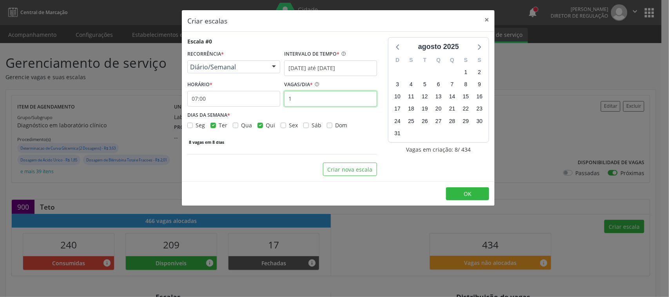
click at [306, 106] on input "1" at bounding box center [330, 99] width 93 height 16
type input "12"
click at [288, 143] on div "96 vagas em 8 dias" at bounding box center [282, 141] width 190 height 8
click at [480, 48] on icon at bounding box center [479, 47] width 10 height 10
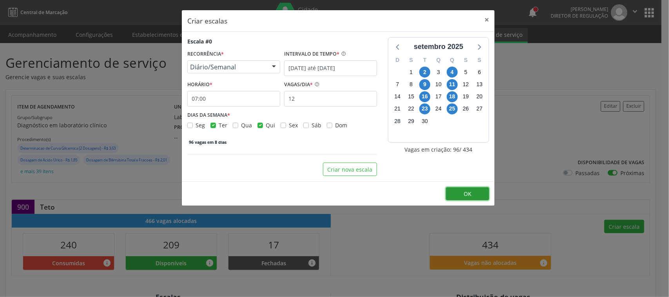
click at [470, 196] on span "OK" at bounding box center [467, 193] width 8 height 7
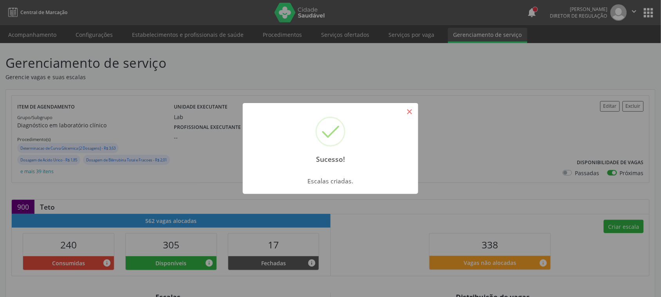
click at [409, 114] on button "×" at bounding box center [409, 111] width 13 height 13
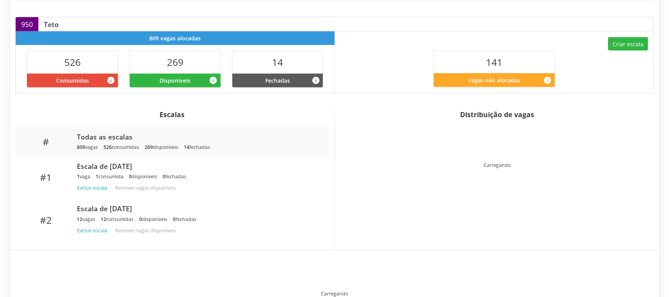
scroll to position [190, 0]
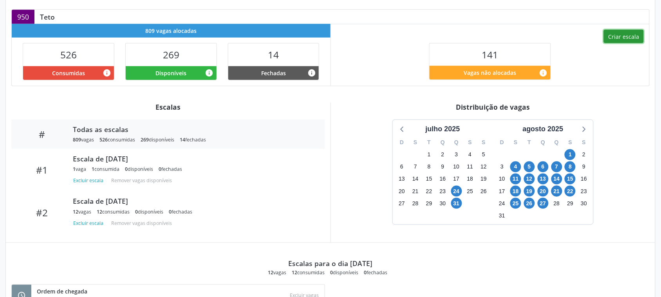
click at [623, 34] on button "Criar escala" at bounding box center [624, 36] width 40 height 13
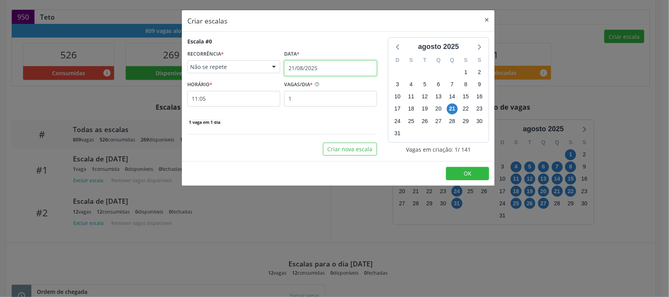
click at [307, 67] on input "21/08/2025" at bounding box center [330, 68] width 93 height 16
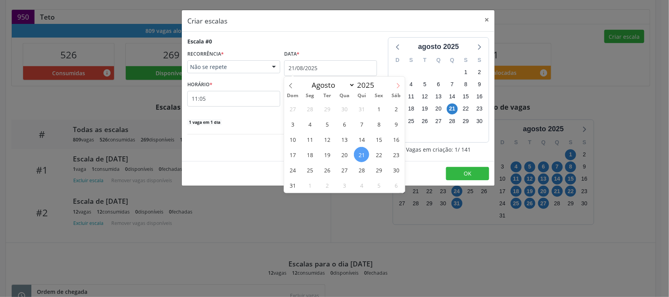
click at [398, 88] on icon at bounding box center [397, 85] width 5 height 5
select select "8"
click at [241, 69] on span "Não se repete" at bounding box center [227, 67] width 74 height 8
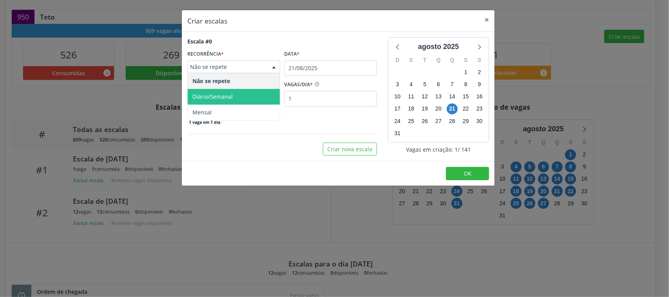
drag, startPoint x: 236, startPoint y: 96, endPoint x: 235, endPoint y: 92, distance: 4.0
click at [236, 97] on span "Diário/Semanal" at bounding box center [234, 97] width 92 height 16
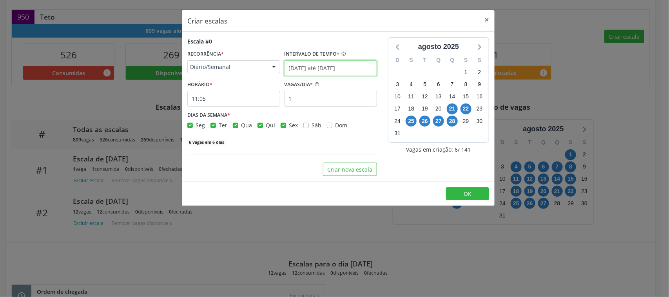
click at [308, 68] on input "[DATE] até [DATE]" at bounding box center [330, 68] width 93 height 16
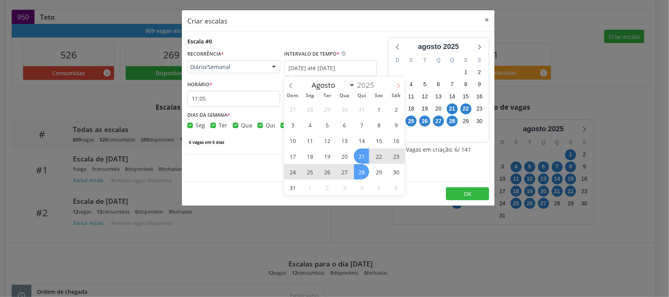
click at [396, 85] on icon at bounding box center [397, 85] width 5 height 5
select select "8"
click at [313, 108] on span "1" at bounding box center [309, 108] width 15 height 15
type input "[DATE]"
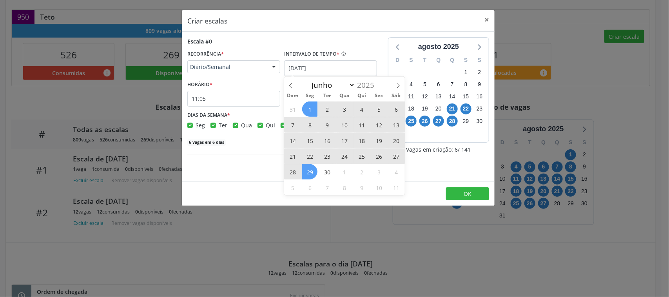
click at [309, 168] on span "29" at bounding box center [309, 171] width 15 height 15
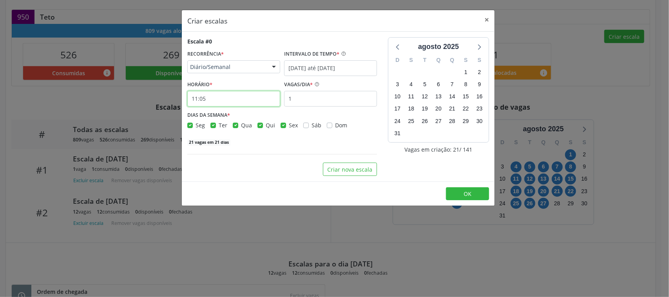
click at [244, 98] on input "11:05" at bounding box center [233, 99] width 93 height 16
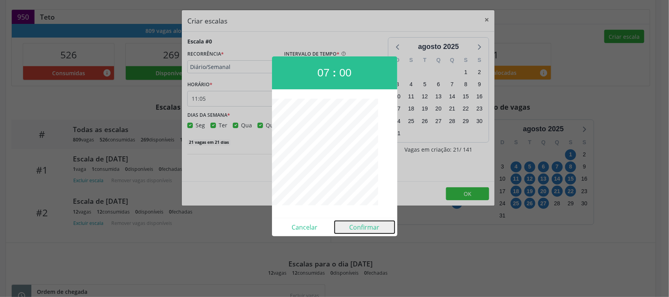
click at [364, 226] on button "Confirmar" at bounding box center [364, 227] width 60 height 13
type input "07:00"
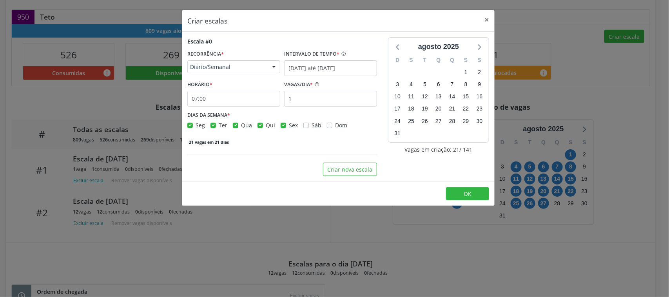
click at [278, 126] on div "Seg Ter Qua Qui Sex Sáb Dom" at bounding box center [282, 125] width 190 height 8
click at [289, 125] on label "Sex" at bounding box center [293, 125] width 9 height 8
click at [281, 125] on input "Sex" at bounding box center [282, 124] width 5 height 7
checkbox input "false"
click at [255, 126] on div "Seg Ter Qua Qui Sex Sáb Dom" at bounding box center [282, 125] width 190 height 8
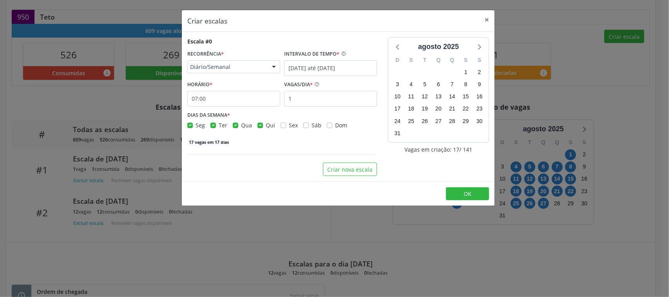
click at [241, 126] on label "Qua" at bounding box center [246, 125] width 11 height 8
click at [235, 126] on input "Qua" at bounding box center [235, 124] width 5 height 7
checkbox input "false"
click at [266, 125] on label "Qui" at bounding box center [270, 125] width 9 height 8
click at [258, 125] on input "Qui" at bounding box center [259, 124] width 5 height 7
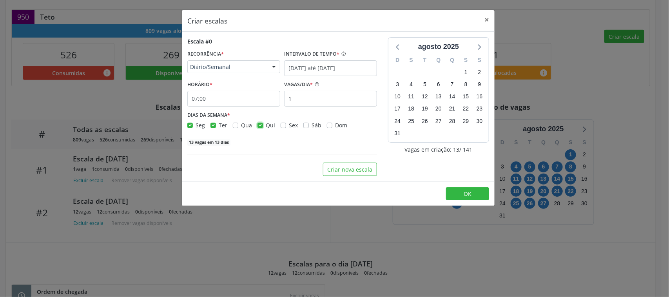
checkbox input "false"
click at [219, 126] on label "Ter" at bounding box center [223, 125] width 9 height 8
click at [210, 126] on input "Ter" at bounding box center [212, 124] width 5 height 7
checkbox input "false"
click at [477, 47] on icon at bounding box center [479, 47] width 10 height 10
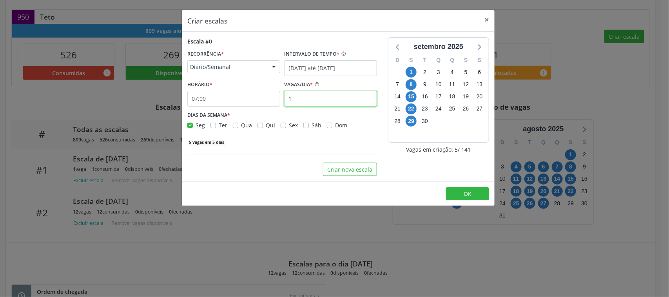
click at [358, 97] on input "1" at bounding box center [330, 99] width 93 height 16
type input "12"
click at [476, 197] on button "OK" at bounding box center [467, 193] width 43 height 13
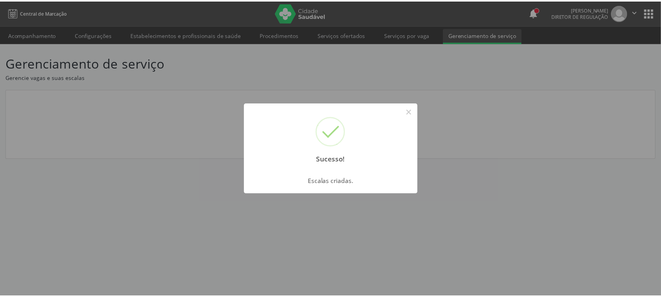
scroll to position [0, 0]
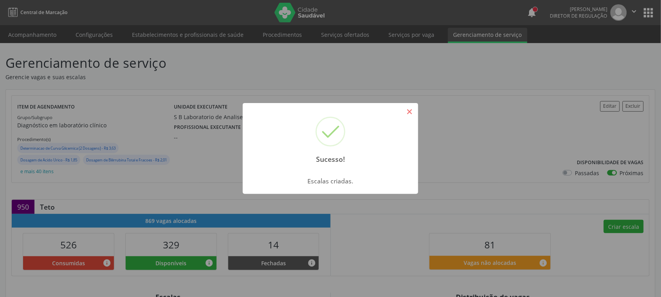
click at [411, 118] on button "×" at bounding box center [409, 111] width 13 height 13
